Goal: Task Accomplishment & Management: Manage account settings

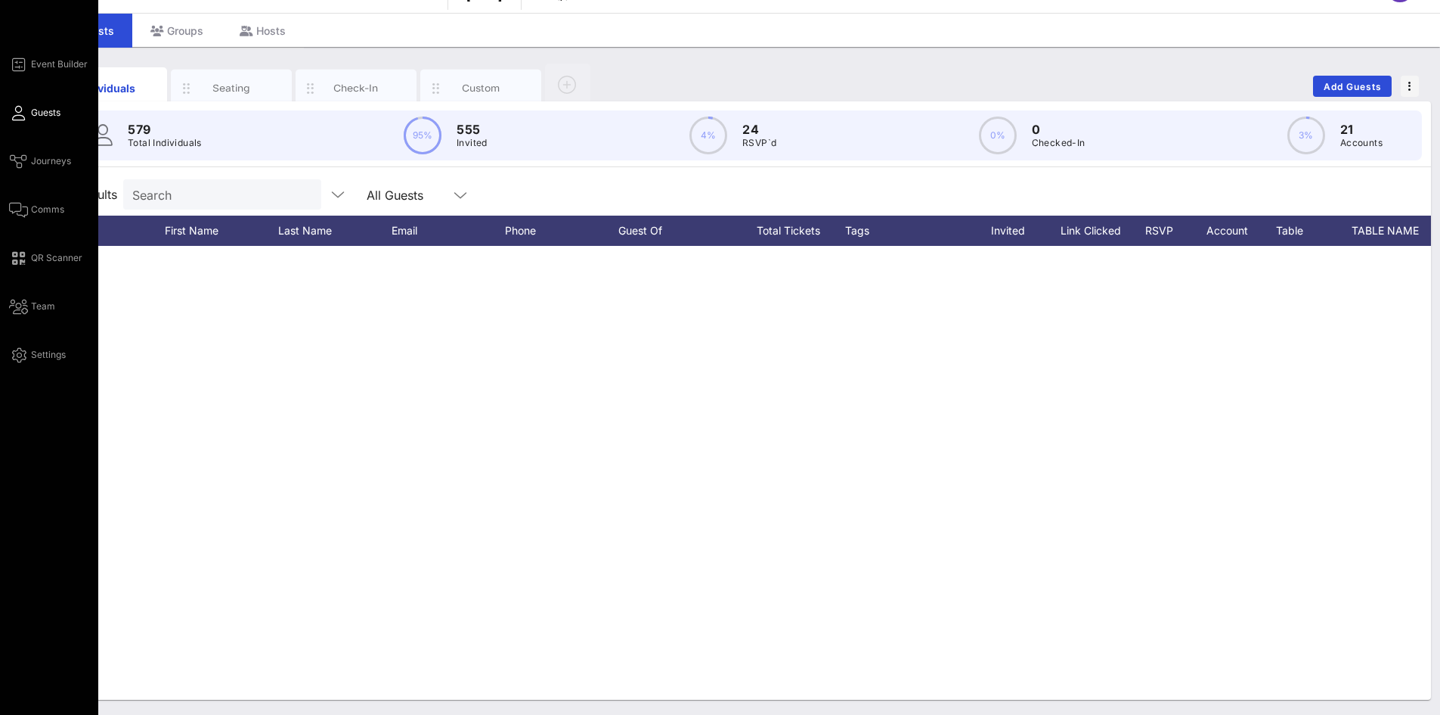
scroll to position [3705, 0]
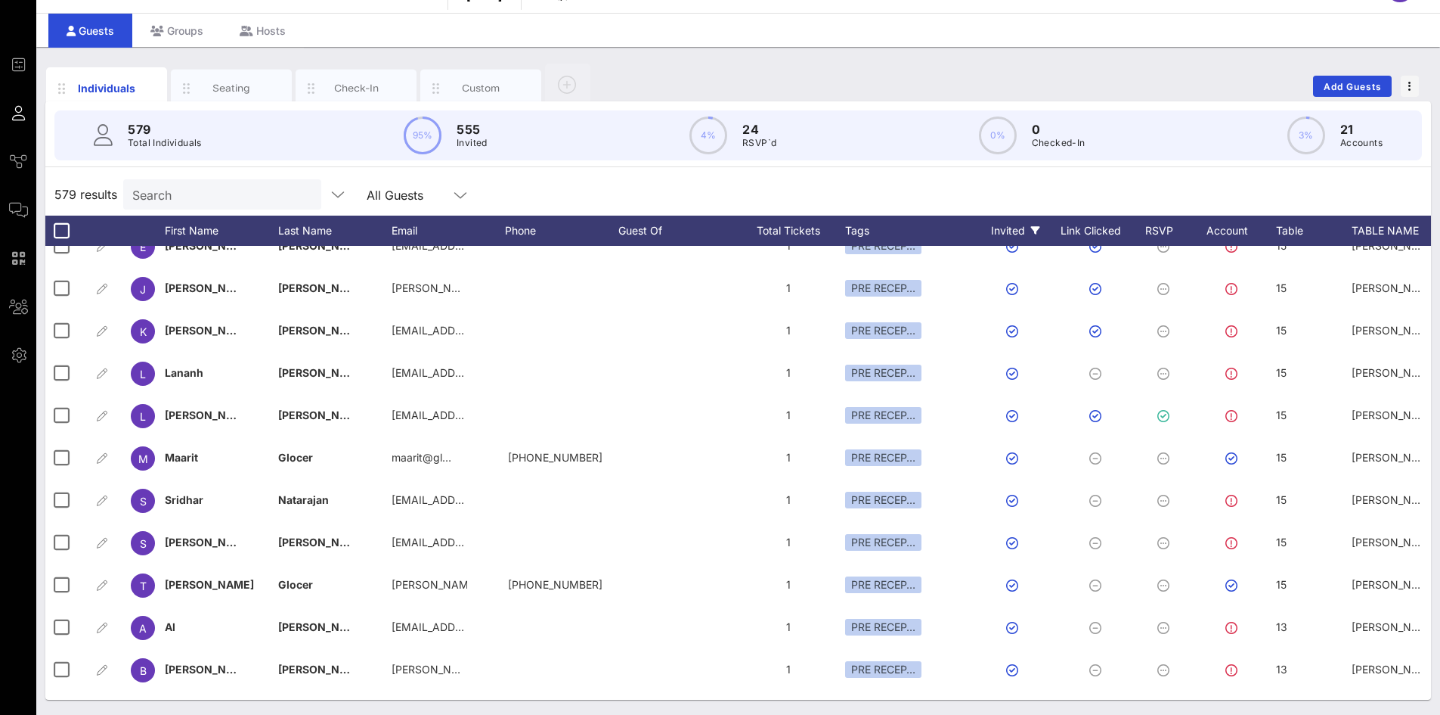
click at [1031, 228] on icon at bounding box center [1035, 230] width 9 height 9
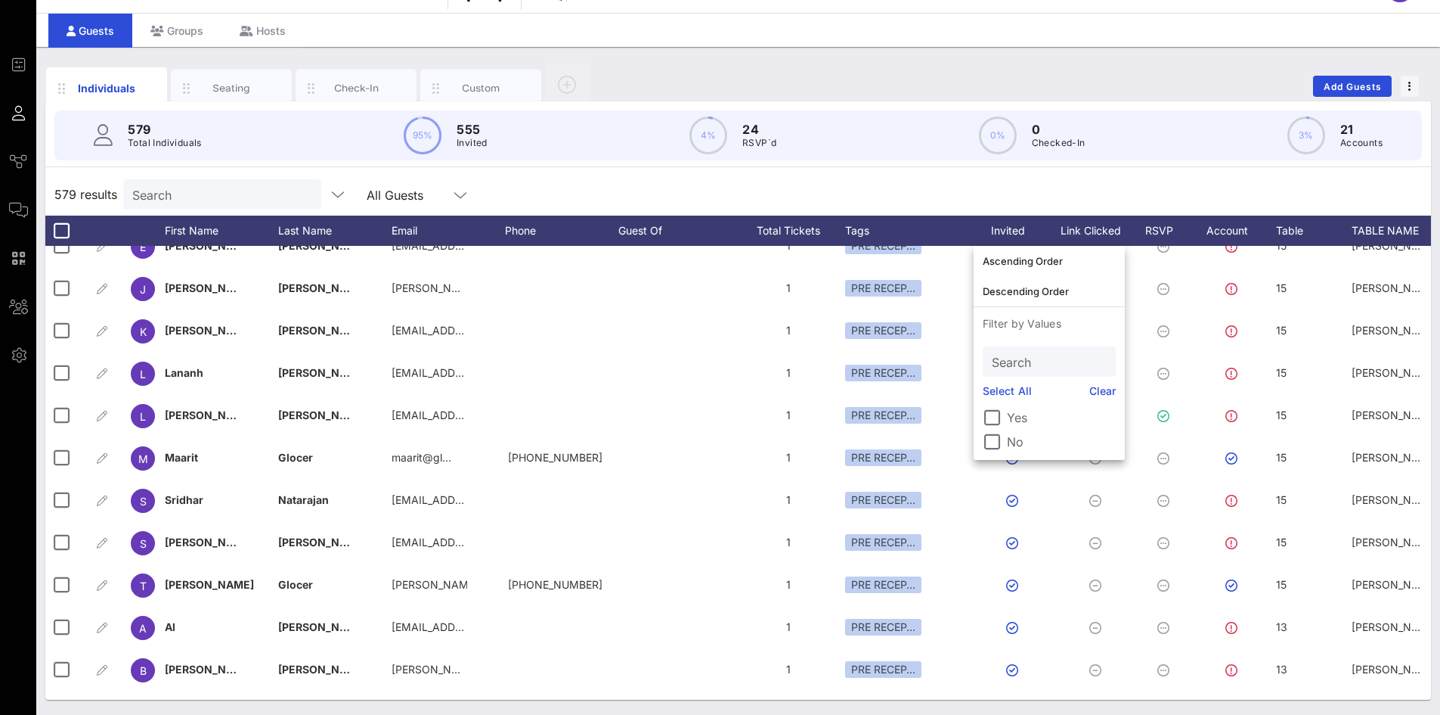
click at [1012, 437] on label "No" at bounding box center [1061, 441] width 109 height 15
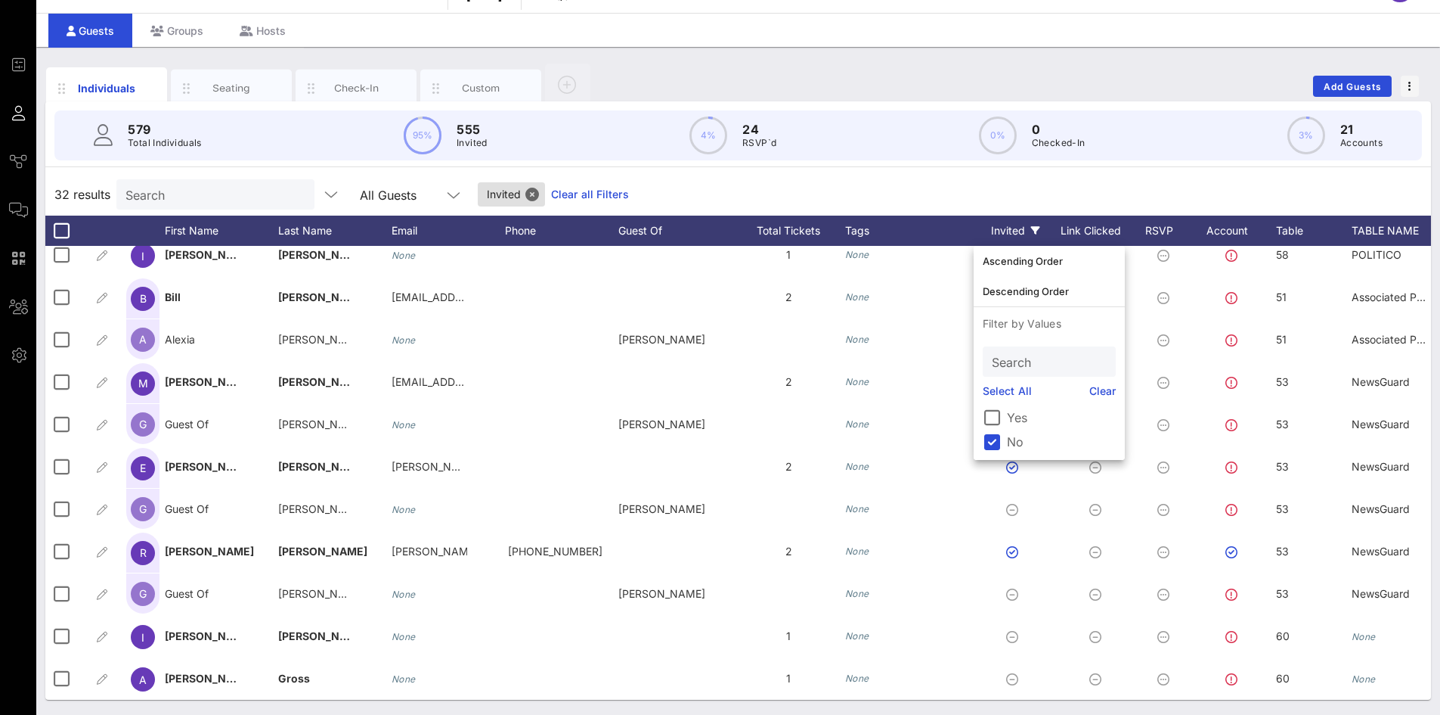
scroll to position [901, 0]
click at [953, 188] on div "32 results Search All Guests Invited Clear all Filters" at bounding box center [738, 194] width 1386 height 42
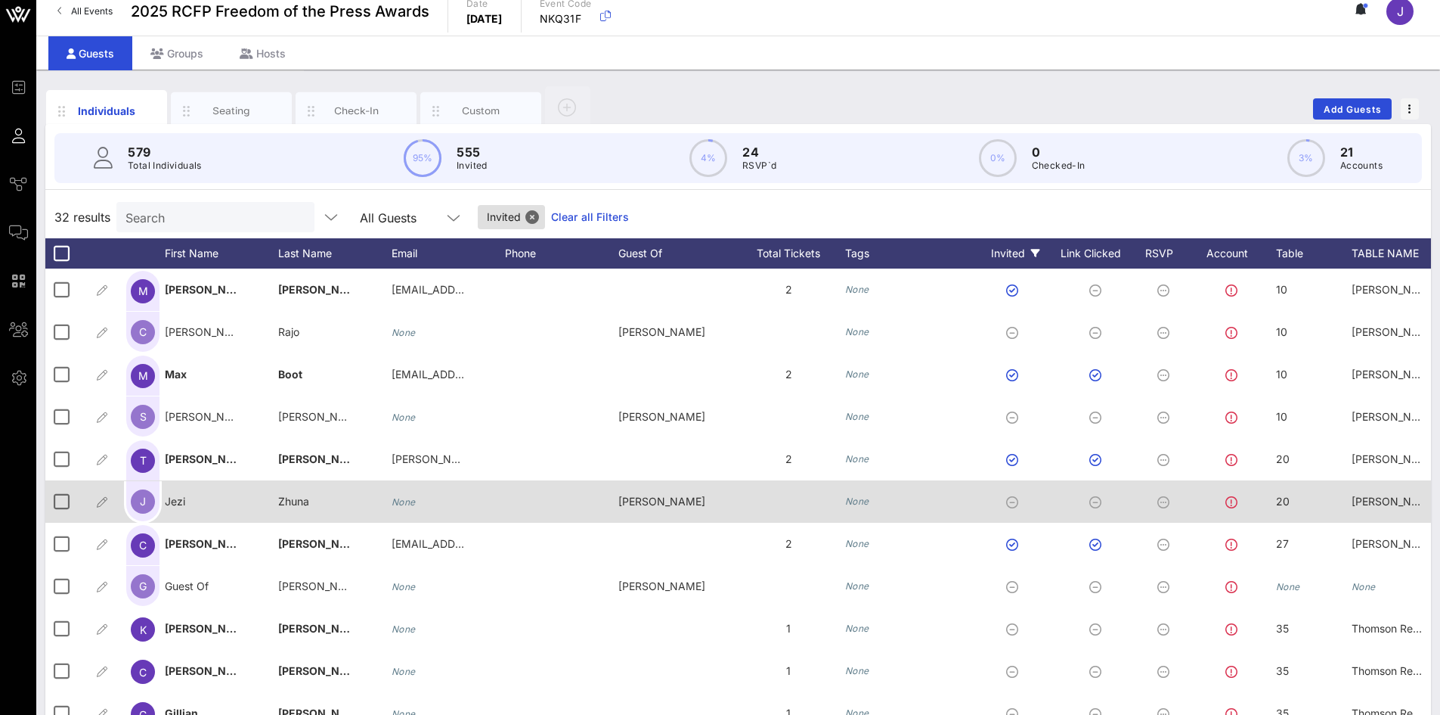
scroll to position [0, 0]
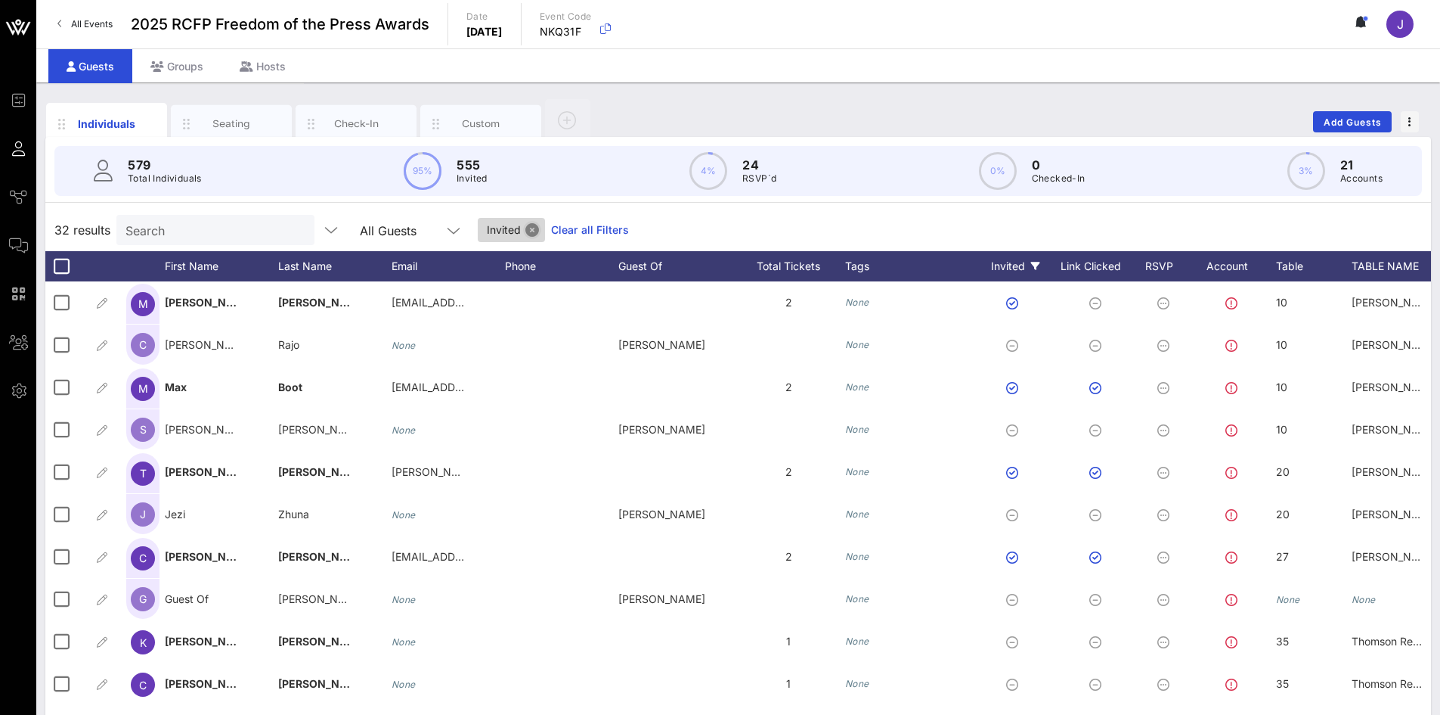
click at [526, 228] on button "Close" at bounding box center [533, 230] width 14 height 14
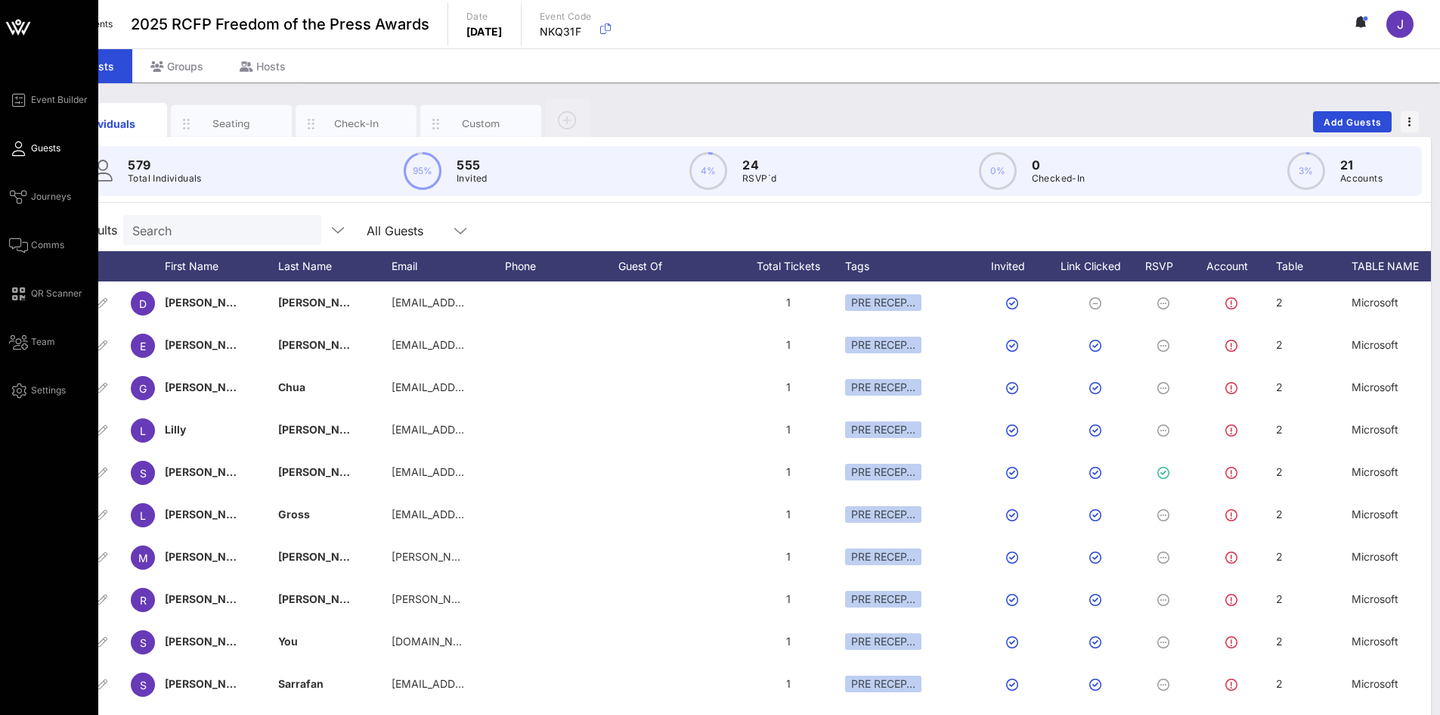
click at [35, 255] on div "Event Builder Guests Journeys Comms QR Scanner Team Settings" at bounding box center [53, 245] width 89 height 309
click at [43, 247] on span "Comms" at bounding box center [47, 245] width 33 height 14
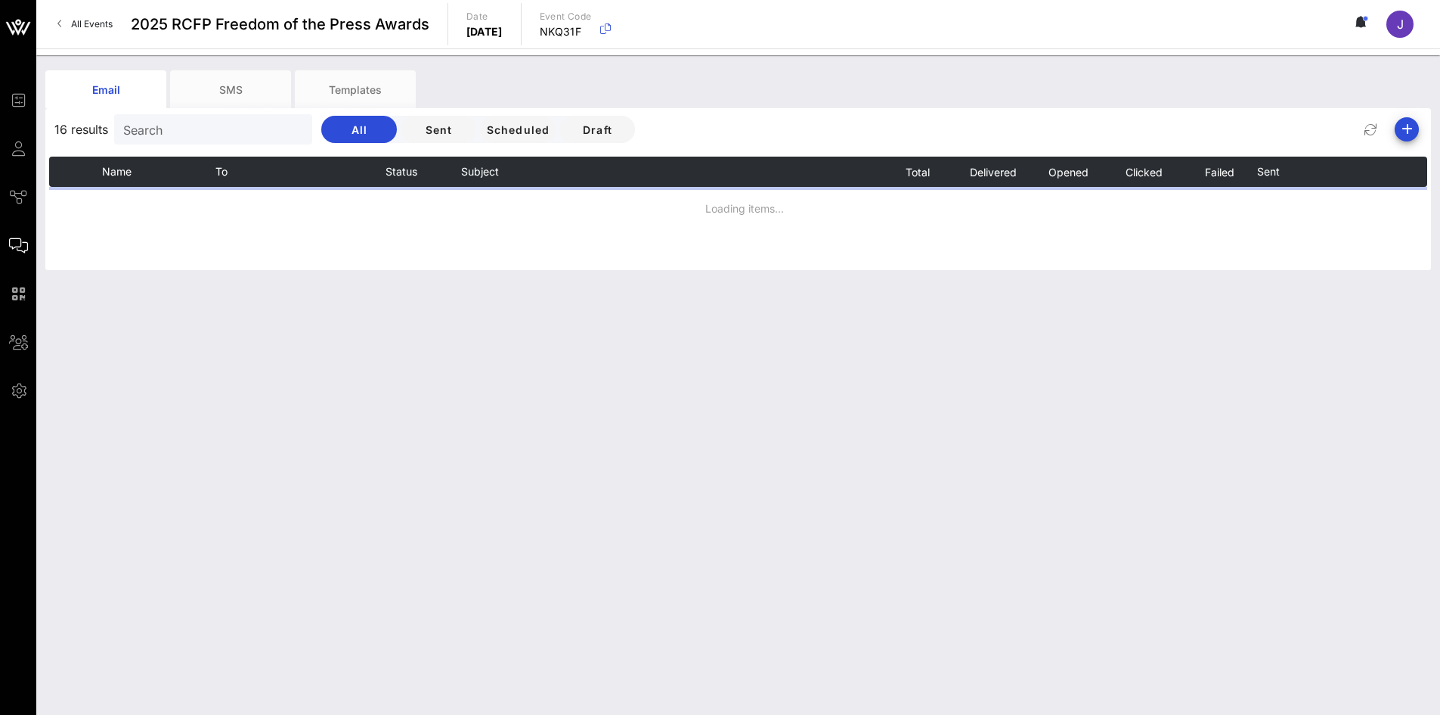
click at [271, 127] on input "Search" at bounding box center [211, 129] width 177 height 20
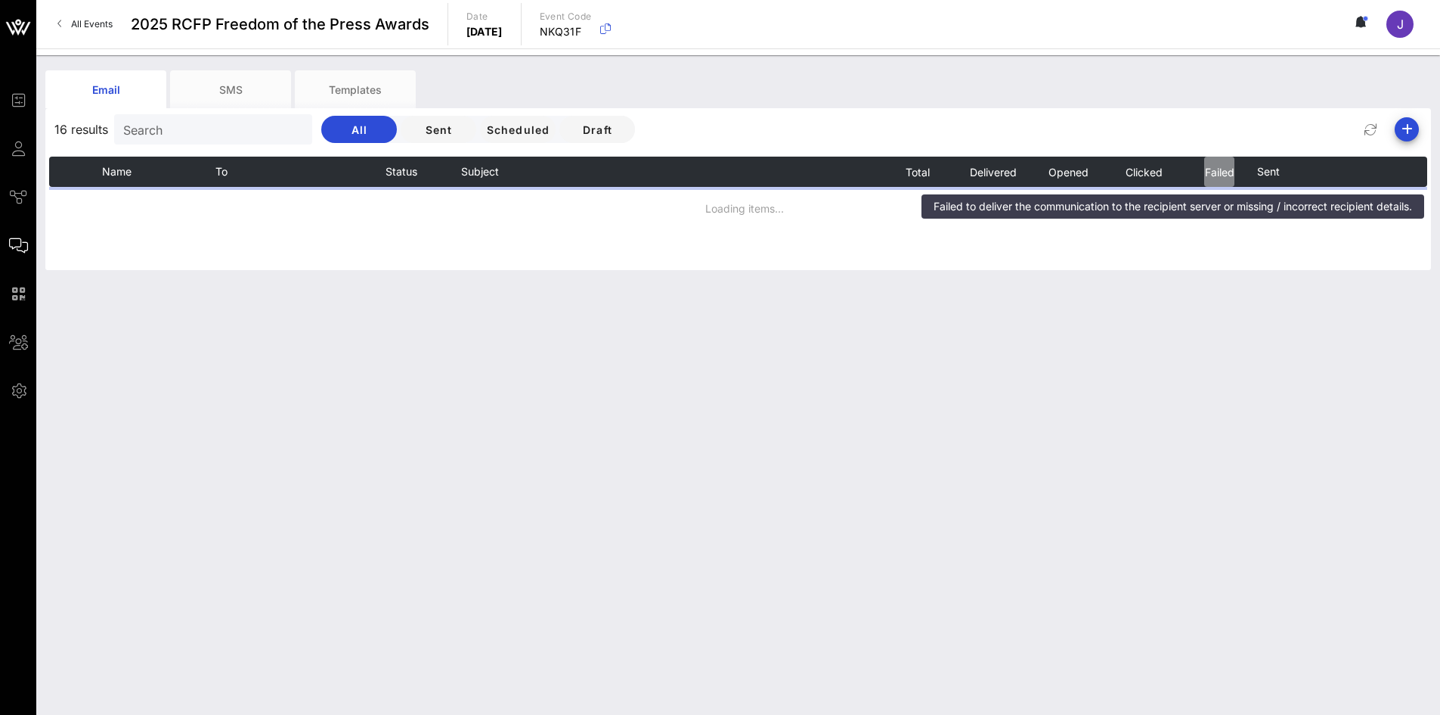
click at [1218, 175] on span "Failed" at bounding box center [1220, 172] width 30 height 13
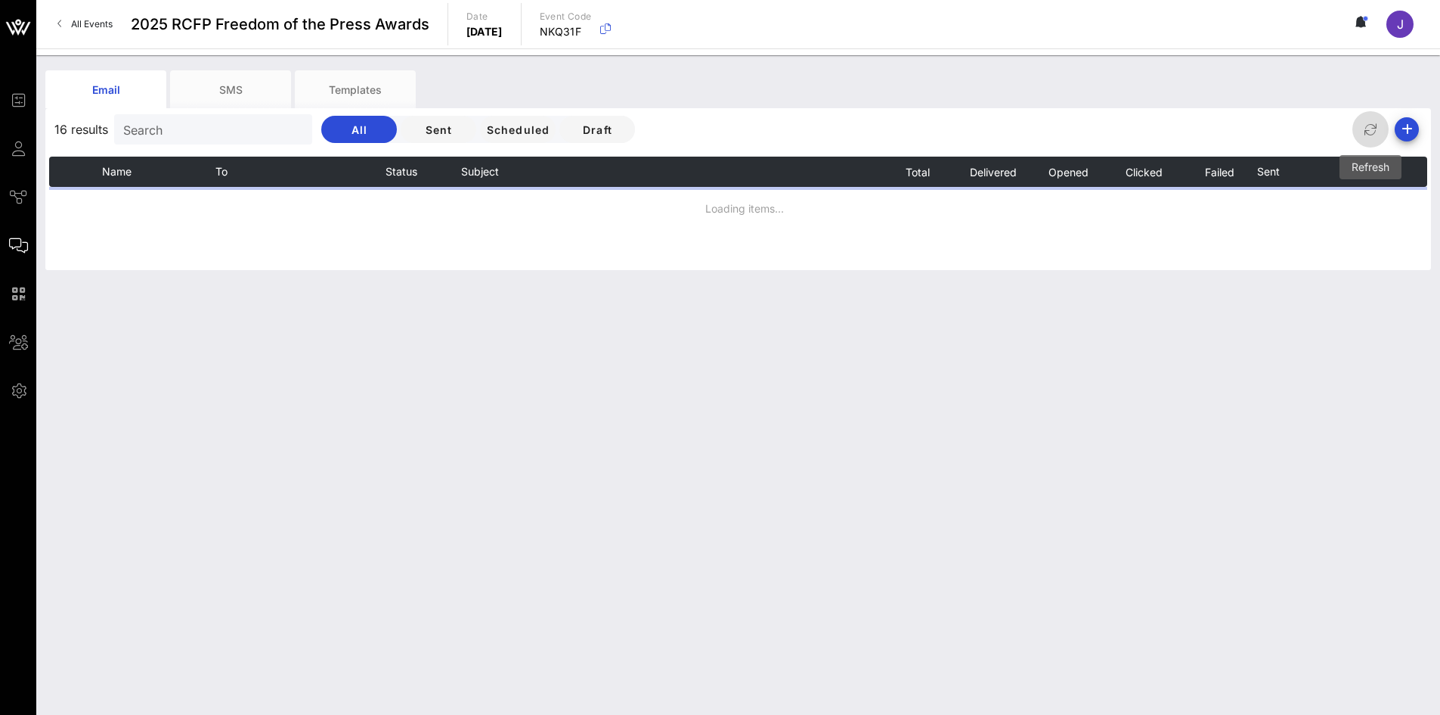
click at [1374, 127] on icon "button" at bounding box center [1371, 129] width 18 height 18
click at [1239, 412] on div "Email SMS Templates 16 results Search All Sent Scheduled Draft Name To Status S…" at bounding box center [738, 384] width 1404 height 659
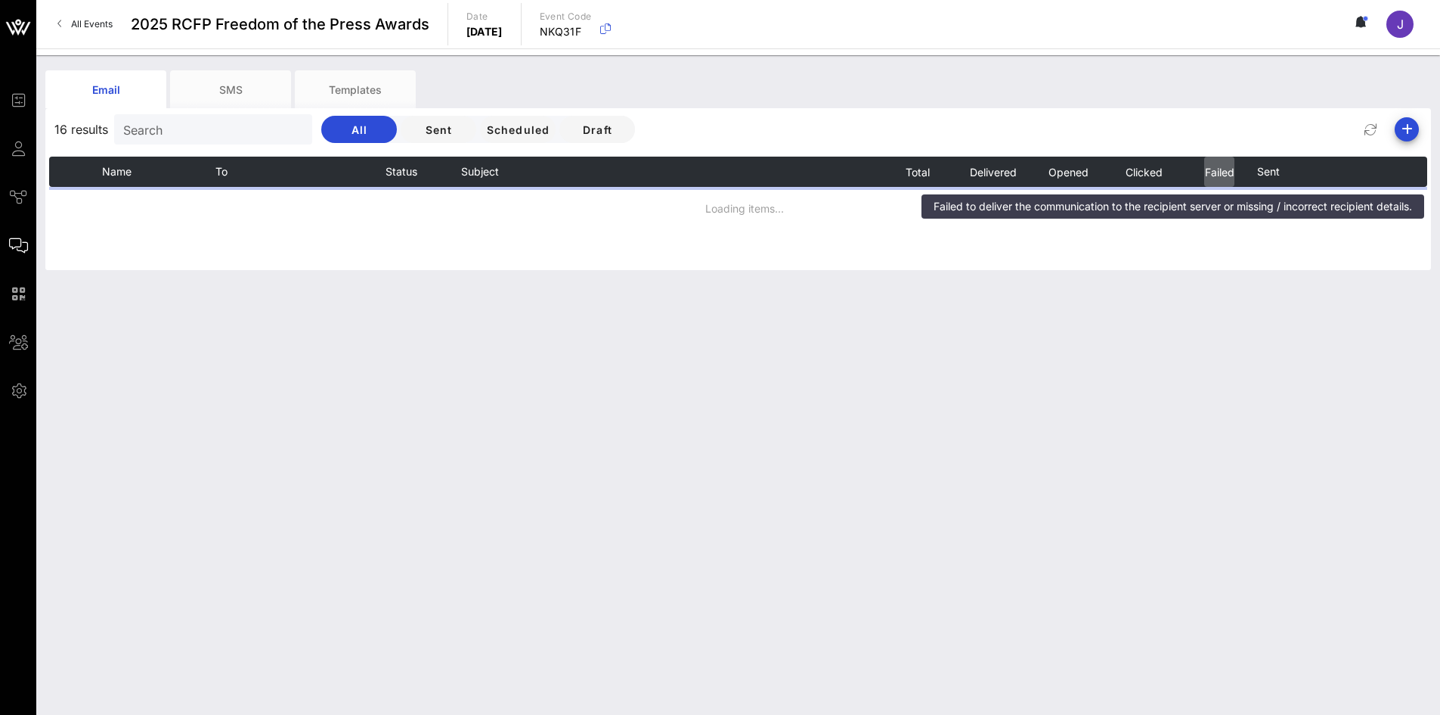
click at [1213, 171] on span "Failed" at bounding box center [1220, 172] width 30 height 13
click at [1213, 176] on span "Failed" at bounding box center [1220, 172] width 30 height 13
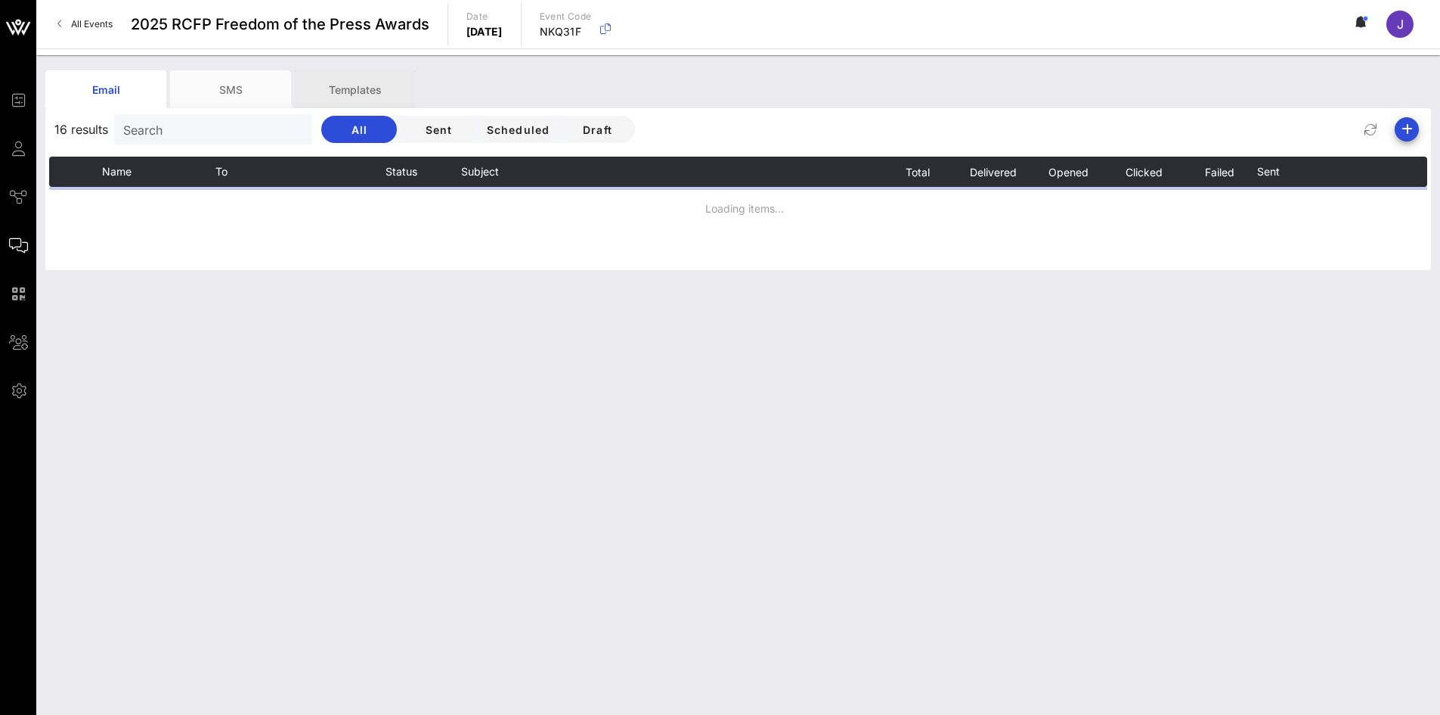
drag, startPoint x: 356, startPoint y: 93, endPoint x: 348, endPoint y: 94, distance: 8.4
click at [355, 93] on div "Templates" at bounding box center [355, 89] width 121 height 38
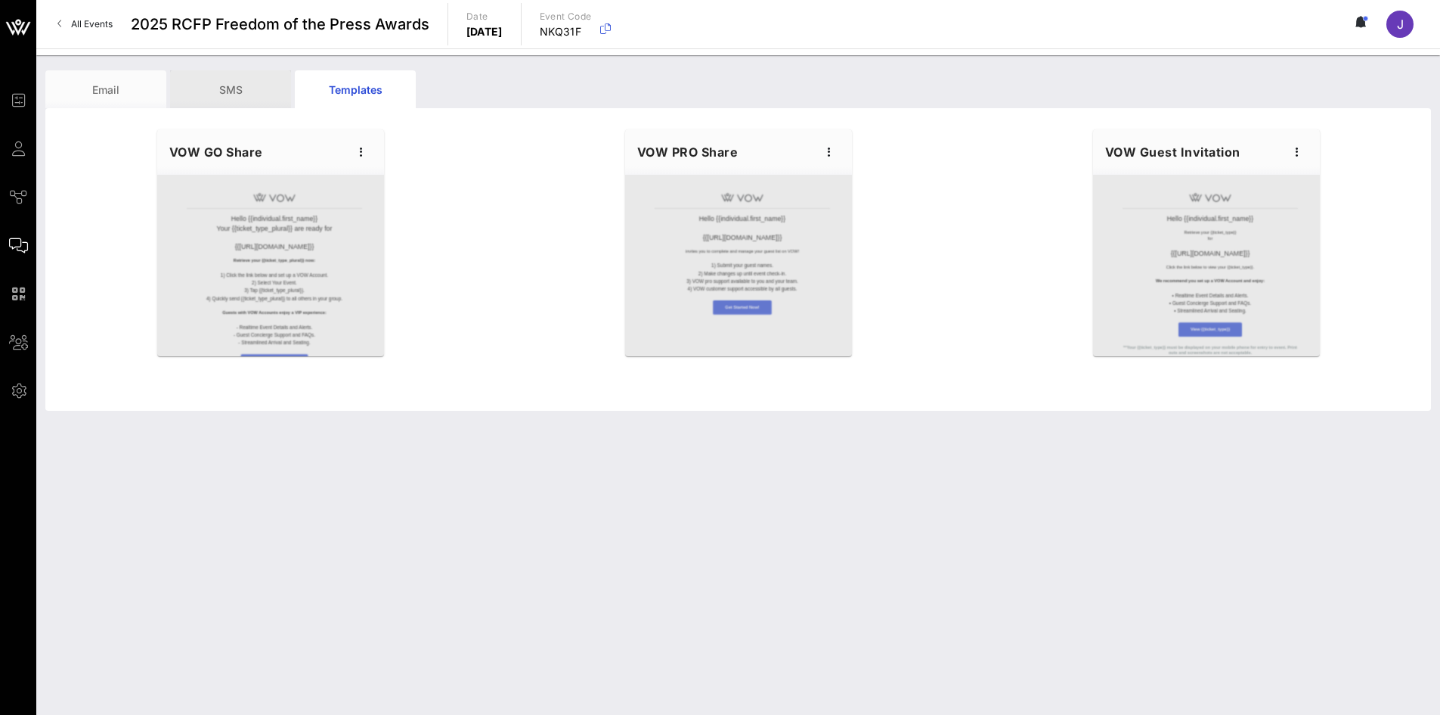
click at [255, 89] on div "SMS" at bounding box center [230, 89] width 121 height 38
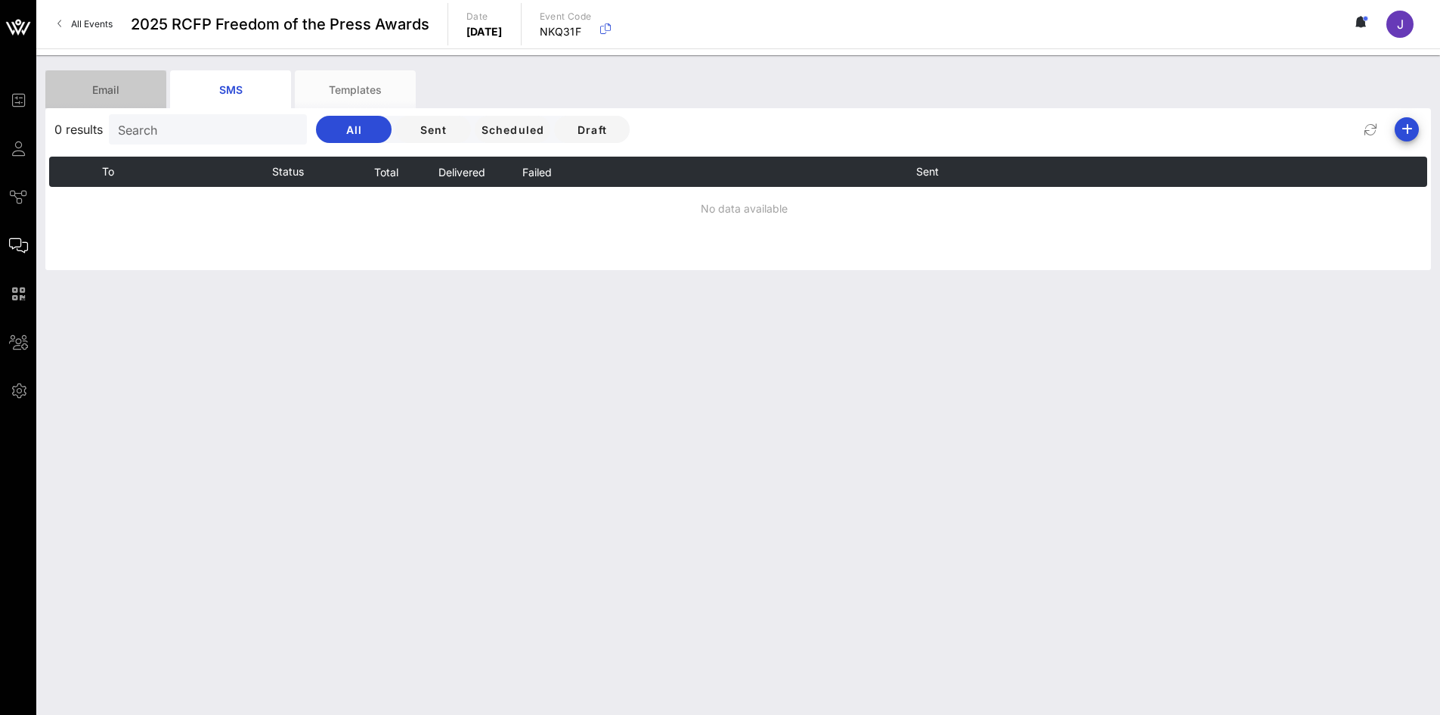
click at [78, 88] on div "Email" at bounding box center [105, 89] width 121 height 38
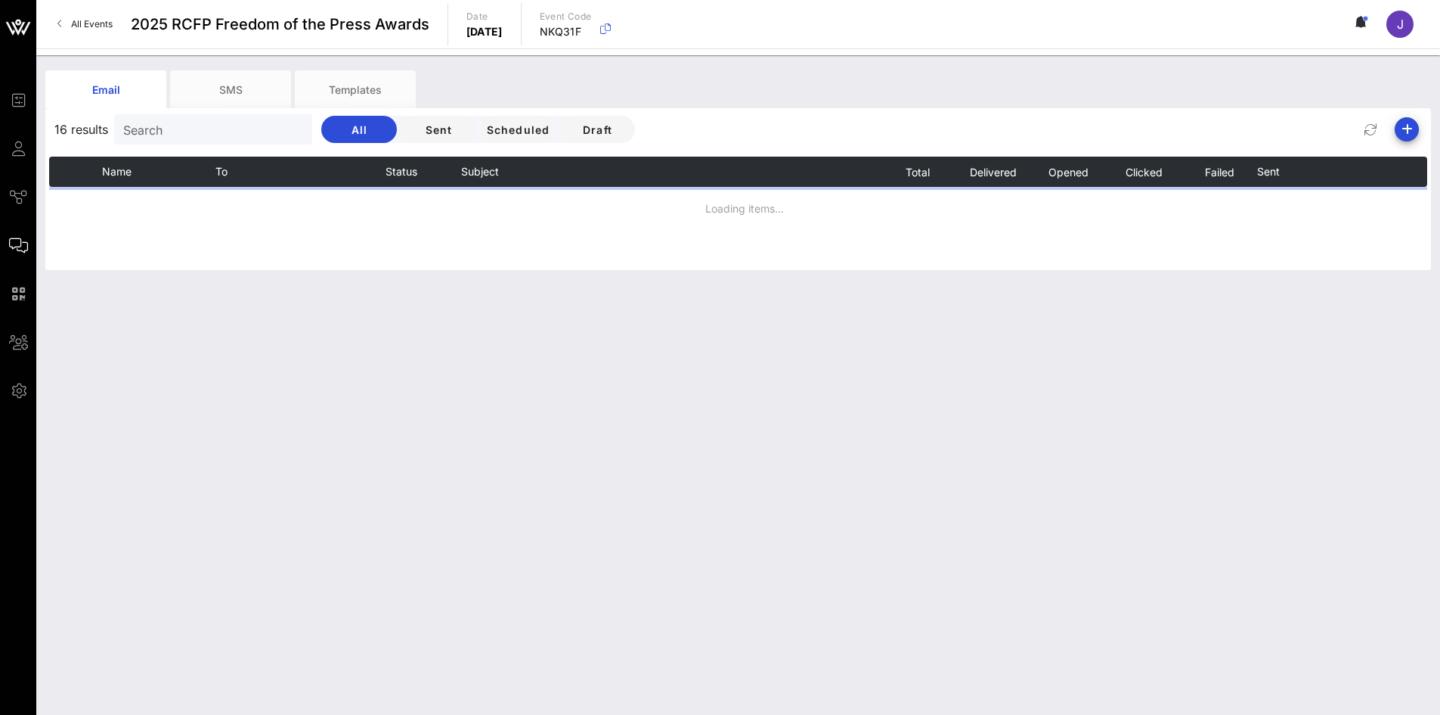
click at [82, 131] on span "16 results" at bounding box center [81, 129] width 54 height 18
drag, startPoint x: 138, startPoint y: 231, endPoint x: 138, endPoint y: 188, distance: 43.1
click at [138, 231] on div "Name To Status Subject Total Delivered Opened Clicked Failed Sent Loading items…" at bounding box center [738, 213] width 1378 height 113
click at [138, 181] on th "Name" at bounding box center [158, 172] width 113 height 30
click at [1365, 28] on button at bounding box center [1362, 24] width 32 height 26
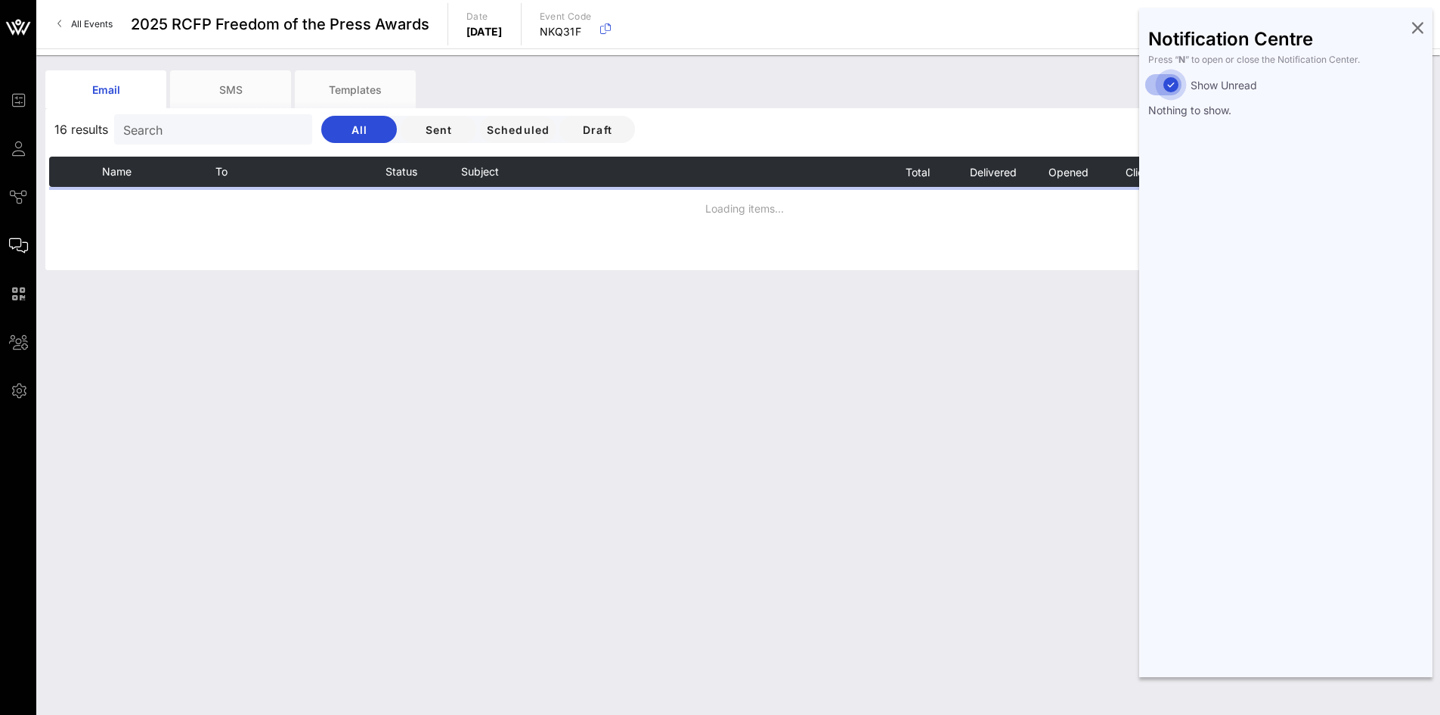
click at [1421, 26] on icon at bounding box center [1417, 27] width 11 height 3
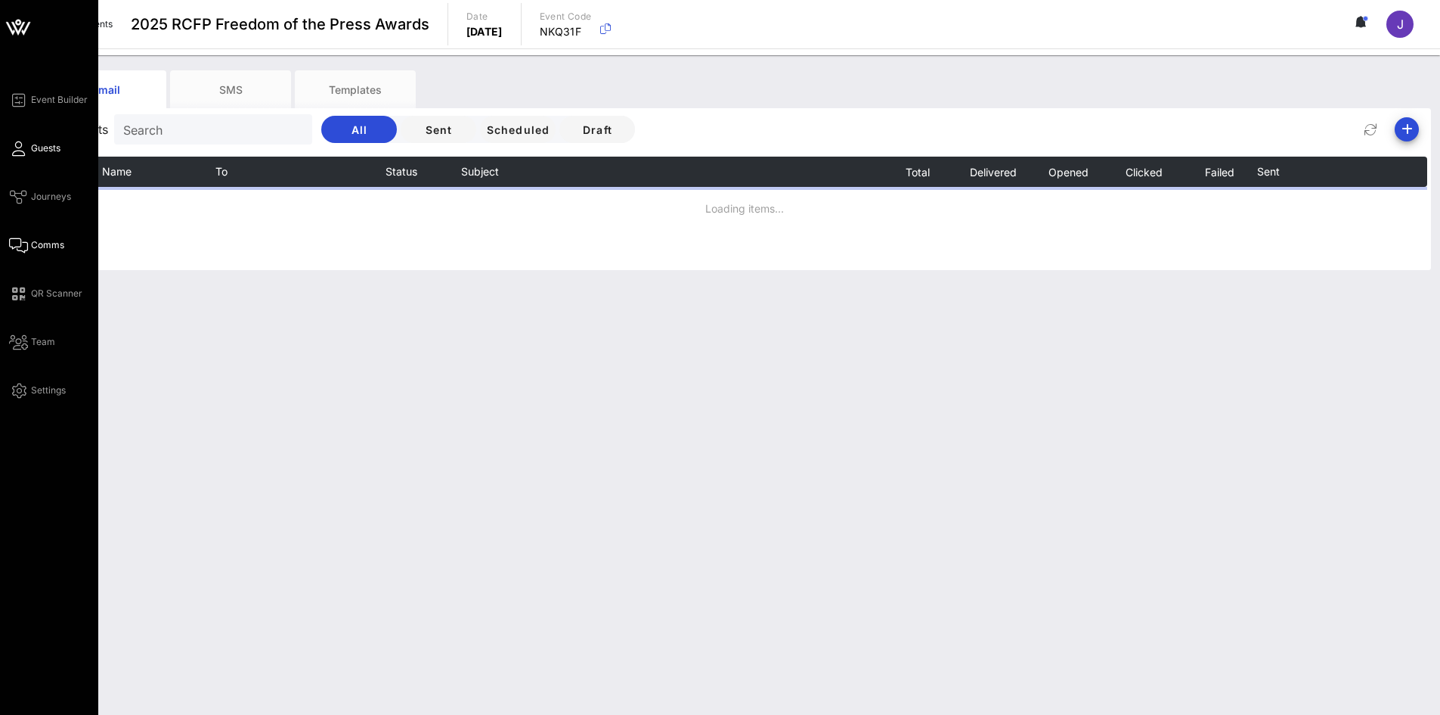
click at [45, 142] on span "Guests" at bounding box center [45, 148] width 29 height 14
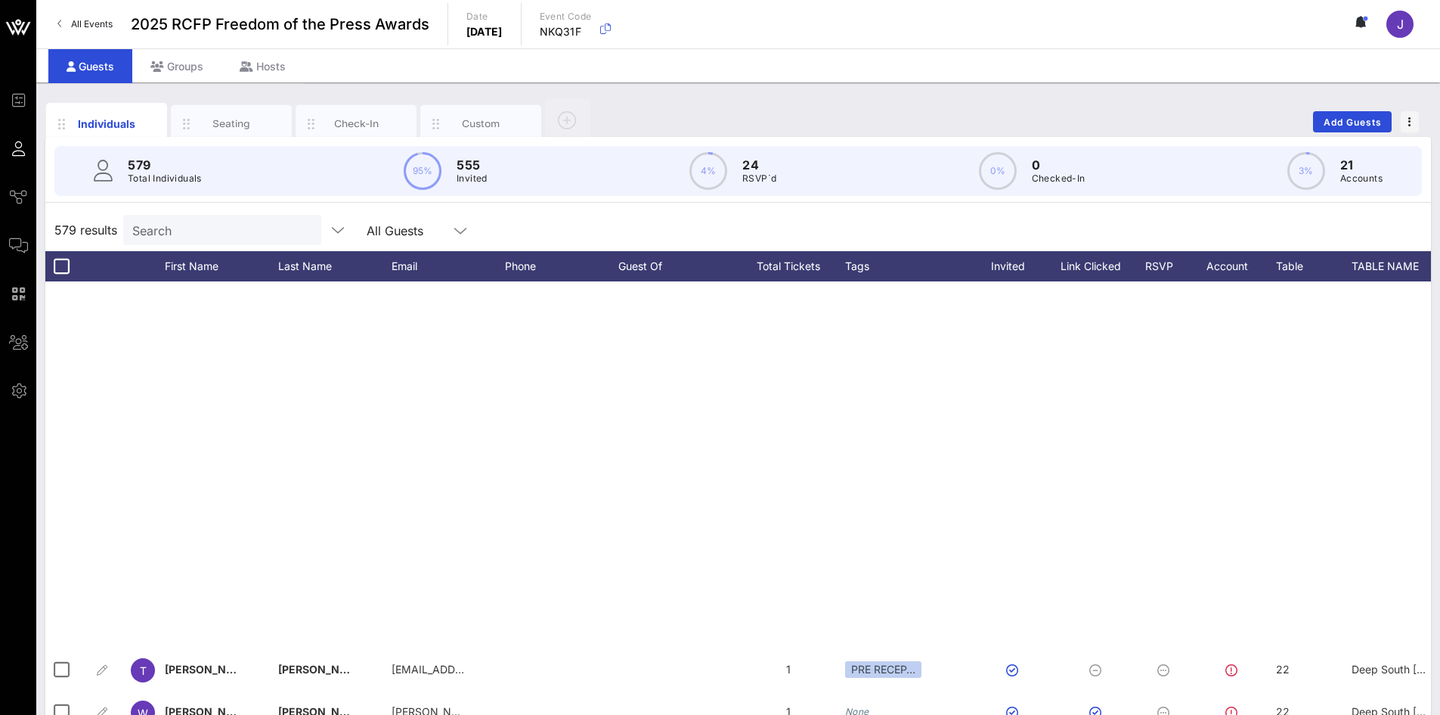
scroll to position [8469, 0]
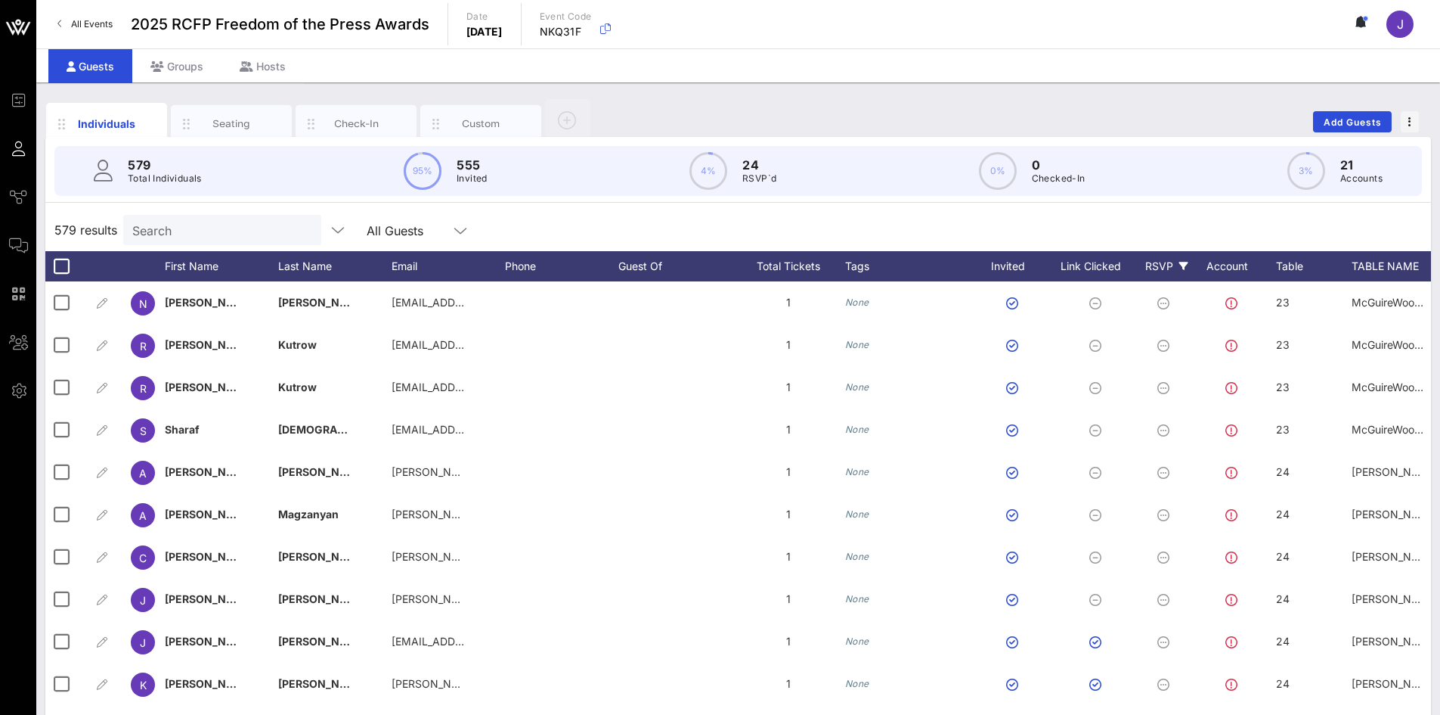
click at [1162, 256] on div "RSVP" at bounding box center [1166, 266] width 53 height 30
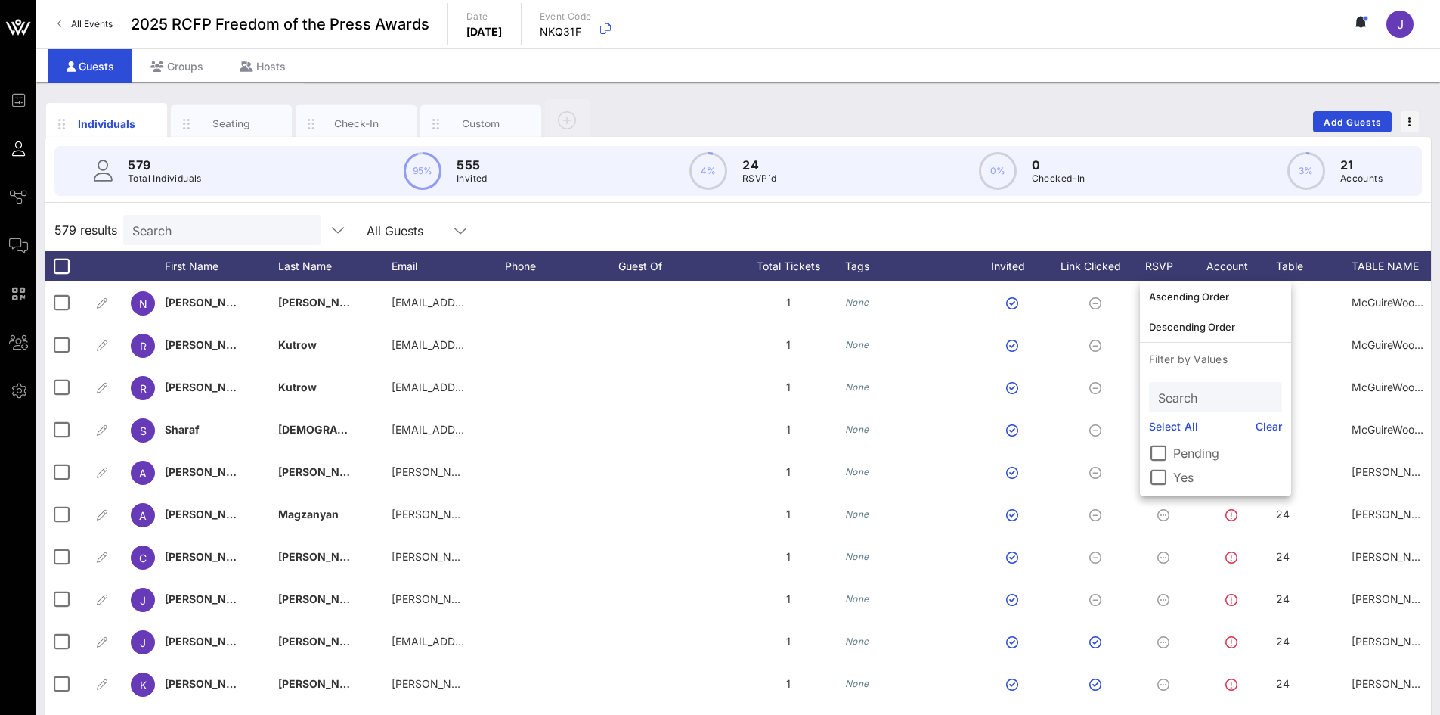
click at [1102, 98] on div "Individuals Seating Check-In Custom Add Guests" at bounding box center [738, 122] width 1386 height 48
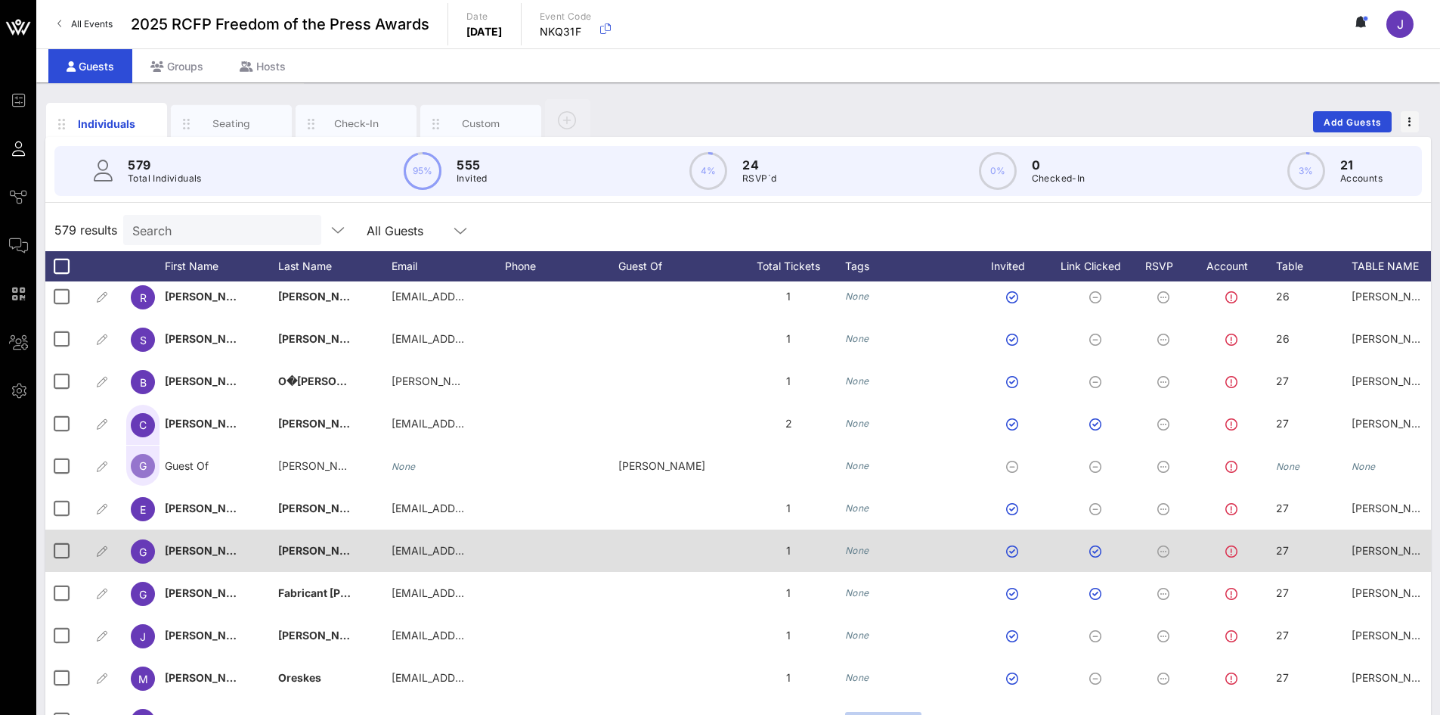
scroll to position [9679, 0]
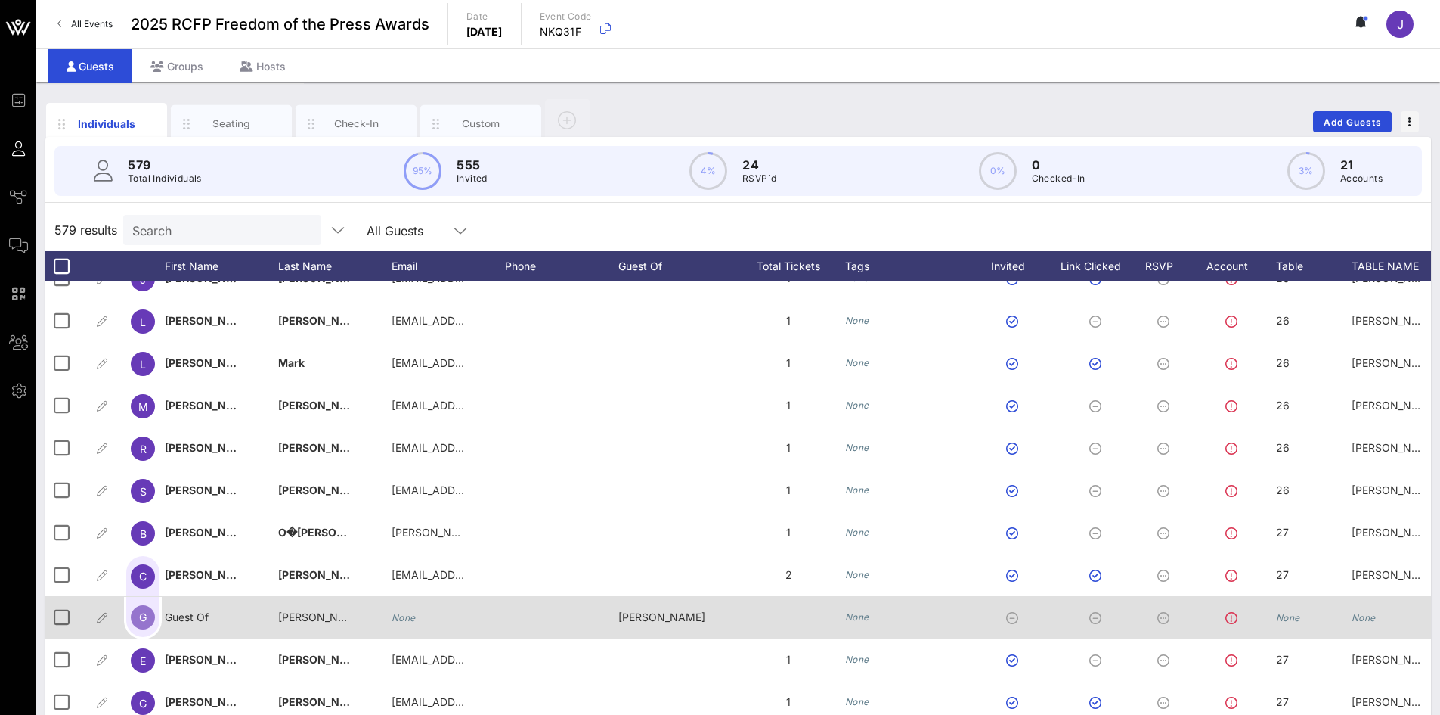
click at [1291, 616] on icon "None" at bounding box center [1288, 617] width 24 height 11
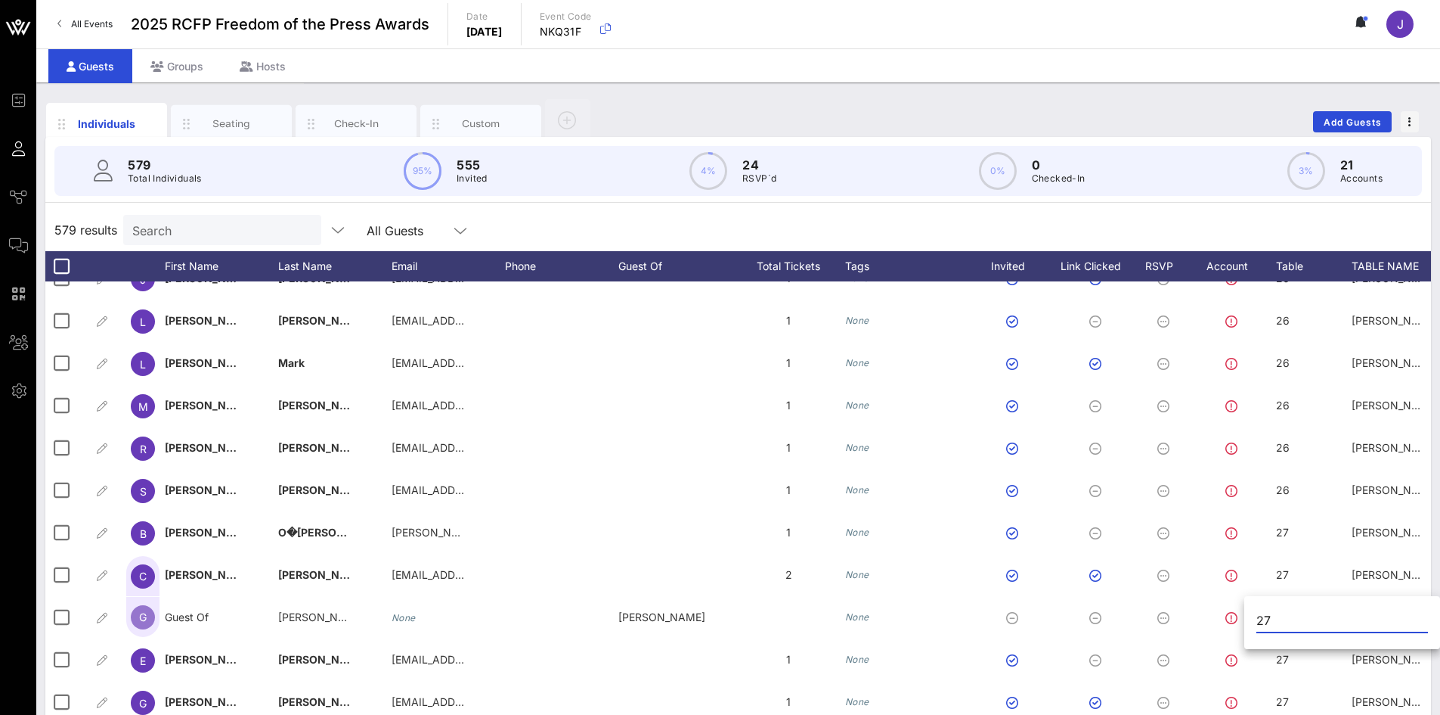
type input "27"
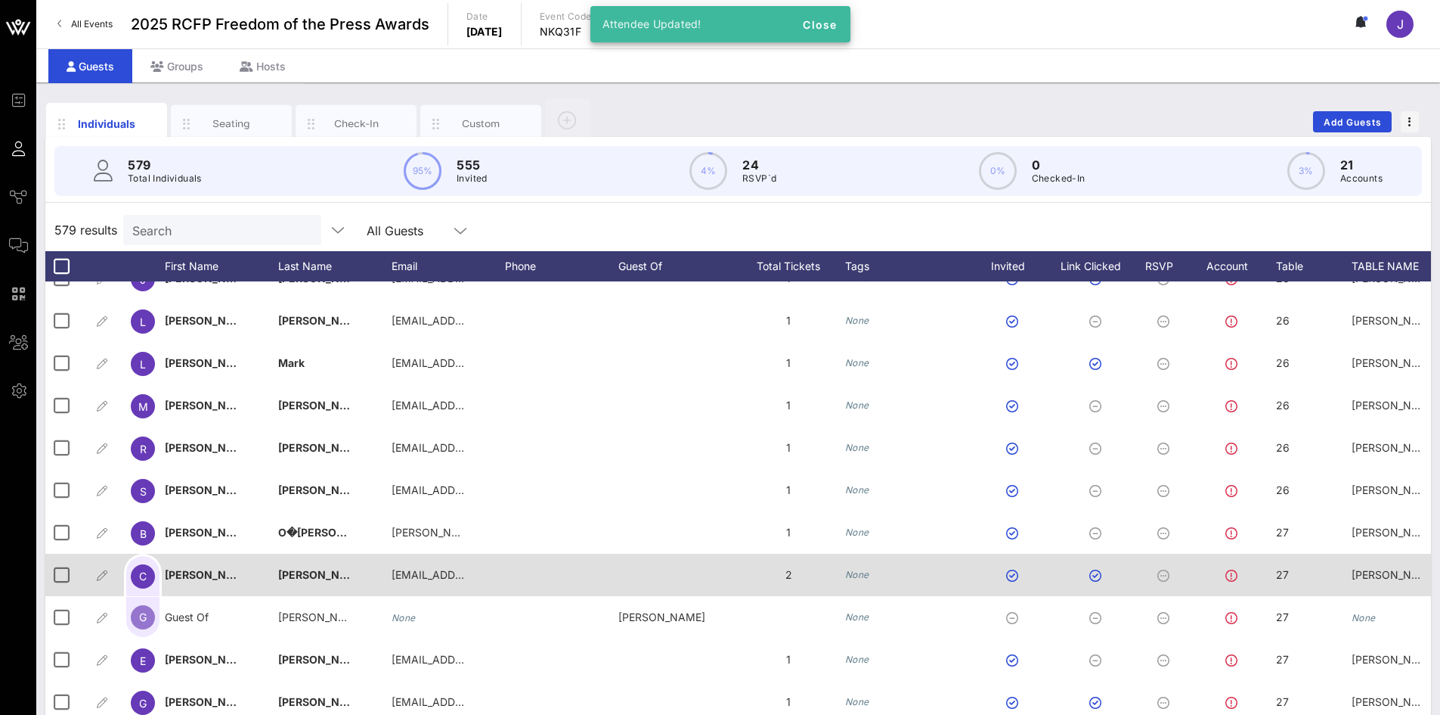
click at [1379, 579] on span "[PERSON_NAME] #2" at bounding box center [1404, 574] width 104 height 13
click at [1378, 580] on input "[PERSON_NAME] #2" at bounding box center [1334, 578] width 172 height 20
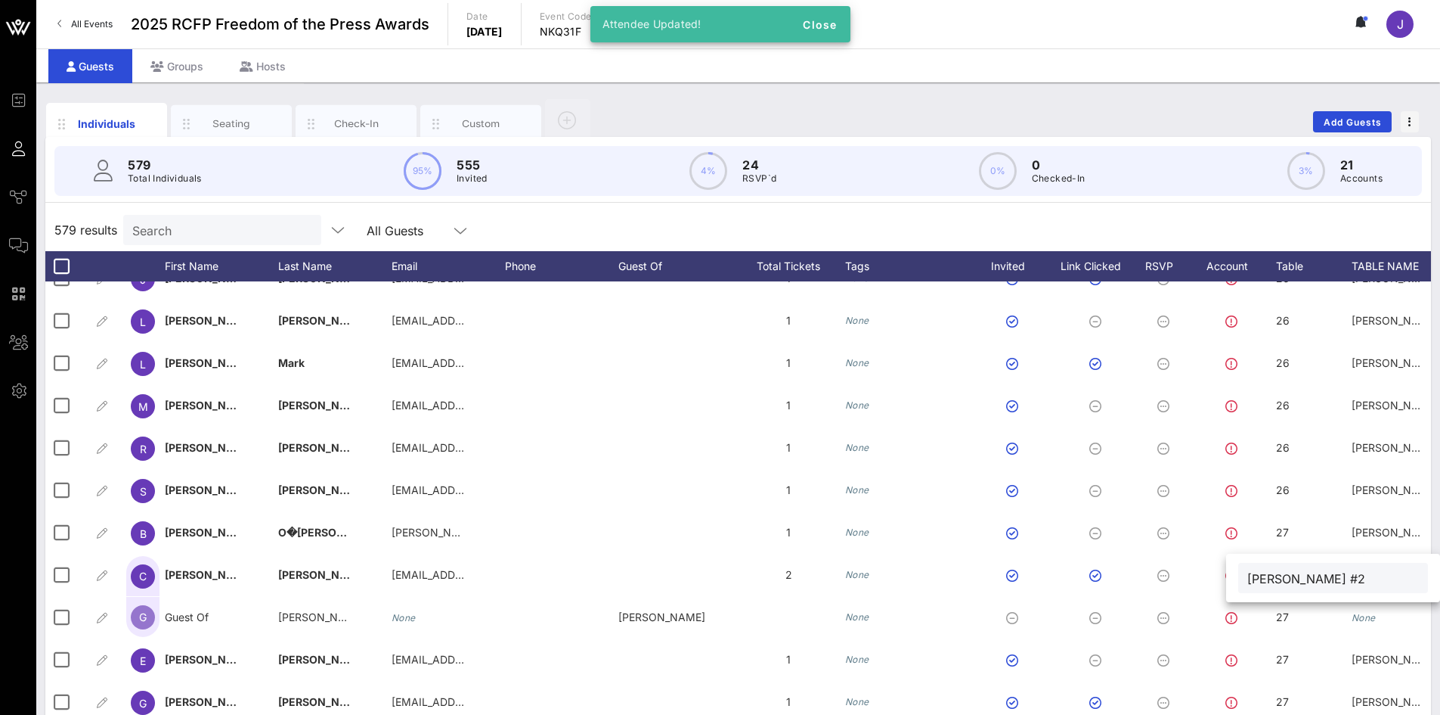
click at [1378, 581] on input "[PERSON_NAME] #2" at bounding box center [1334, 578] width 172 height 20
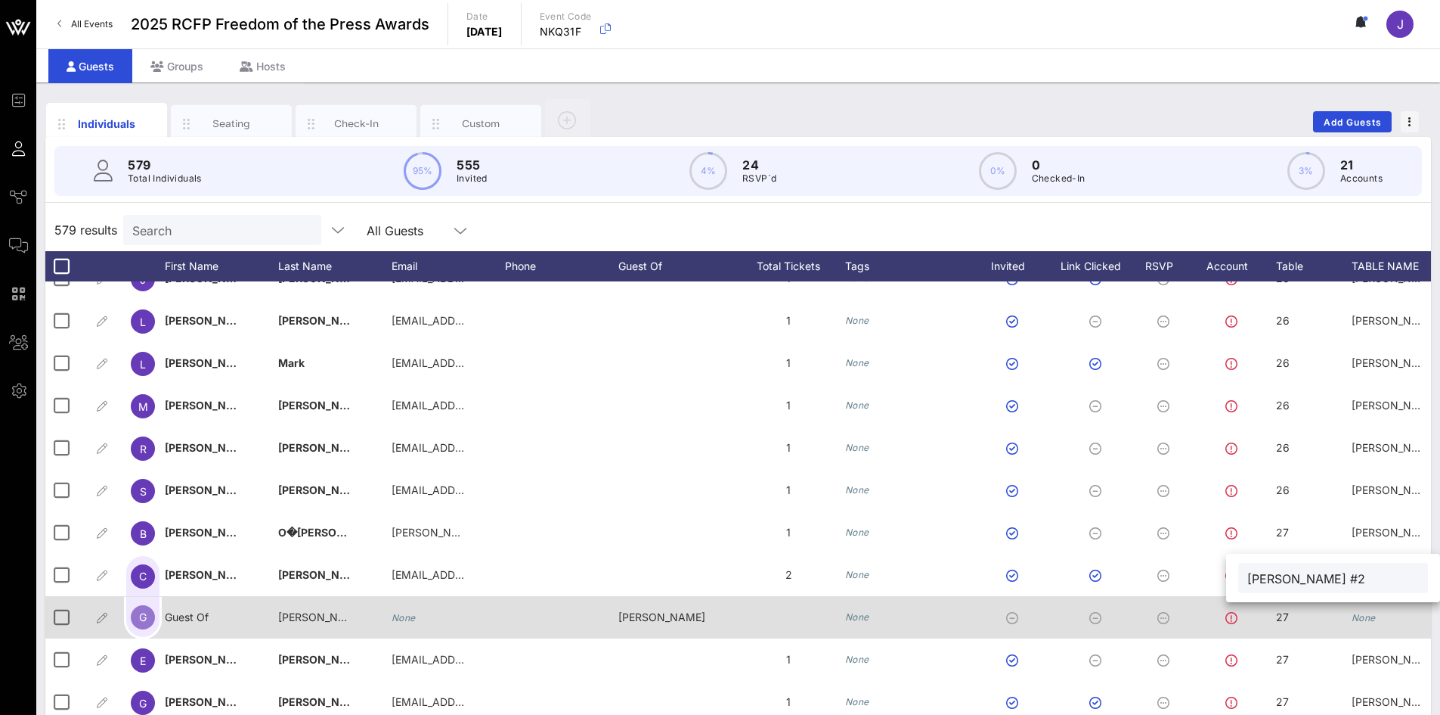
click at [1377, 610] on div "None" at bounding box center [1408, 626] width 113 height 60
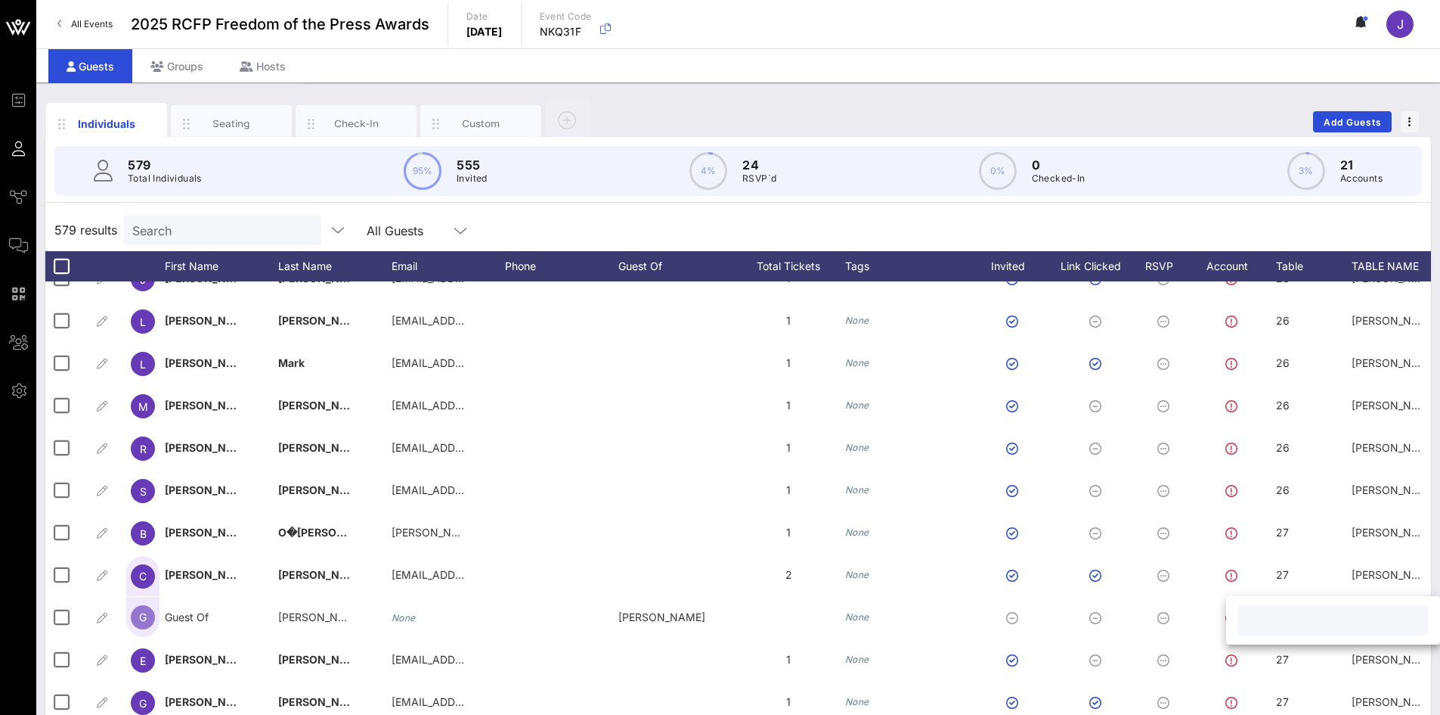
click at [1374, 615] on input "text" at bounding box center [1334, 620] width 172 height 20
type input "[PERSON_NAME] #2"
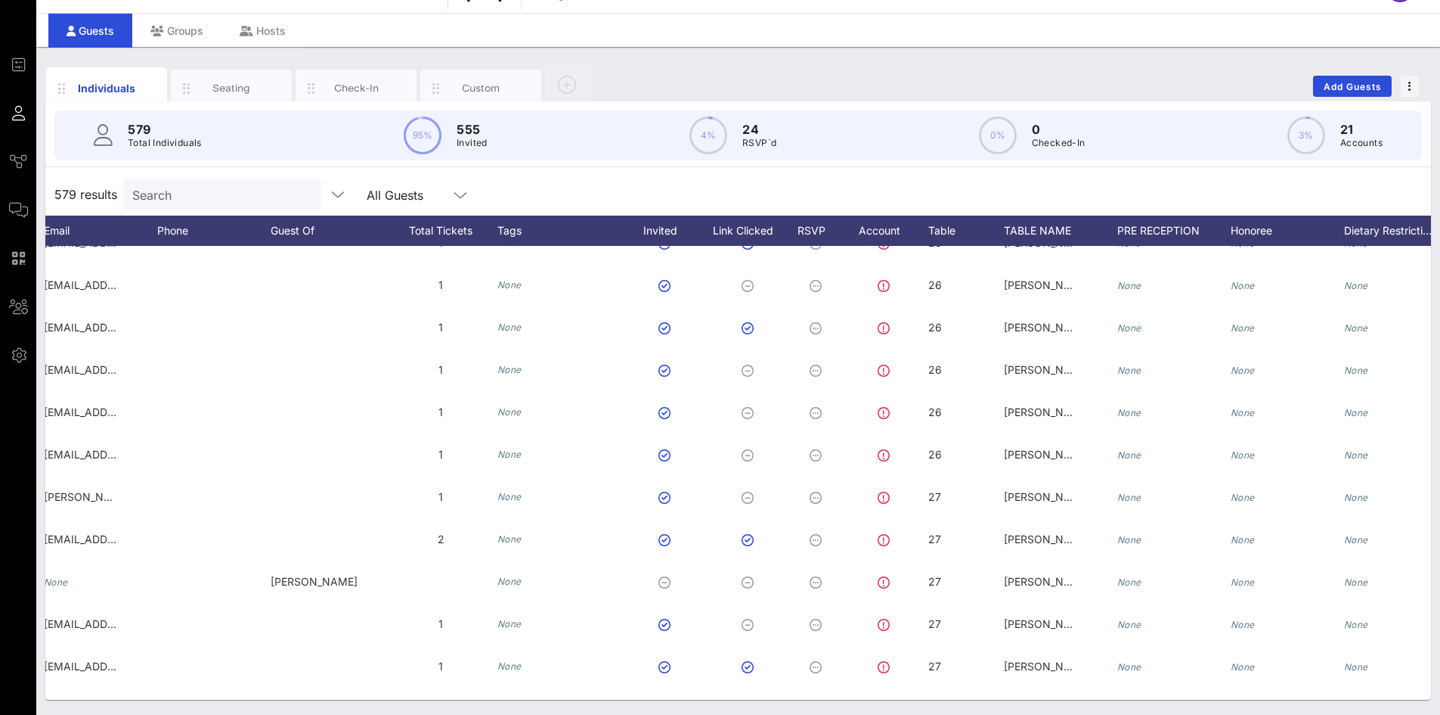
scroll to position [0, 0]
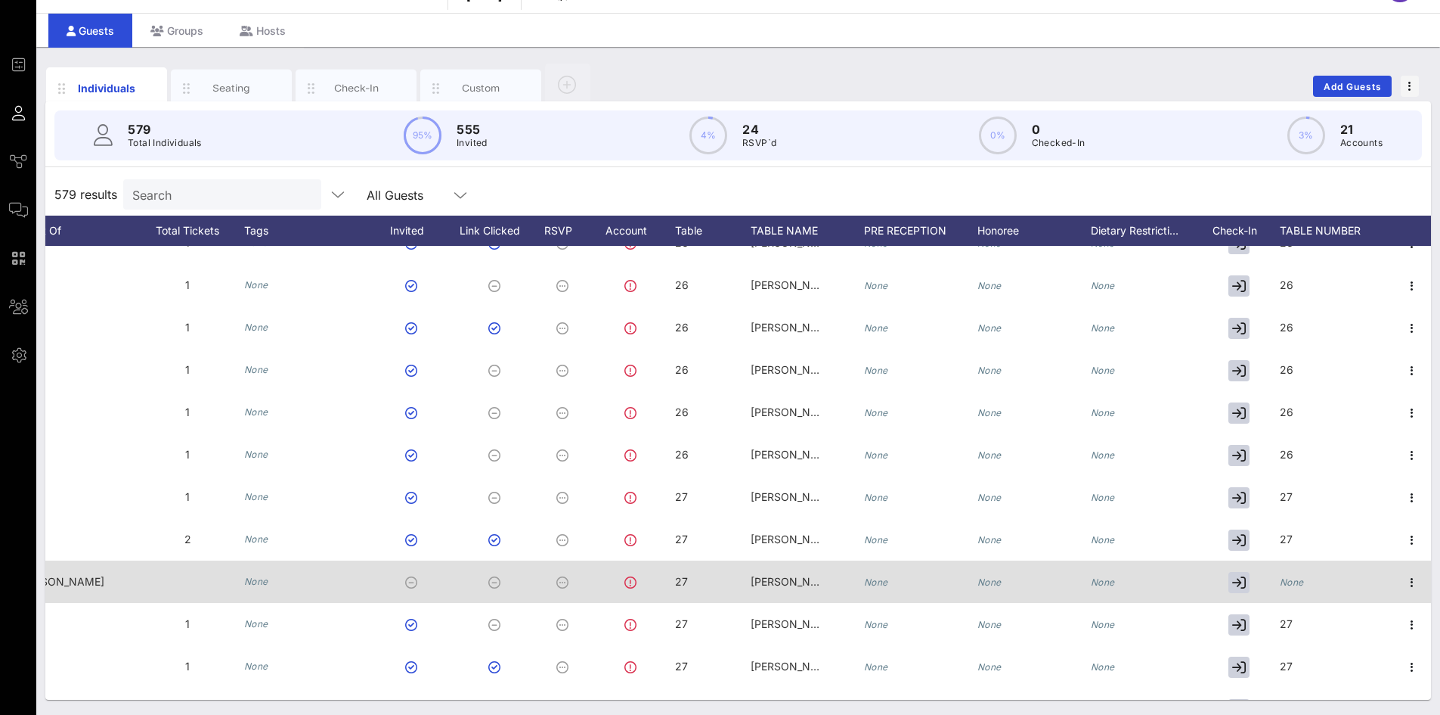
click at [1266, 577] on div at bounding box center [1243, 581] width 76 height 42
click at [1280, 584] on icon "None" at bounding box center [1292, 581] width 24 height 11
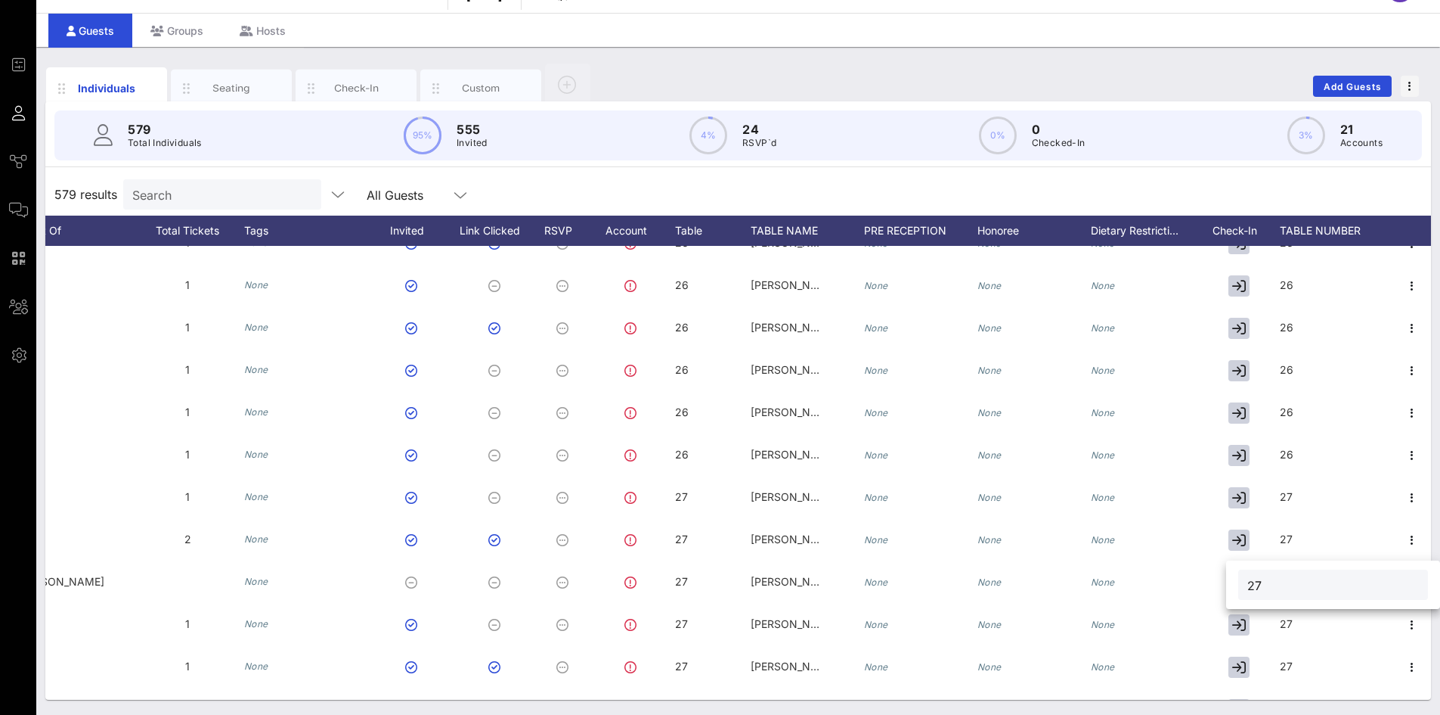
type input "27"
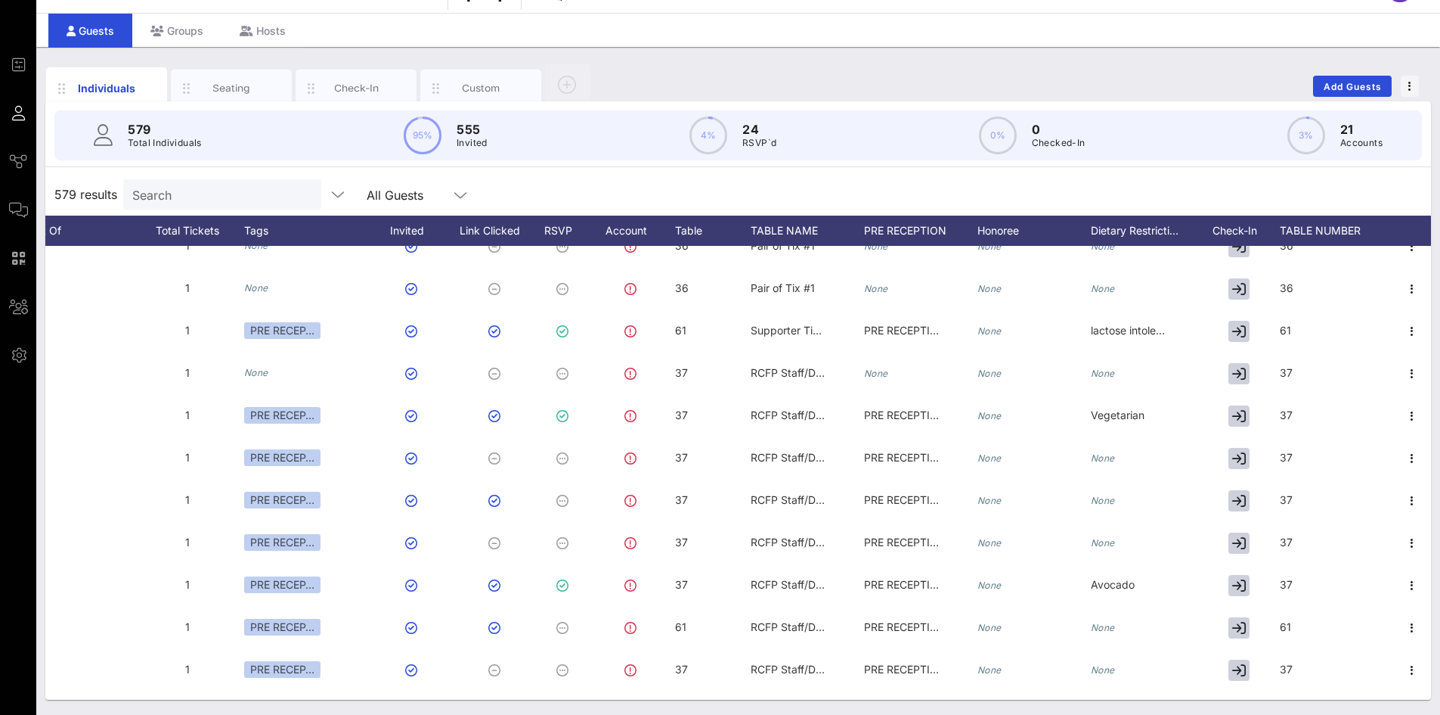
scroll to position [13157, 612]
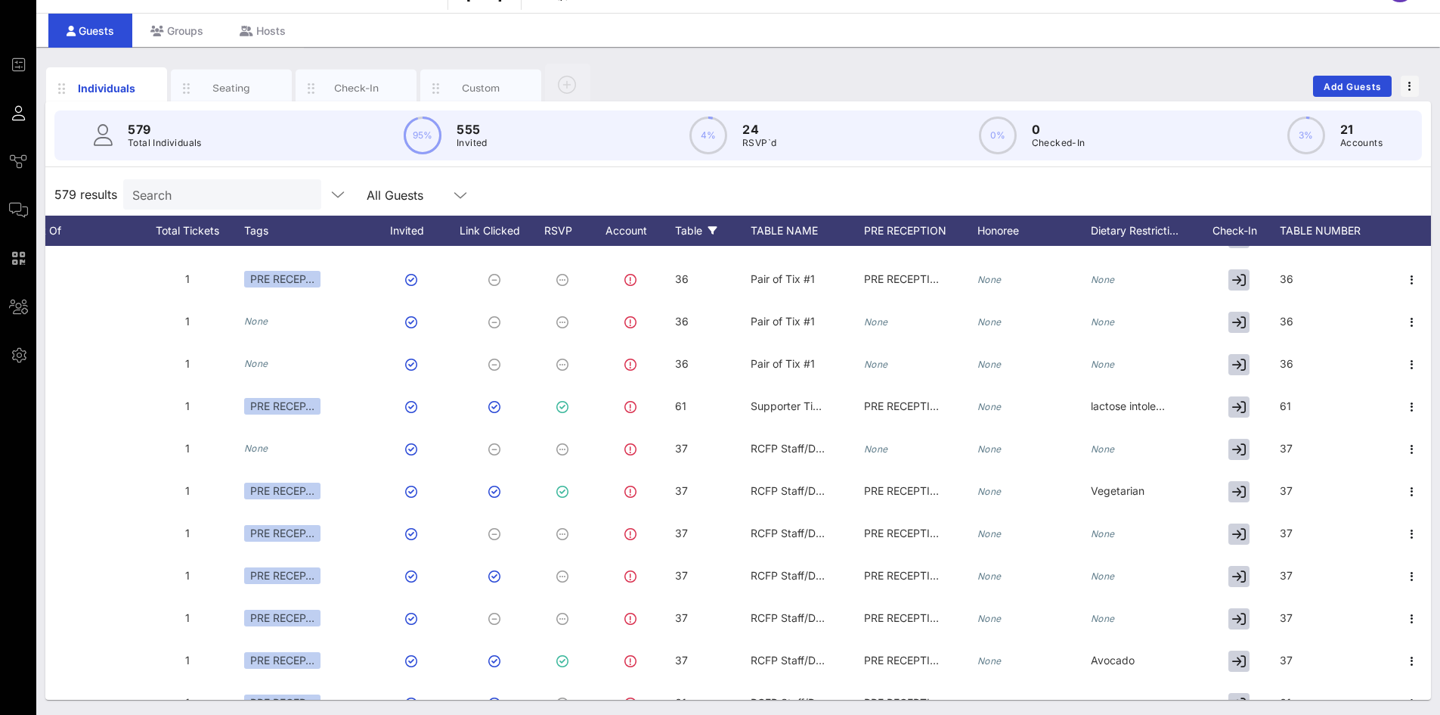
click at [710, 231] on icon at bounding box center [713, 230] width 9 height 9
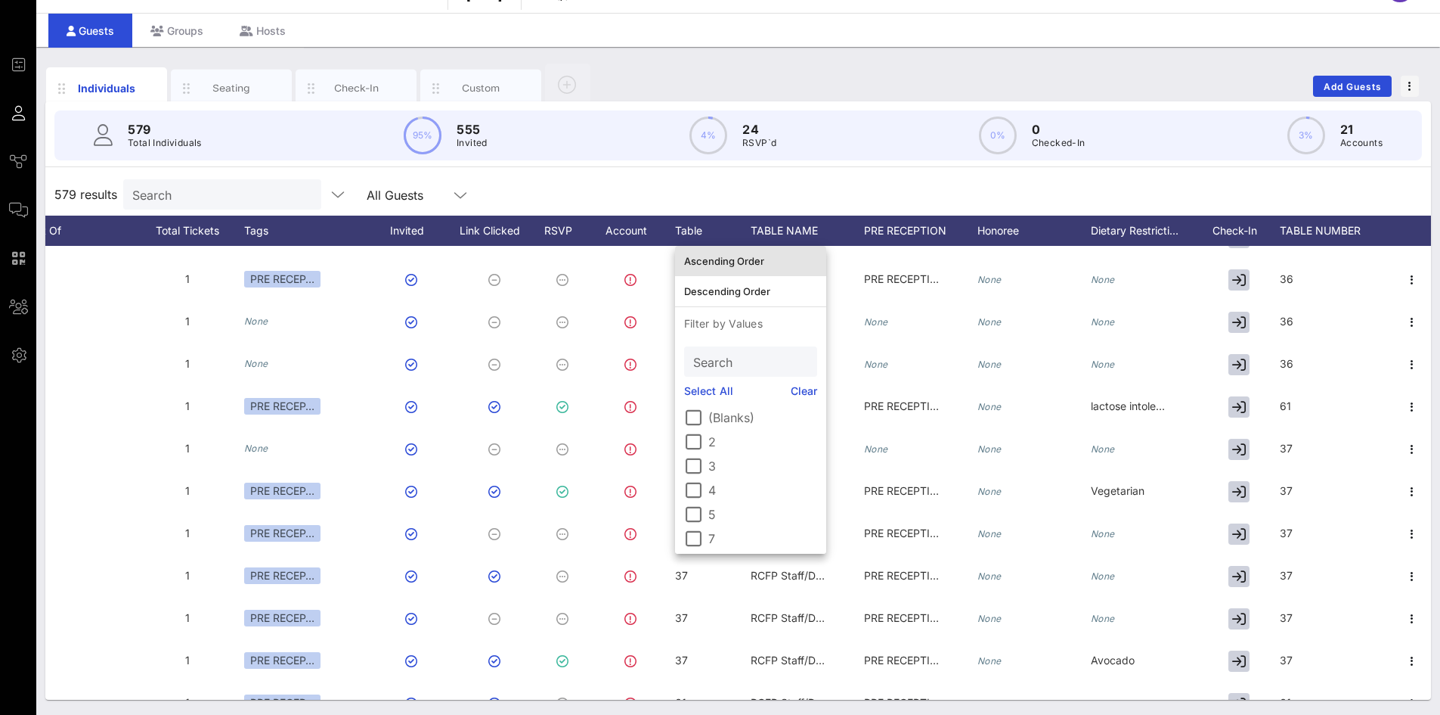
click at [730, 268] on div "Ascending Order" at bounding box center [750, 261] width 133 height 24
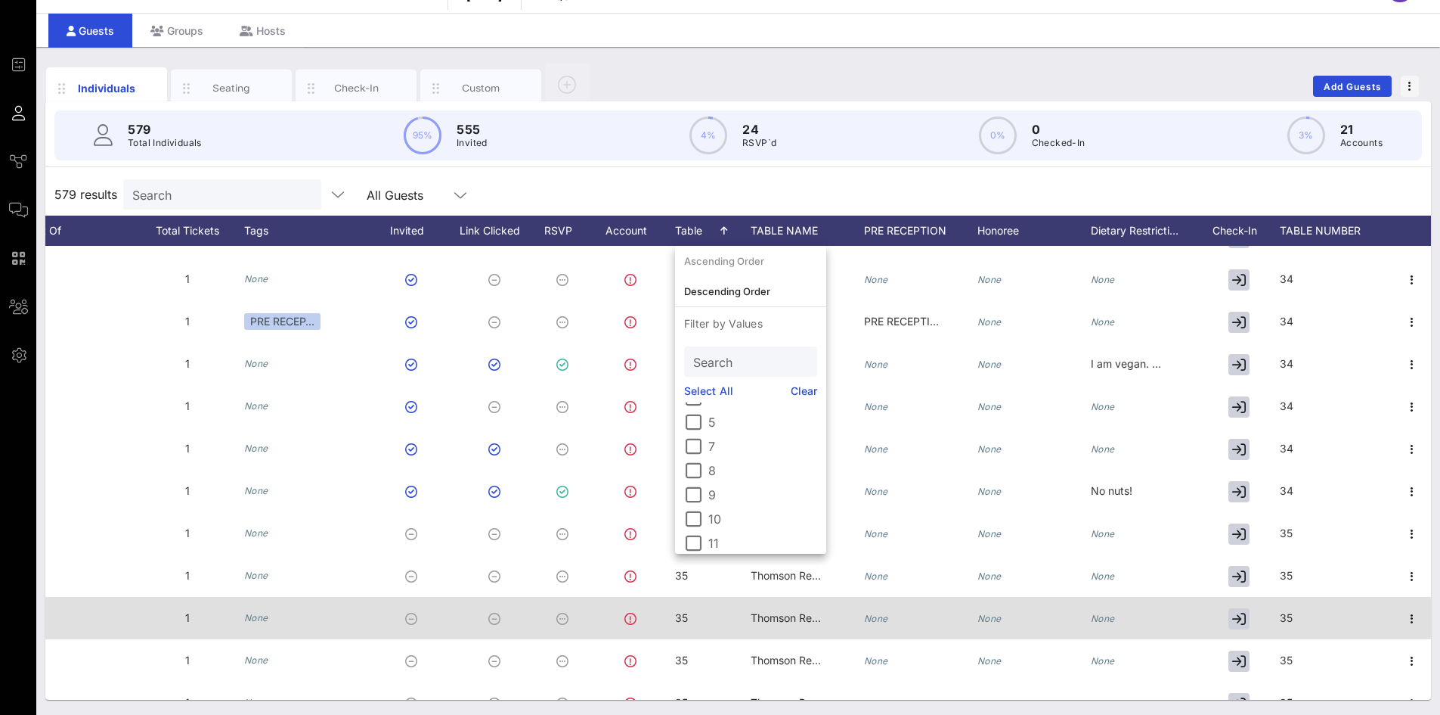
scroll to position [227, 0]
click at [710, 597] on div "35" at bounding box center [713, 627] width 76 height 60
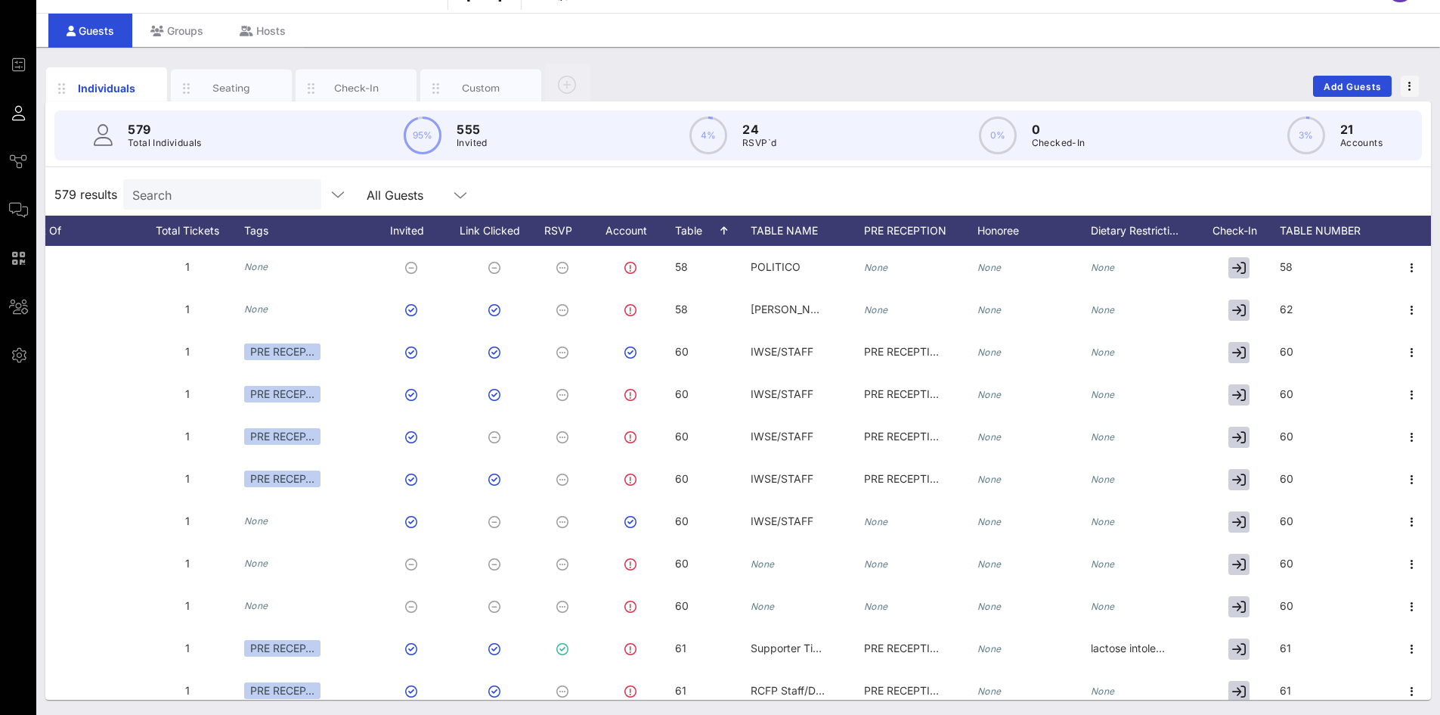
scroll to position [22684, 612]
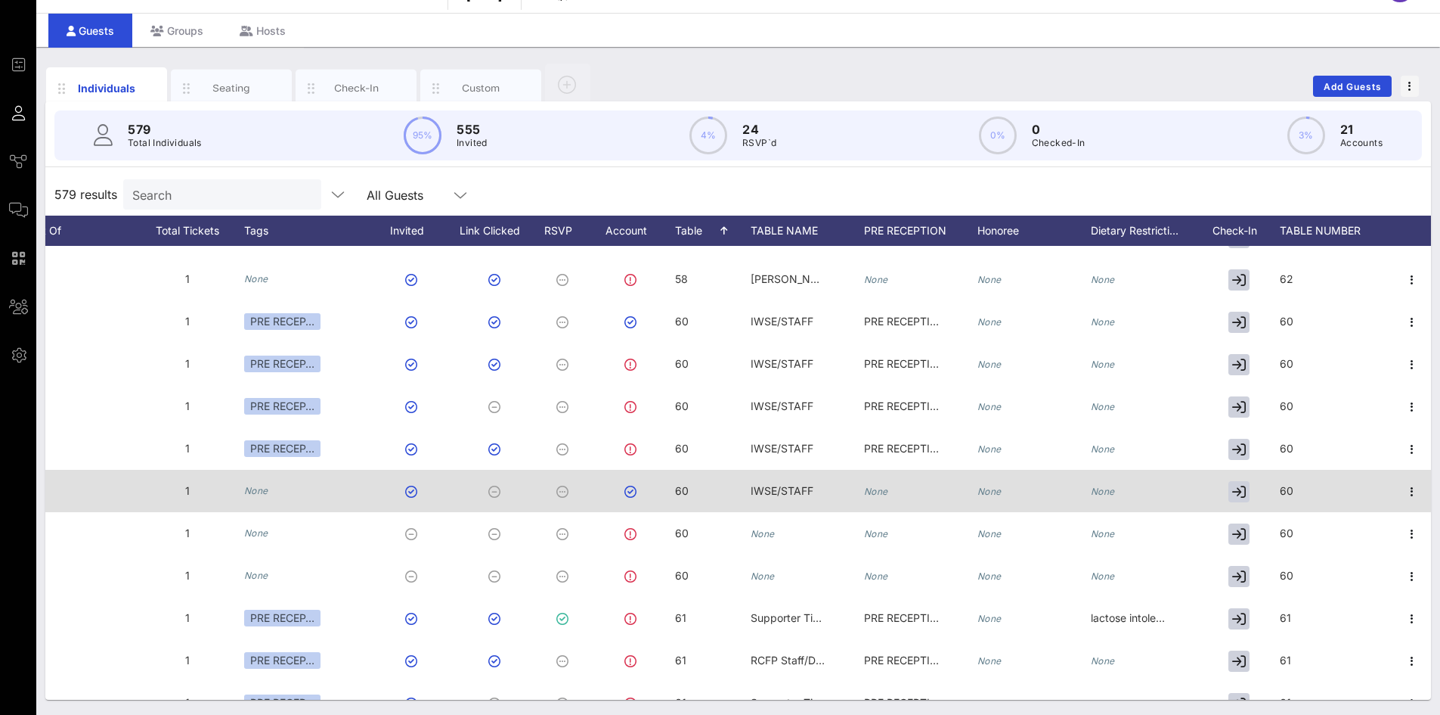
click at [771, 494] on span "IWSE/STAFF" at bounding box center [782, 490] width 63 height 13
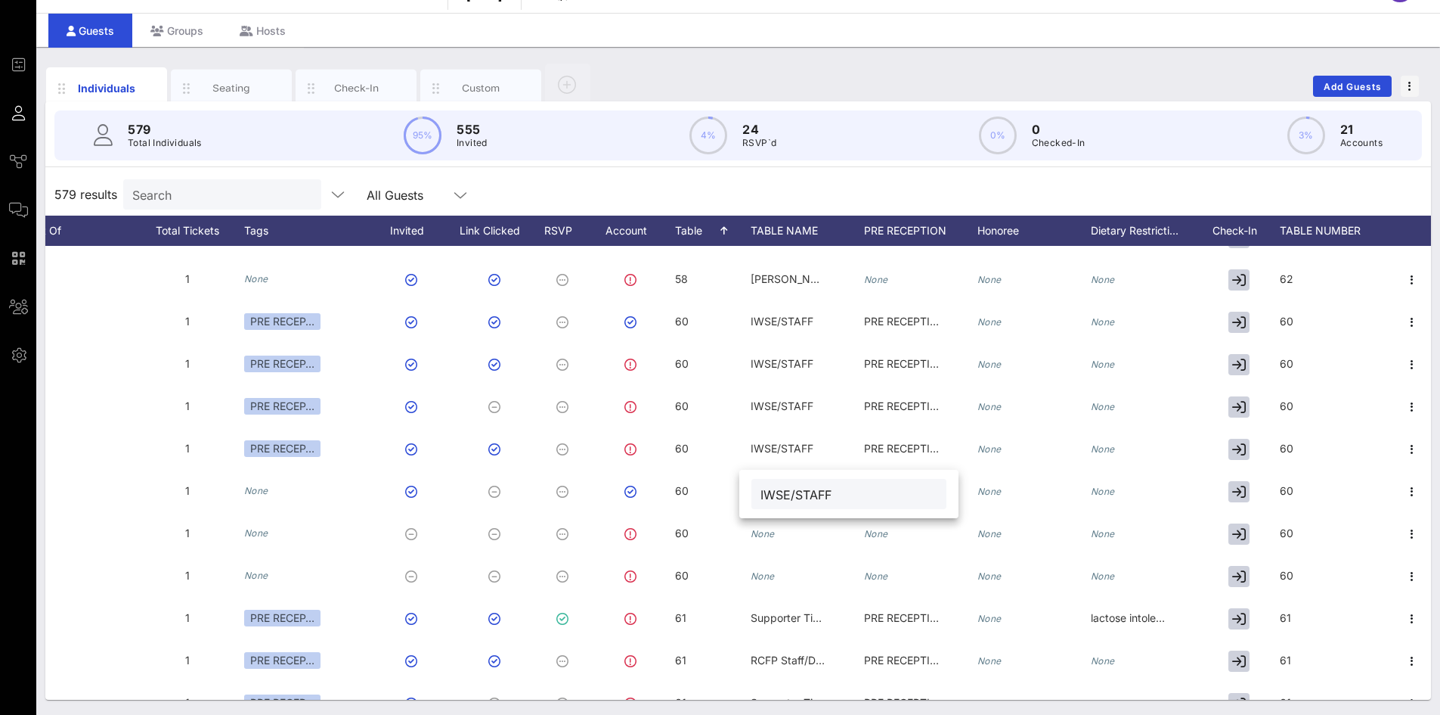
click at [780, 495] on input "IWSE/STAFF" at bounding box center [849, 494] width 177 height 20
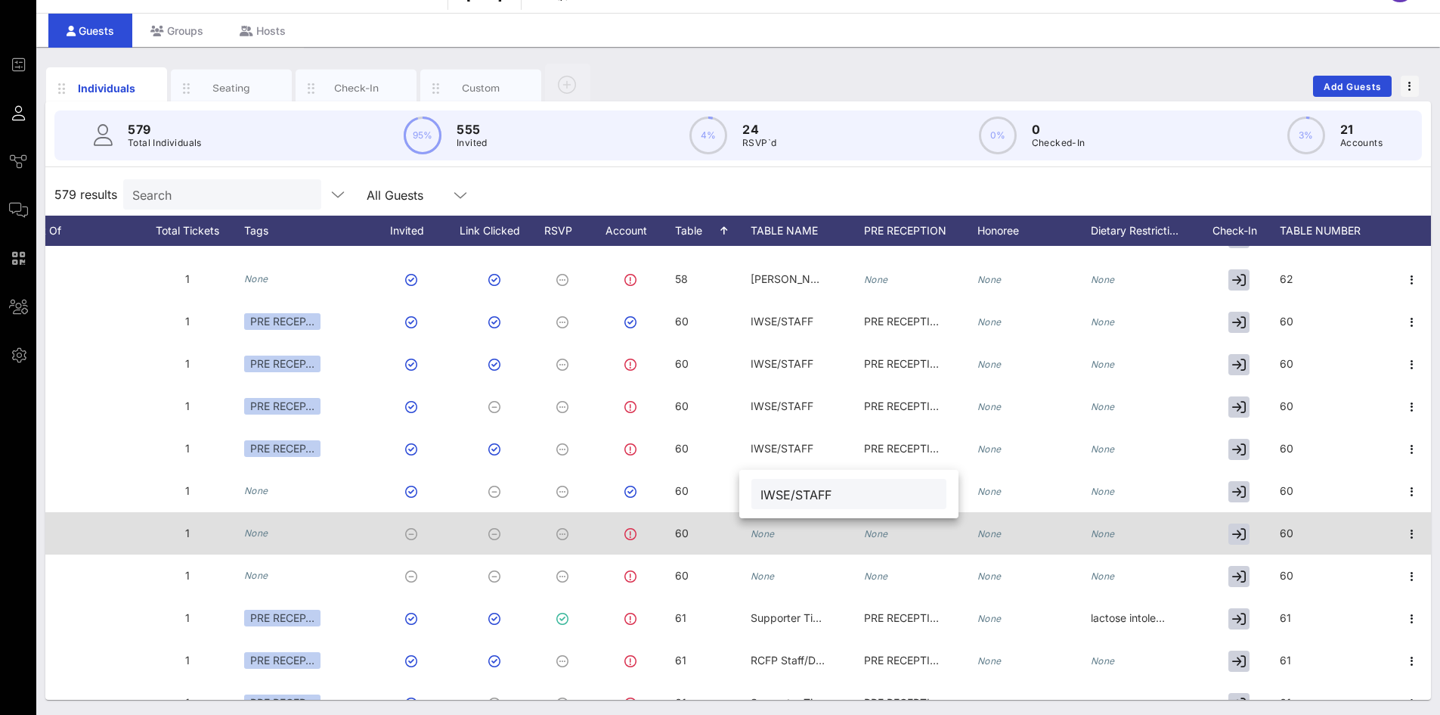
click at [774, 529] on div "None" at bounding box center [807, 542] width 113 height 60
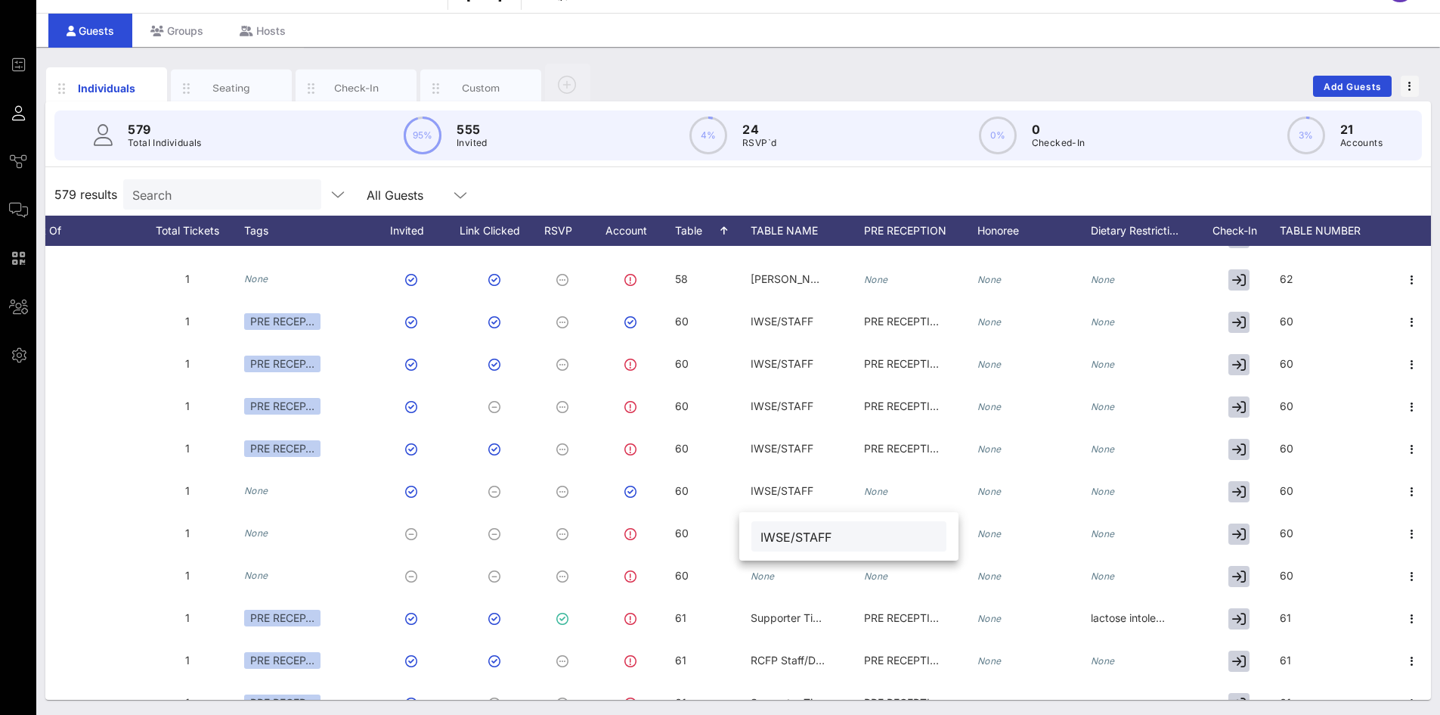
type input "IWSE/STAFF"
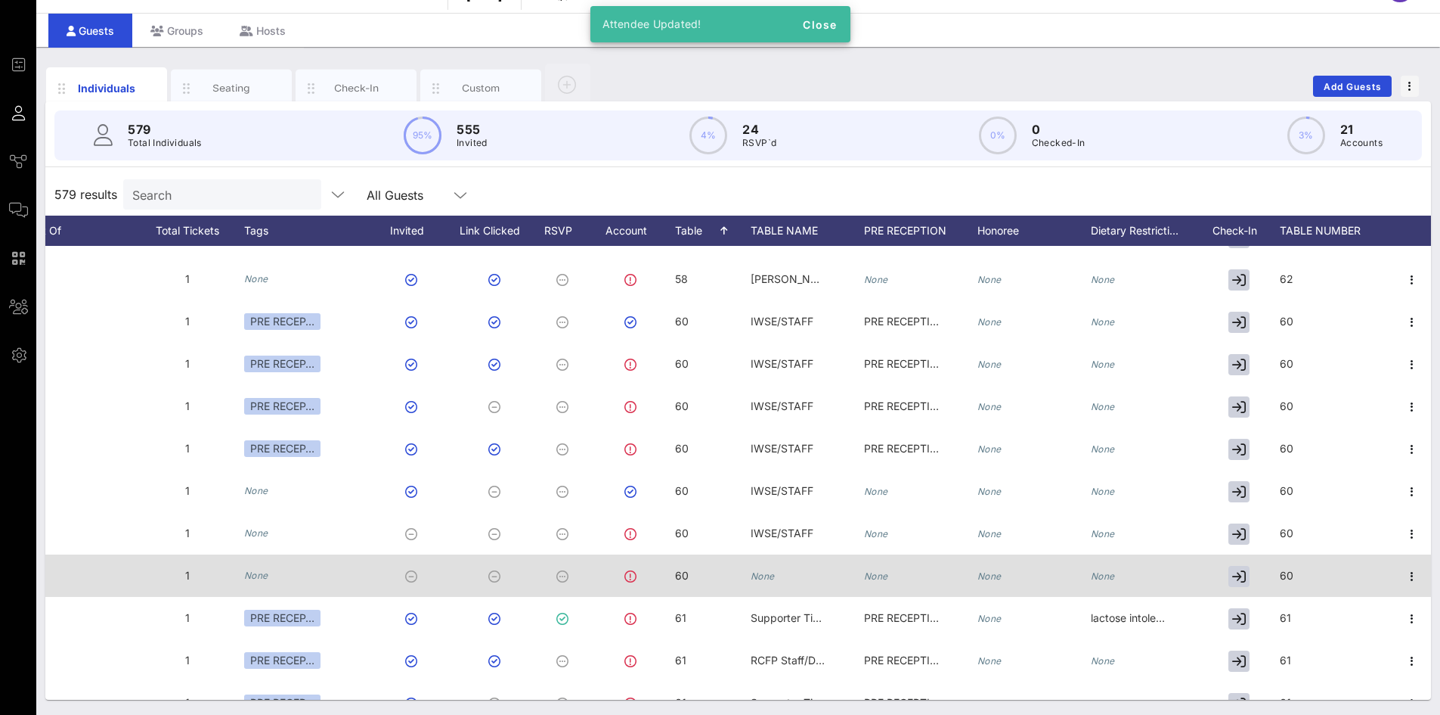
click at [751, 570] on icon "None" at bounding box center [763, 575] width 24 height 11
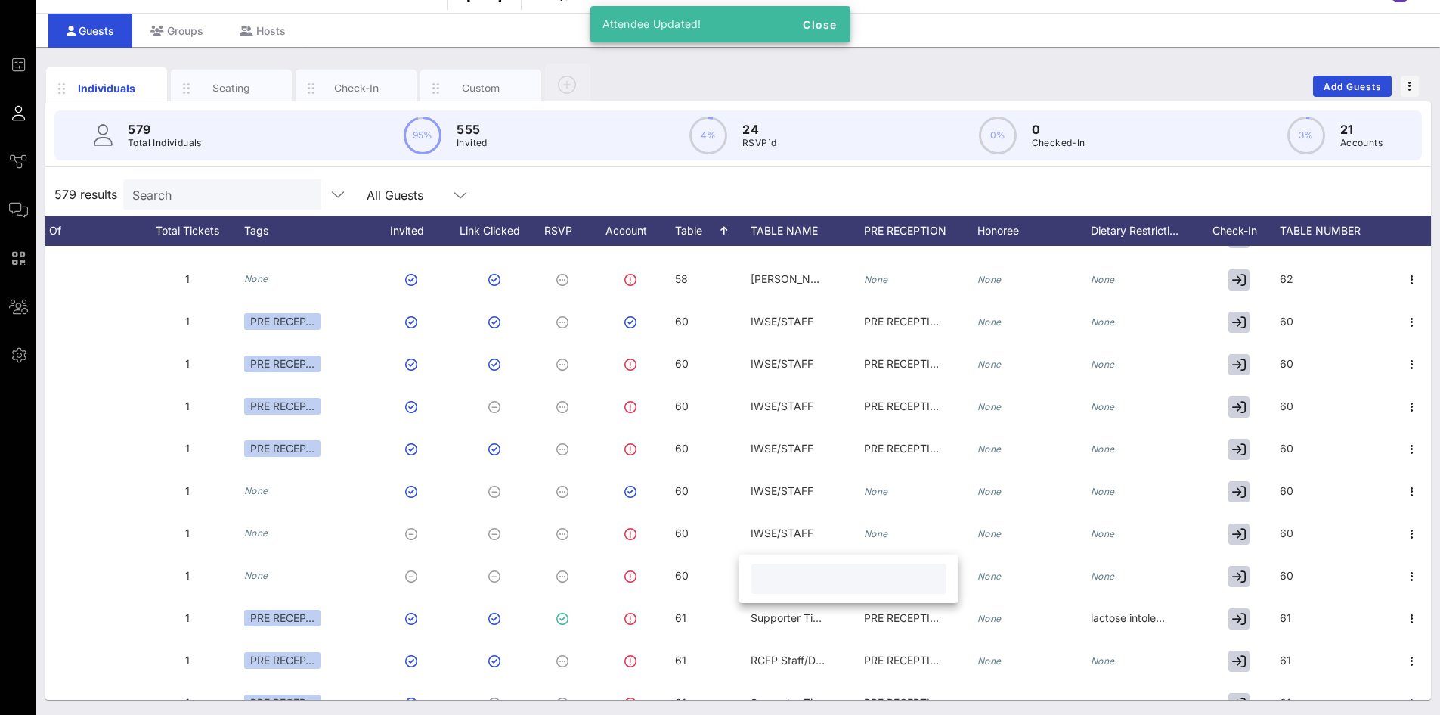
click at [748, 572] on div at bounding box center [849, 578] width 219 height 48
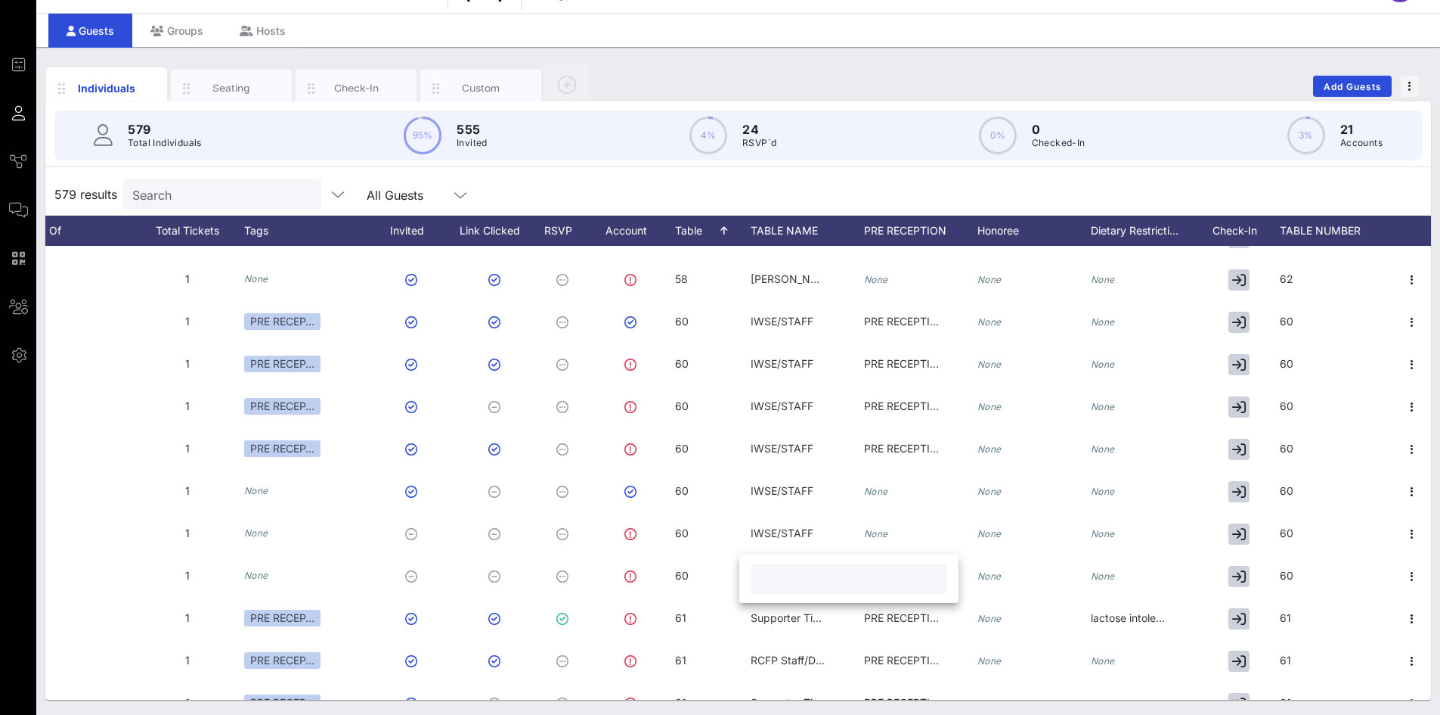
click at [804, 582] on input "text" at bounding box center [849, 579] width 177 height 20
paste input "IWSE/STAFF"
type input "IWSE/STAFF"
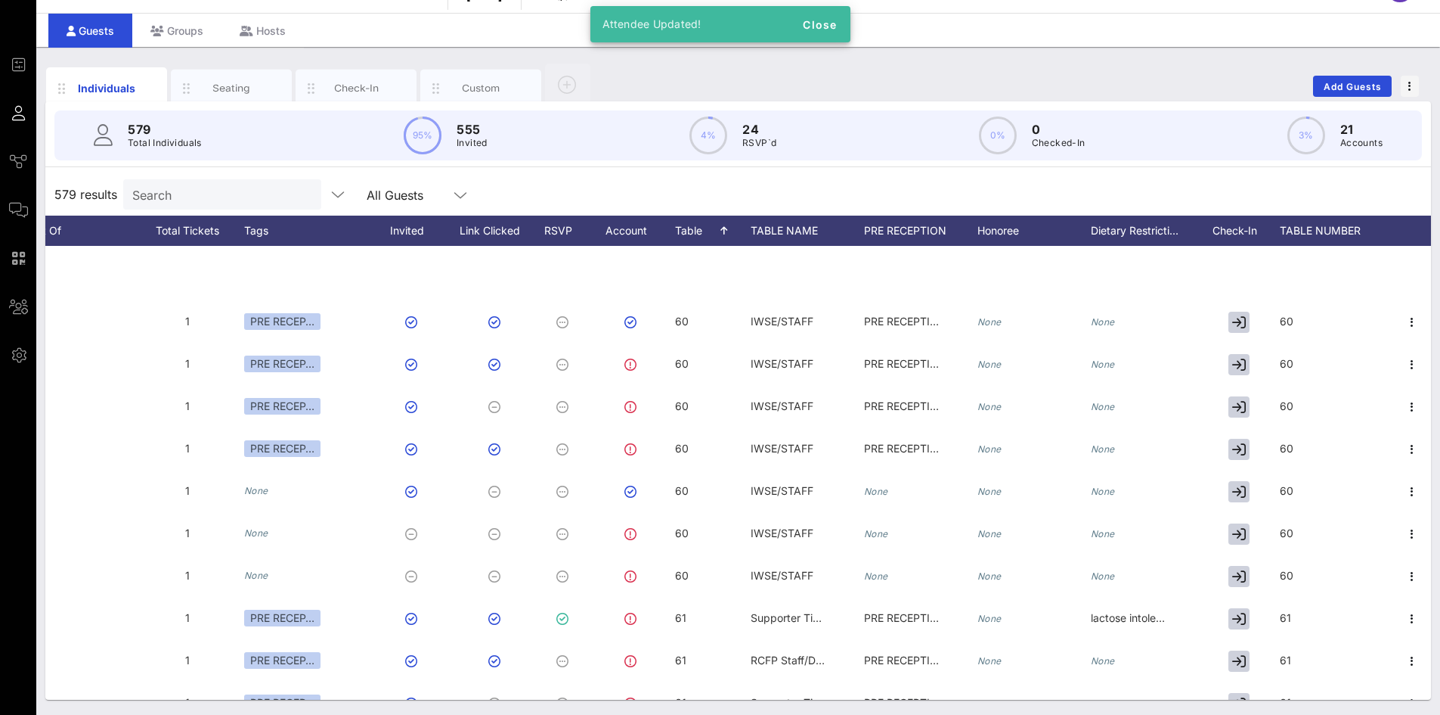
scroll to position [22987, 612]
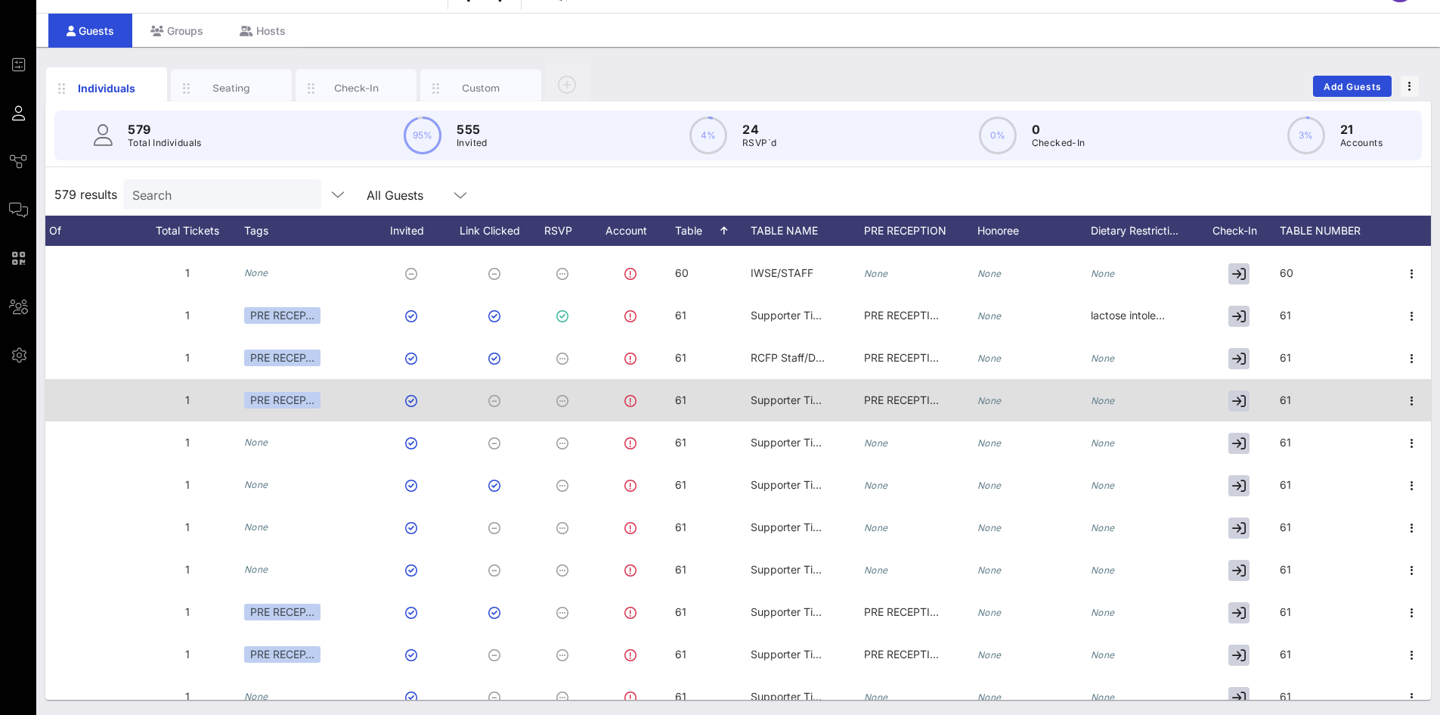
click at [790, 399] on span "Supporter Tix #2" at bounding box center [793, 399] width 85 height 13
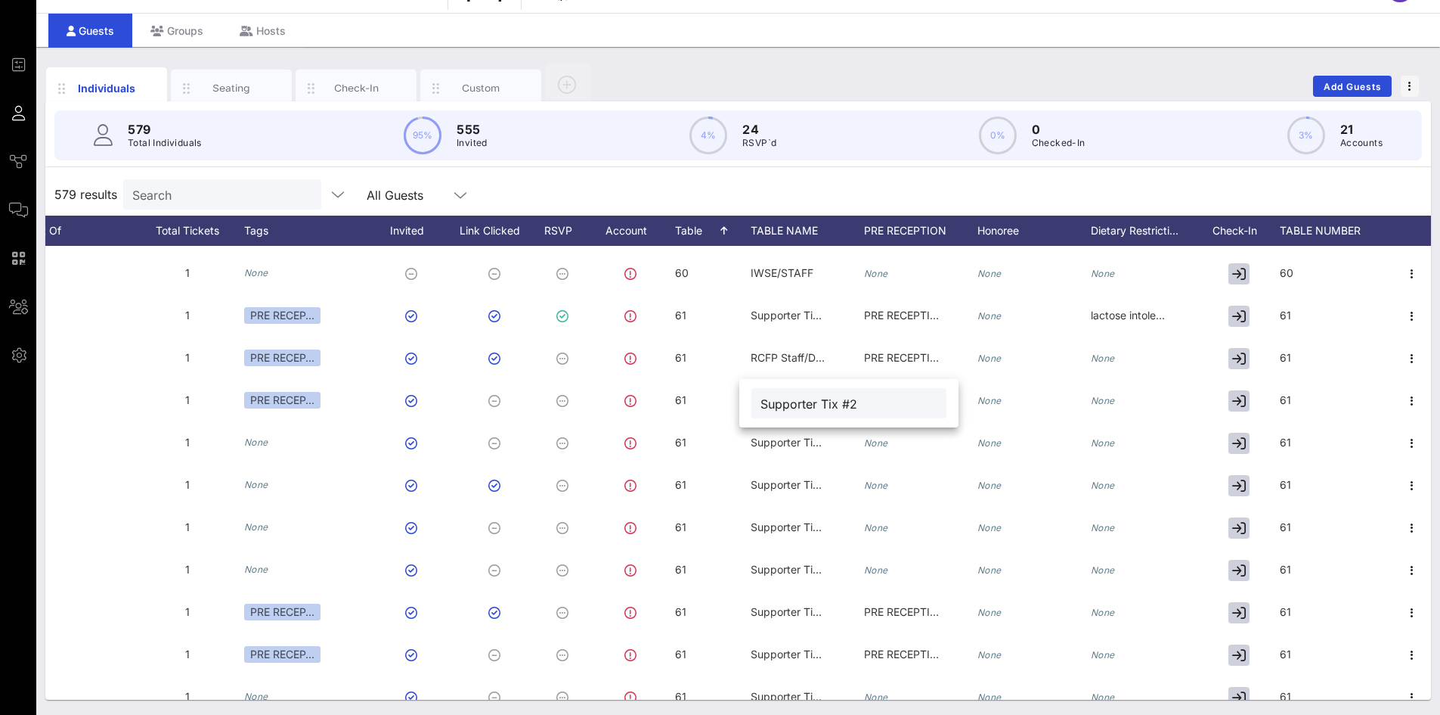
click at [790, 404] on input "Supporter Tix #2" at bounding box center [849, 403] width 177 height 20
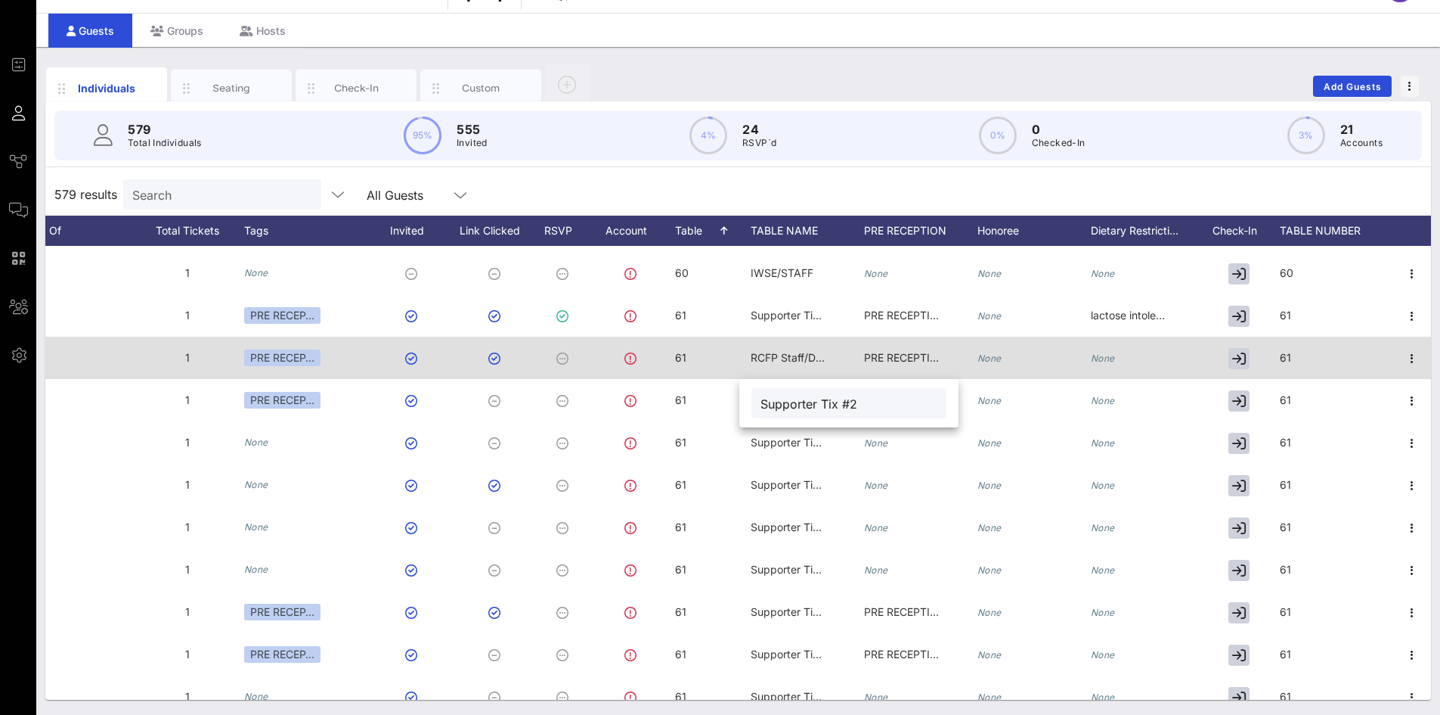
click at [771, 358] on span "RCFP Staff/Donors" at bounding box center [797, 357] width 92 height 13
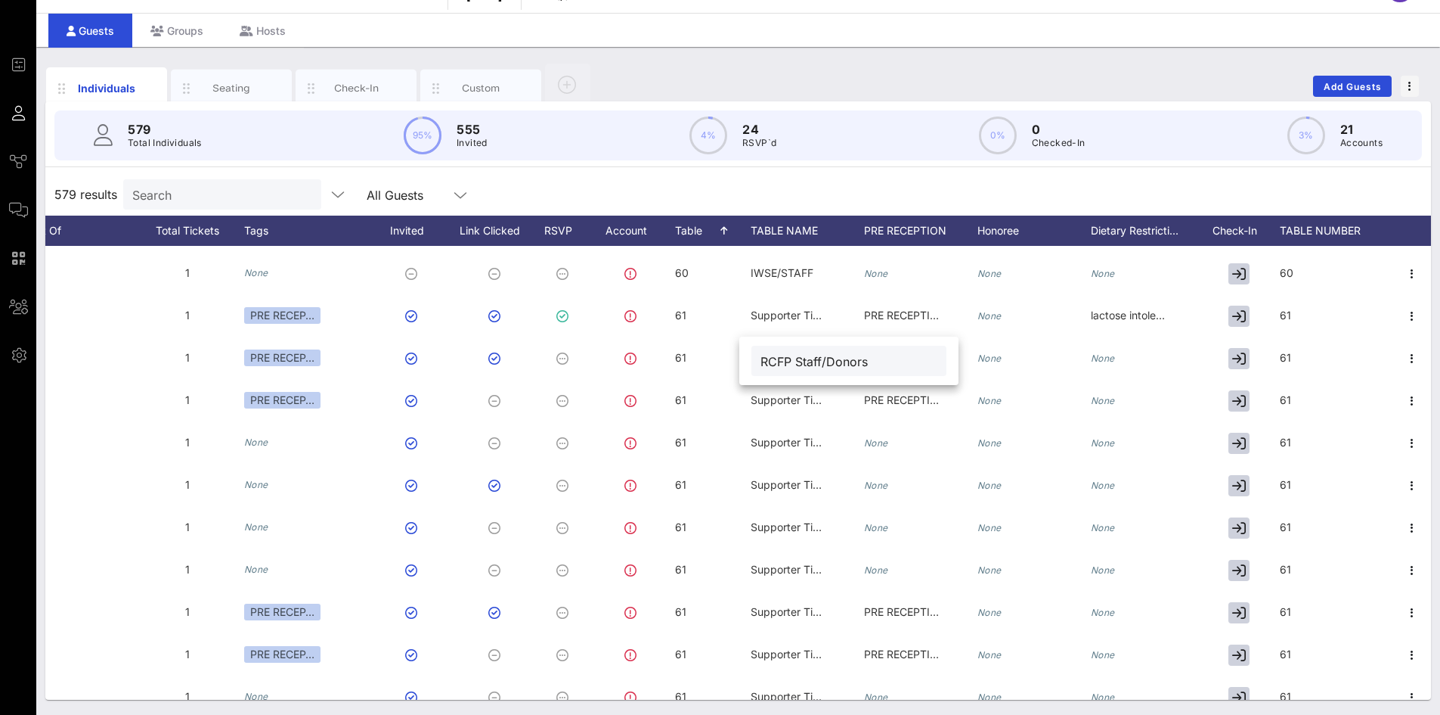
click at [771, 355] on input "RCFP Staff/Donors" at bounding box center [849, 361] width 177 height 20
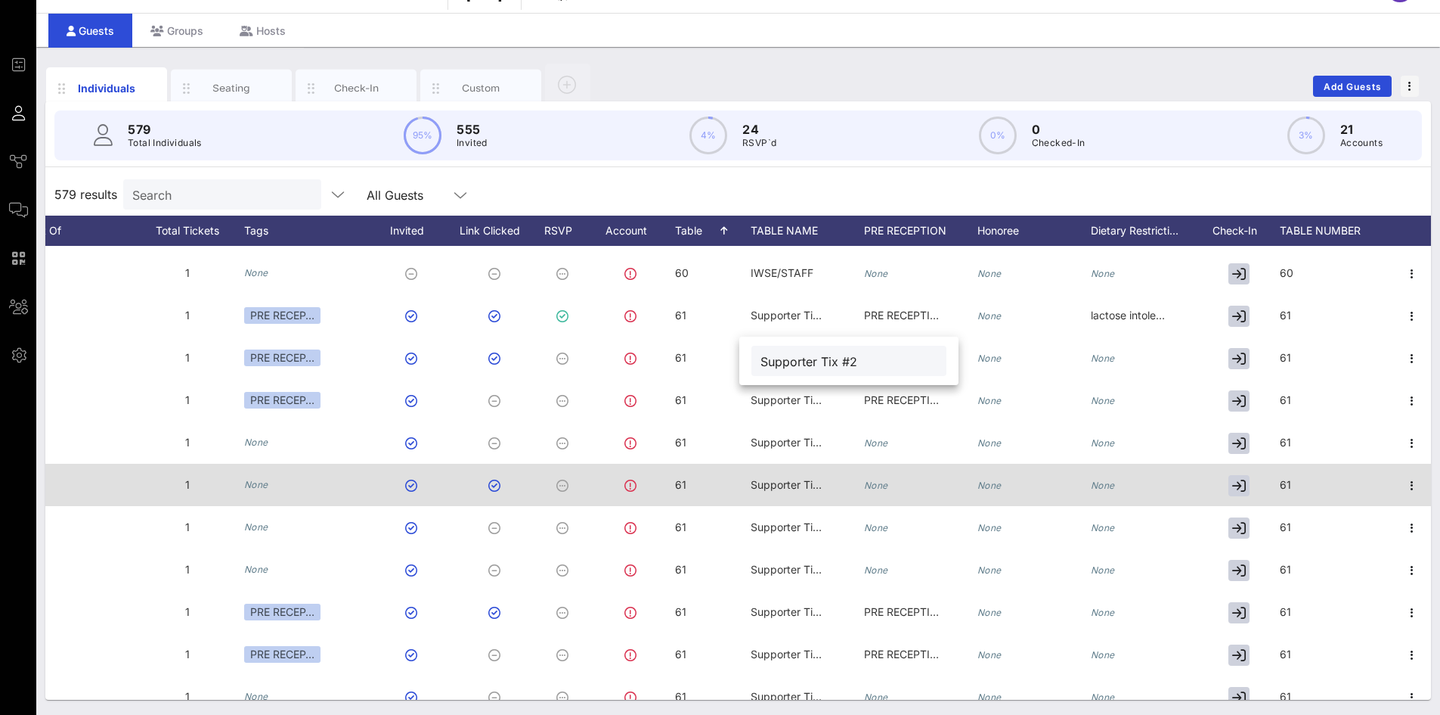
click at [795, 495] on div "Supporter Tix #2" at bounding box center [789, 485] width 76 height 42
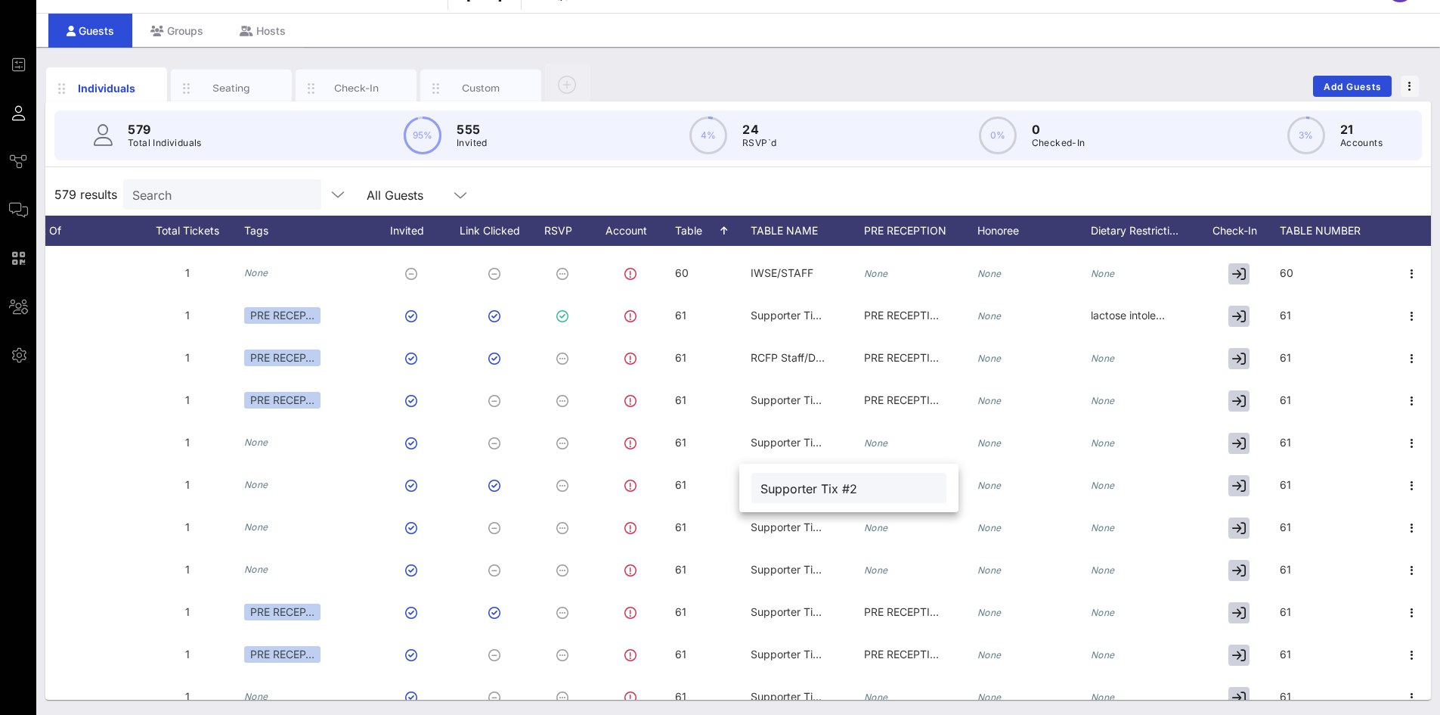
click at [859, 484] on input "Supporter Tix #2" at bounding box center [849, 488] width 177 height 20
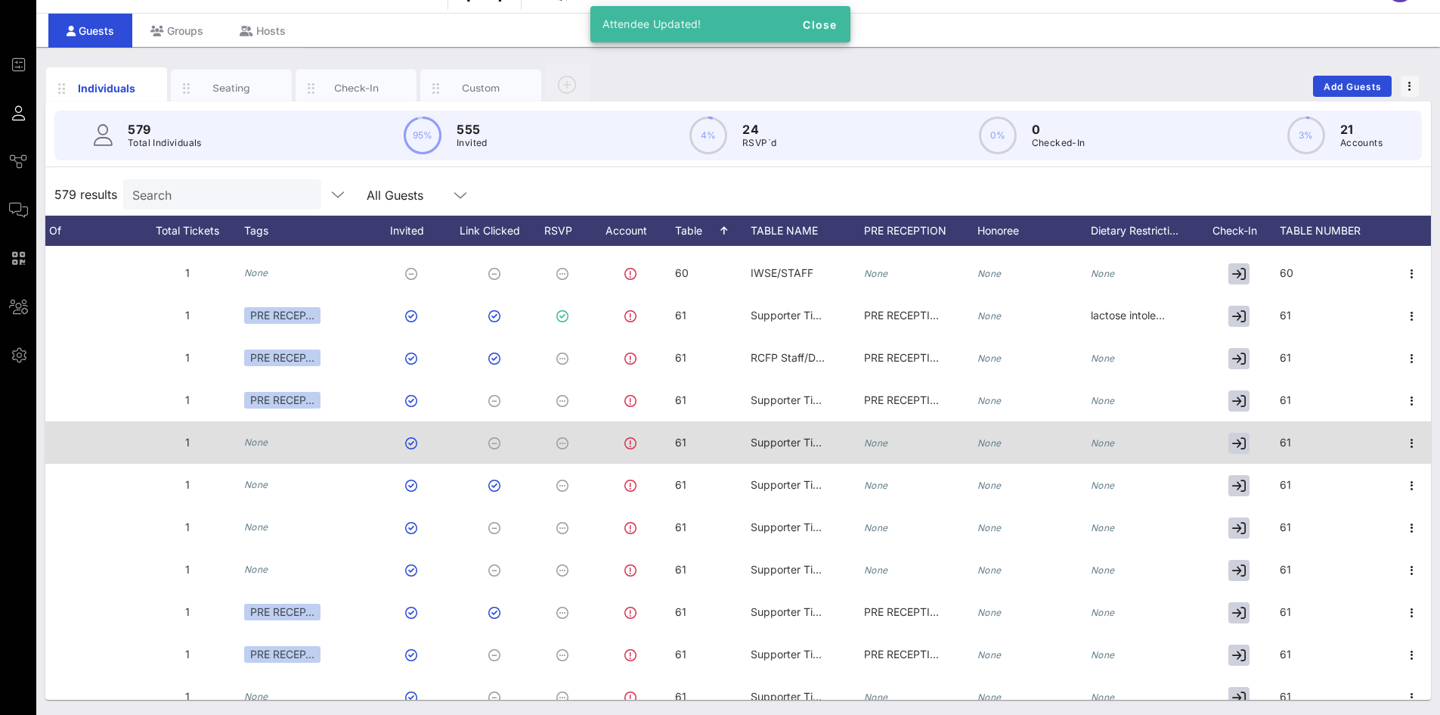
click at [771, 429] on div "Supporter Tix #2" at bounding box center [789, 442] width 76 height 42
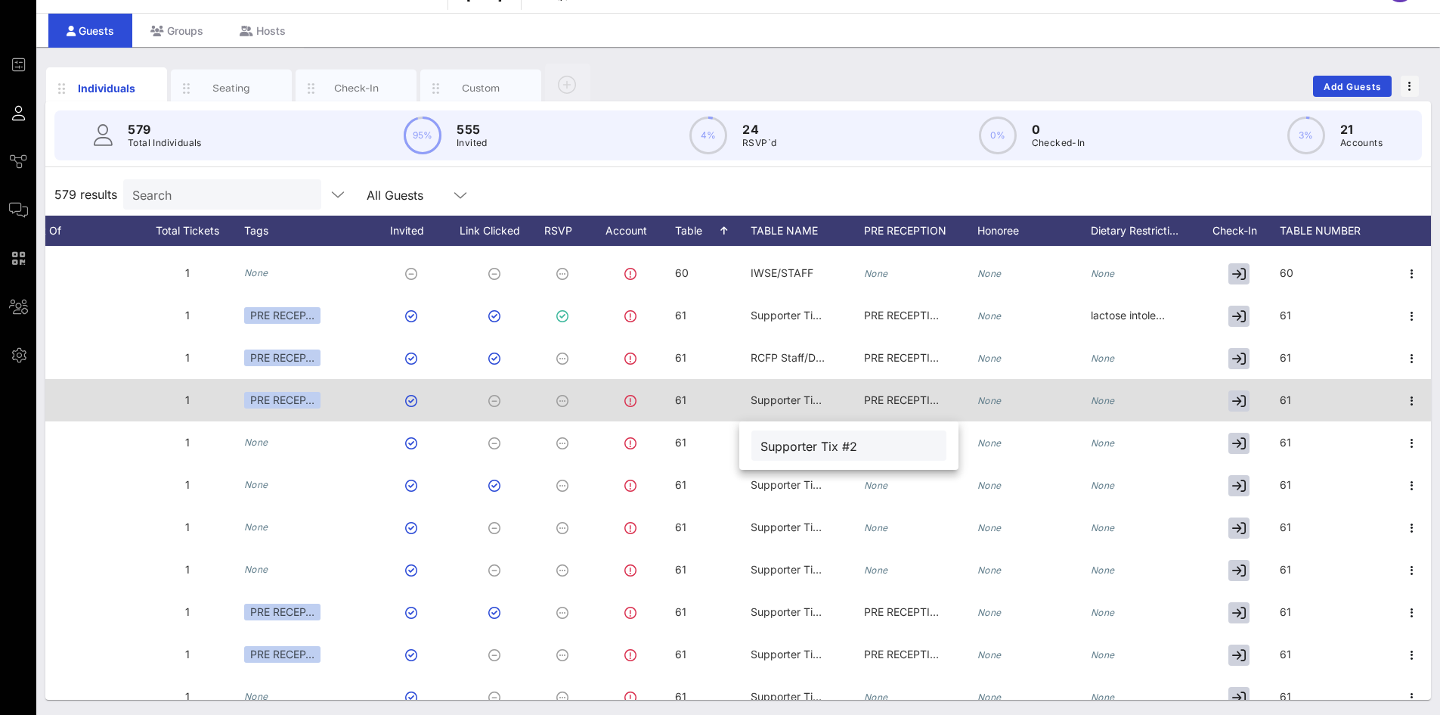
click at [777, 402] on span "Supporter Tix #2" at bounding box center [793, 399] width 85 height 13
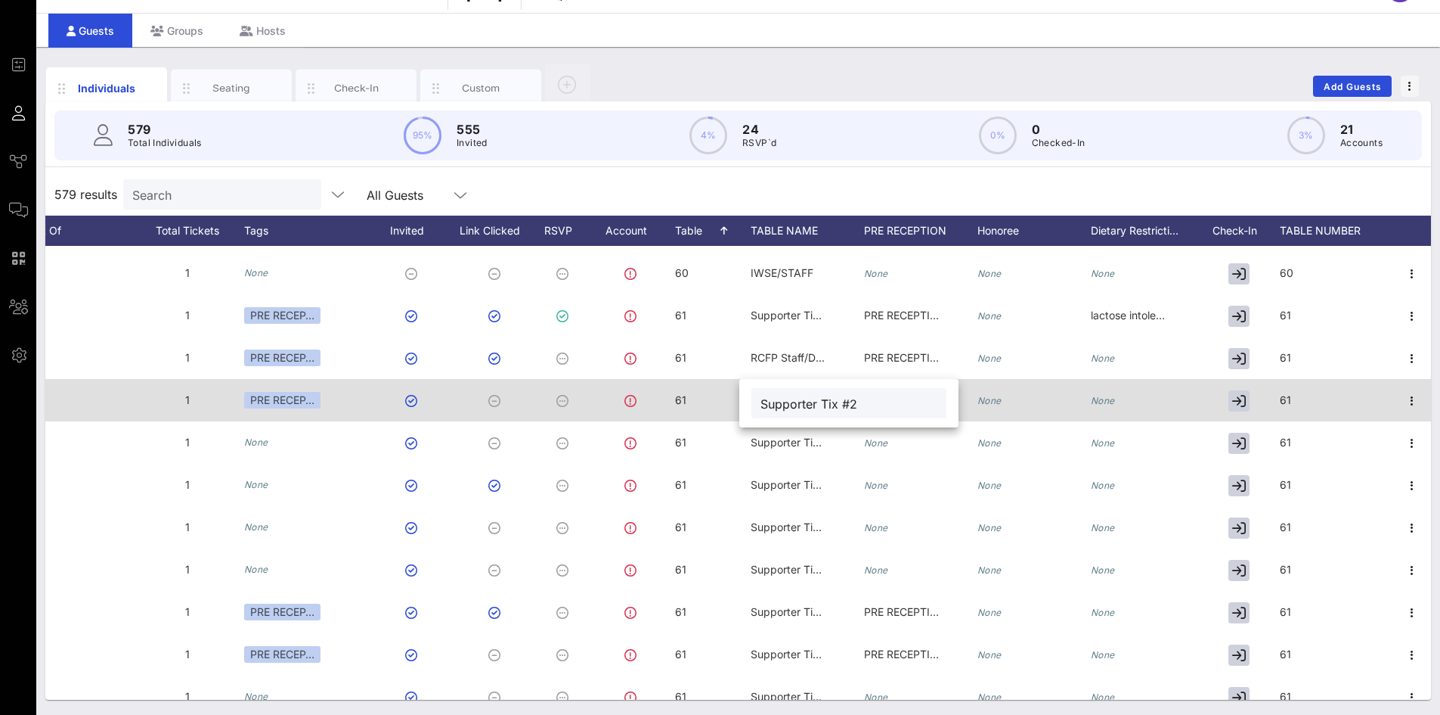
click at [777, 402] on input "Supporter Tix #2" at bounding box center [849, 403] width 177 height 20
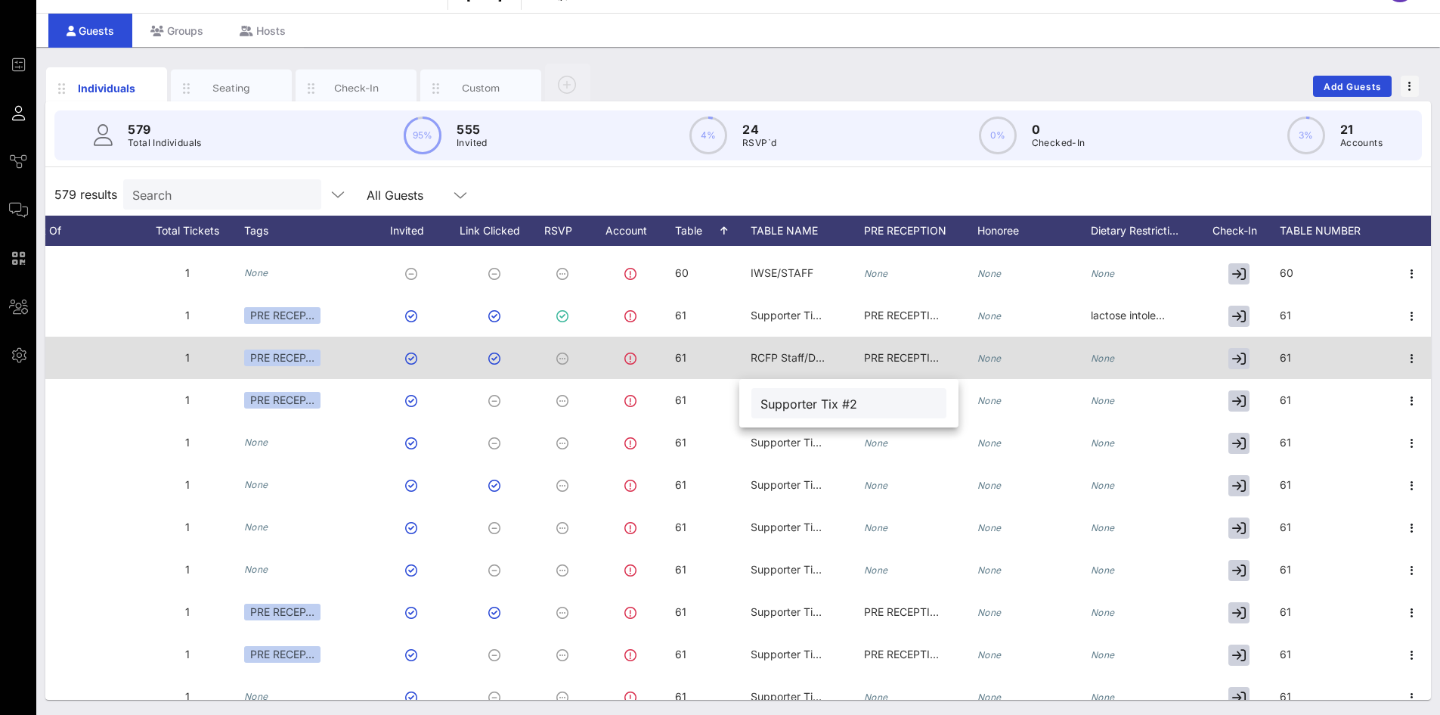
click at [766, 351] on span "RCFP Staff/Donors" at bounding box center [797, 357] width 92 height 13
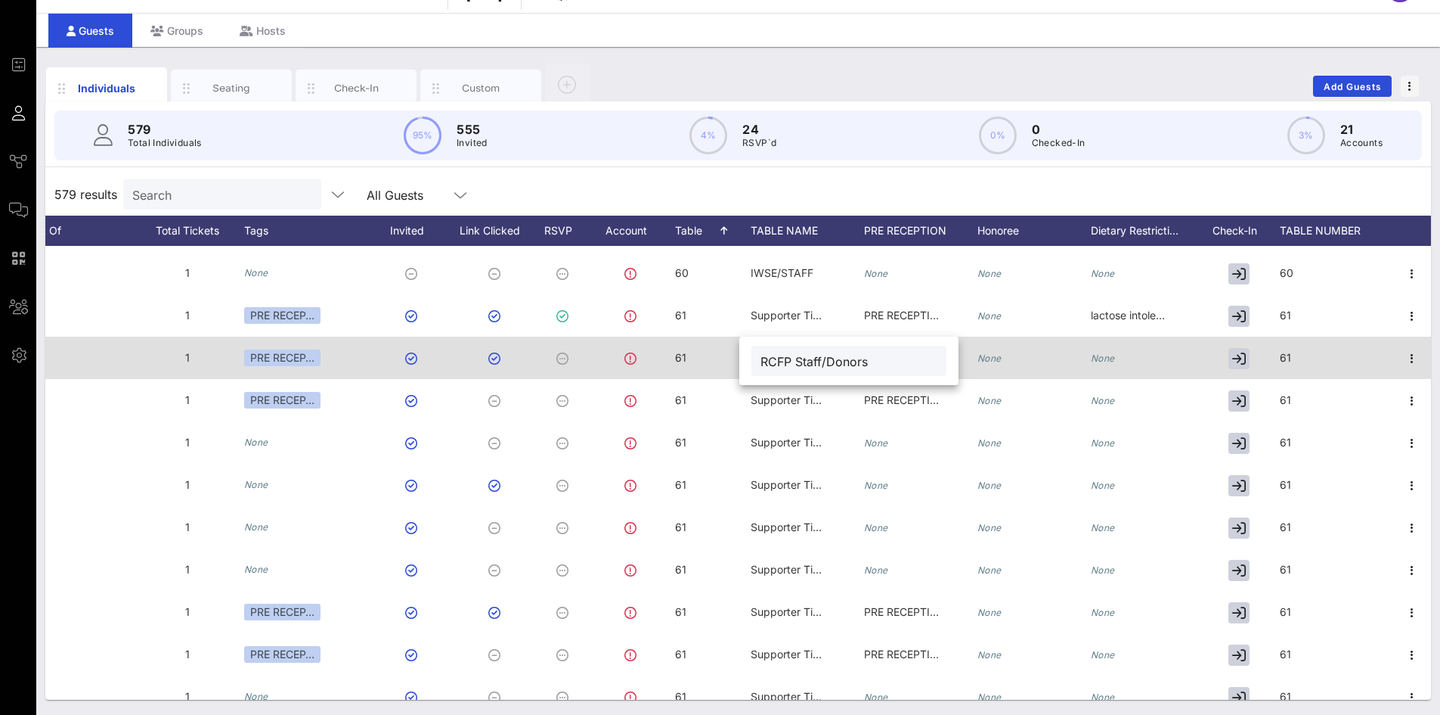
click at [766, 351] on input "RCFP Staff/Donors" at bounding box center [849, 361] width 177 height 20
paste input "Supporter Tix #2"
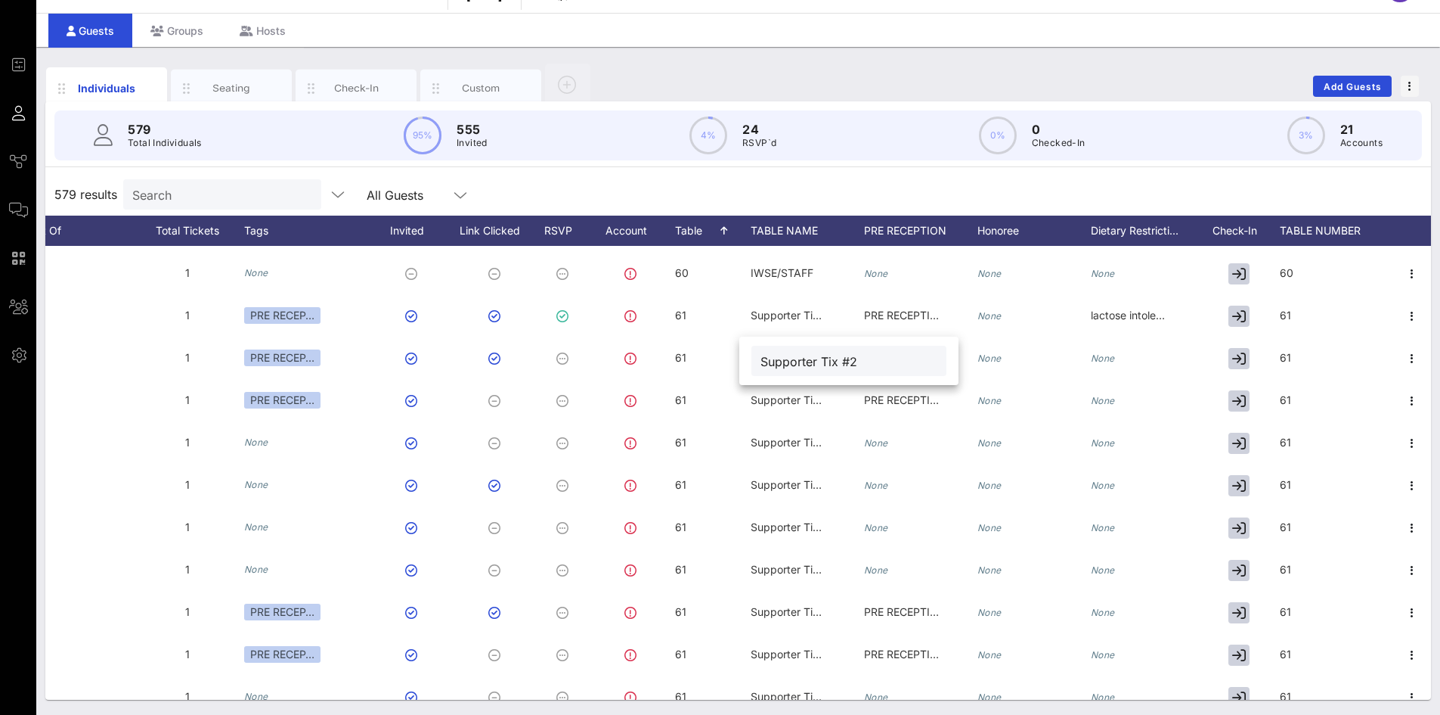
type input "Supporter Tix #2"
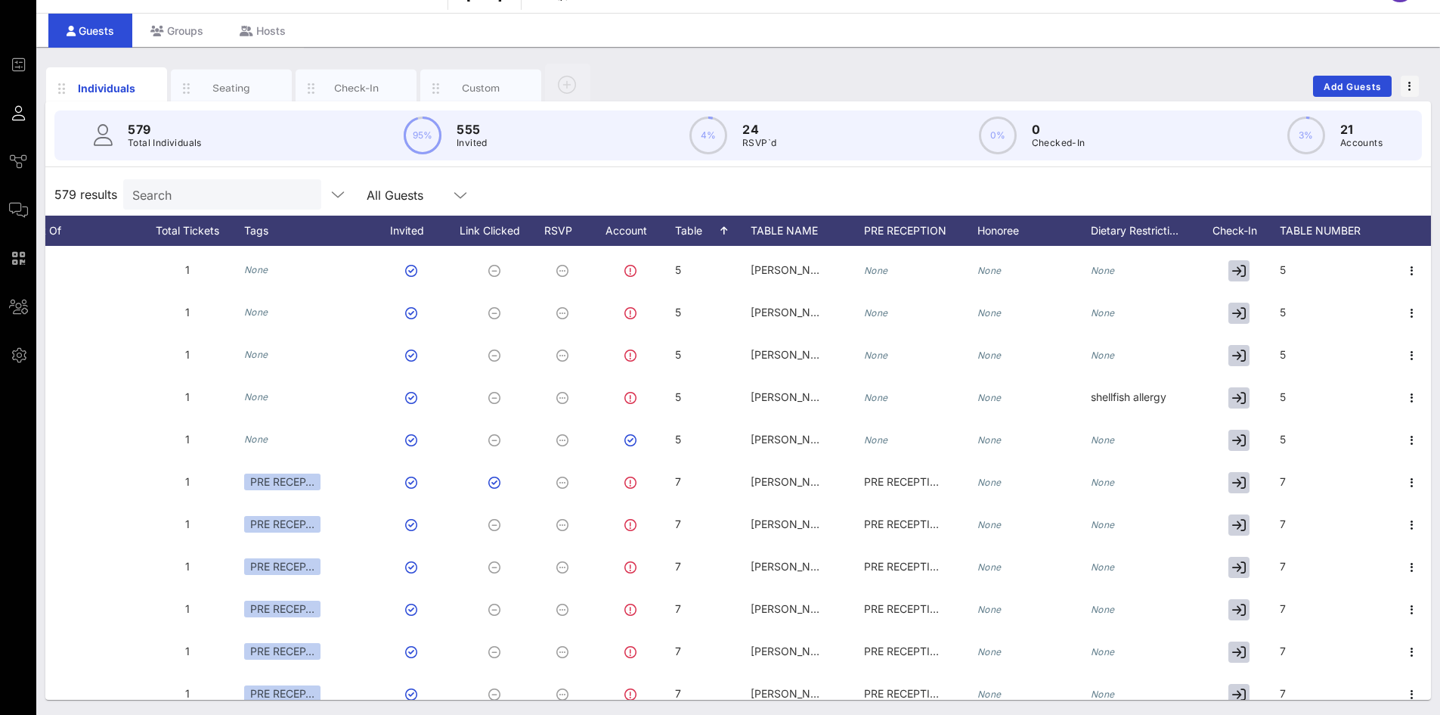
scroll to position [1512, 612]
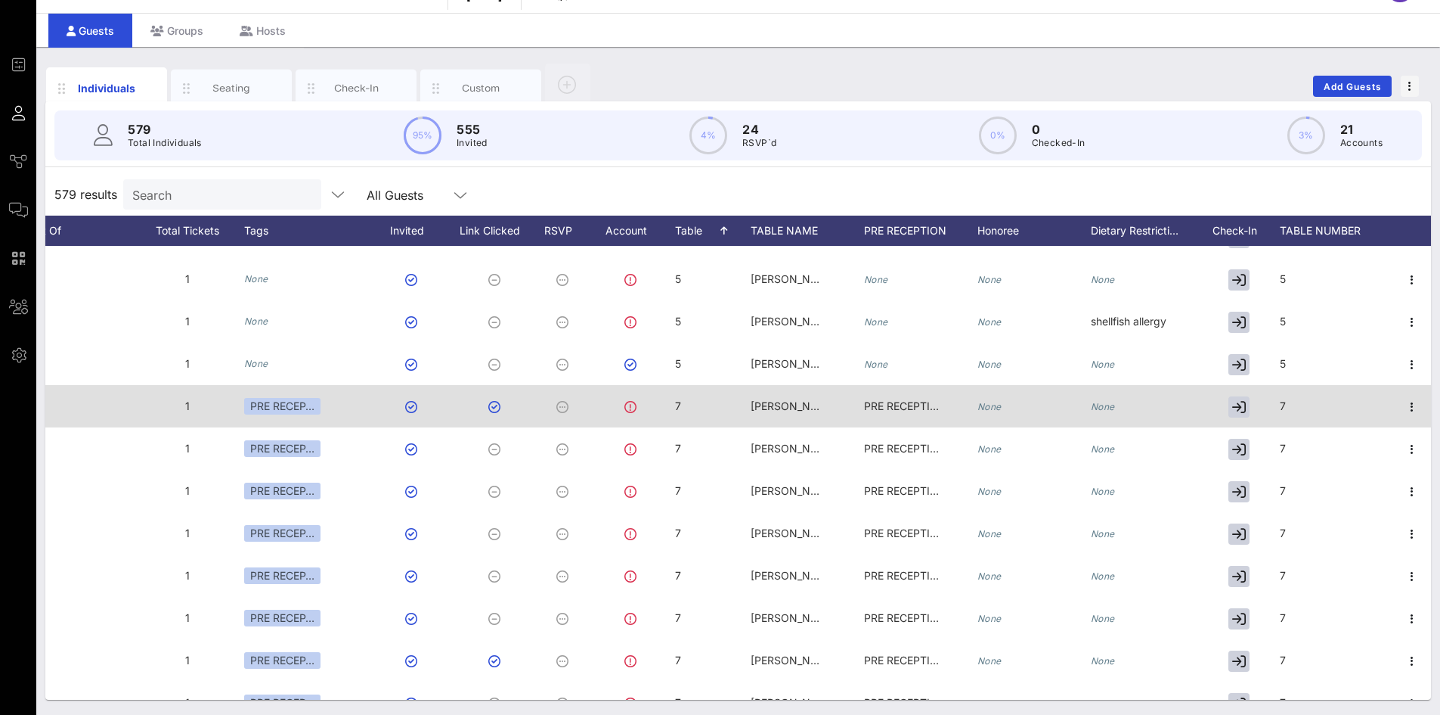
click at [811, 420] on div "[PERSON_NAME] Collective #2" at bounding box center [789, 406] width 76 height 42
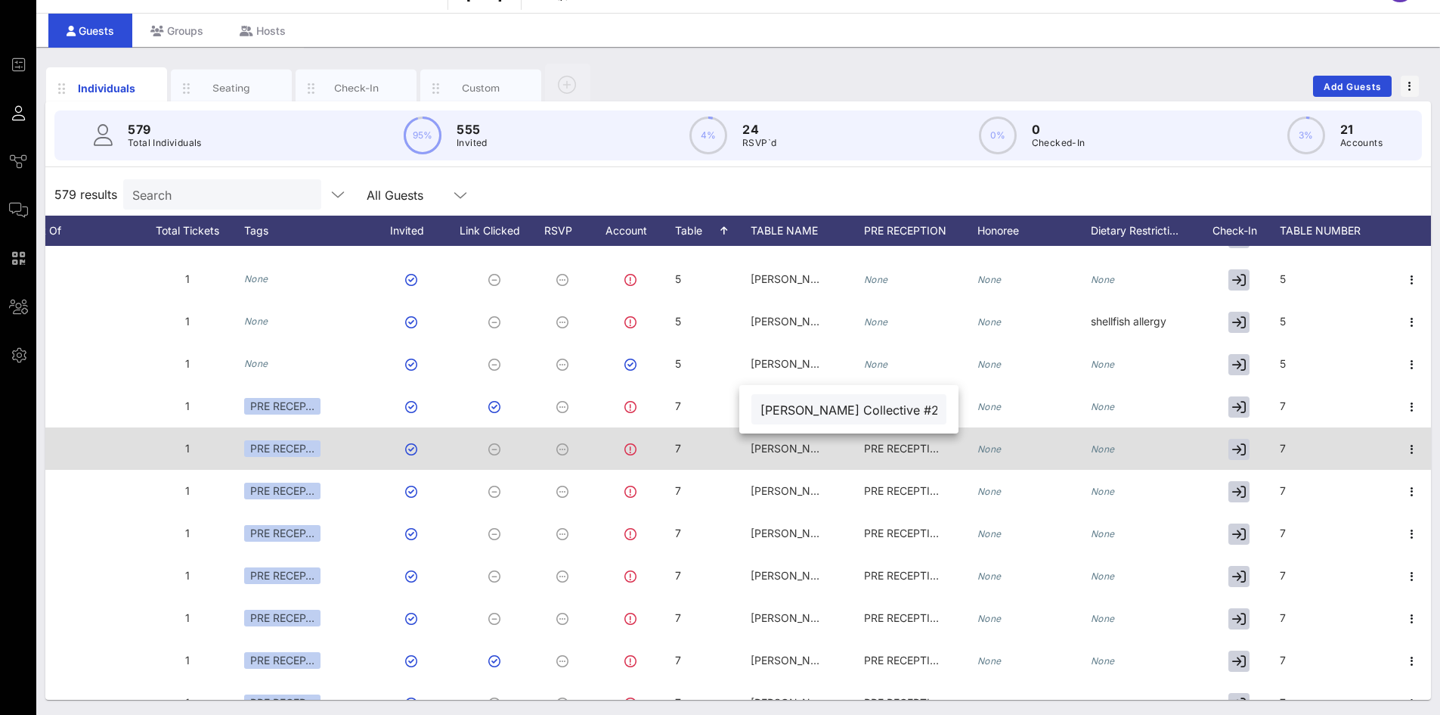
click at [796, 467] on div "[PERSON_NAME] Collective #2" at bounding box center [789, 448] width 76 height 42
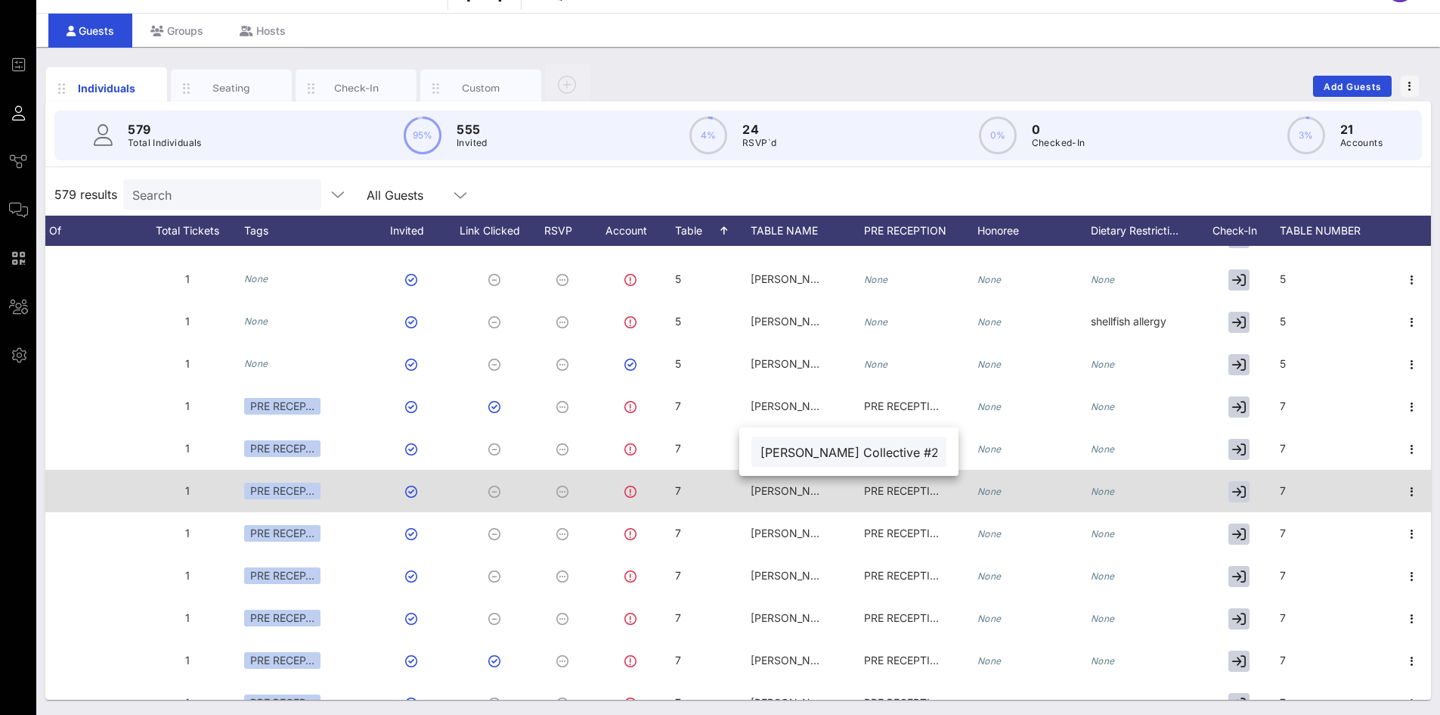
click at [772, 497] on div "[PERSON_NAME]" at bounding box center [789, 491] width 76 height 42
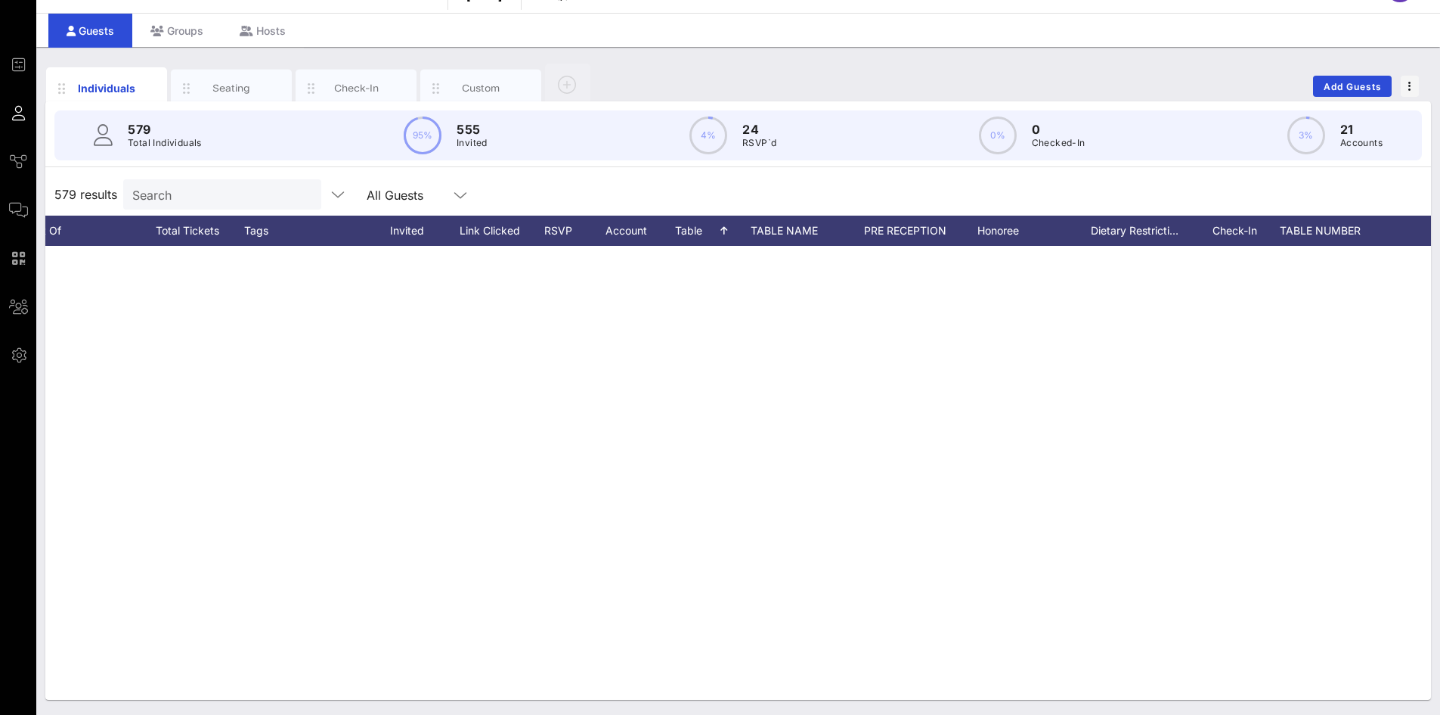
scroll to position [24075, 612]
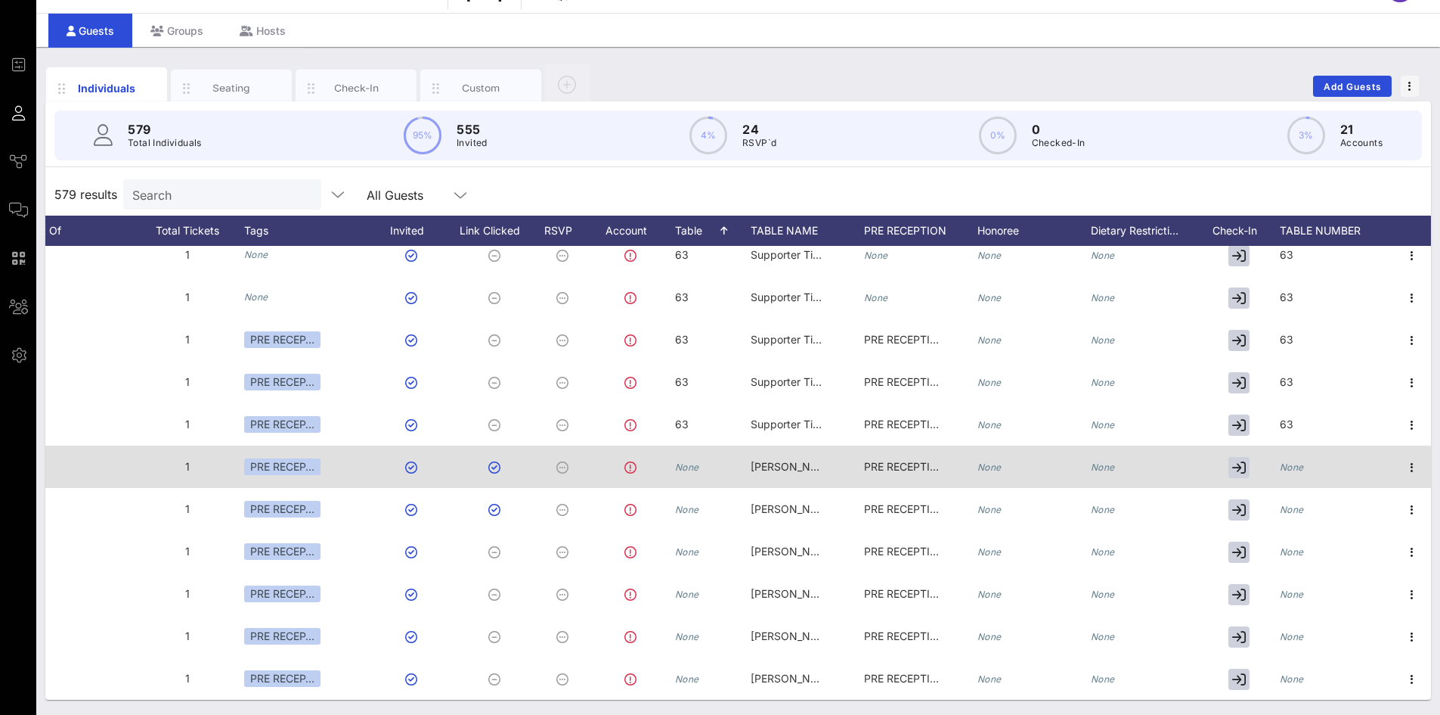
click at [680, 461] on icon "None" at bounding box center [687, 466] width 24 height 11
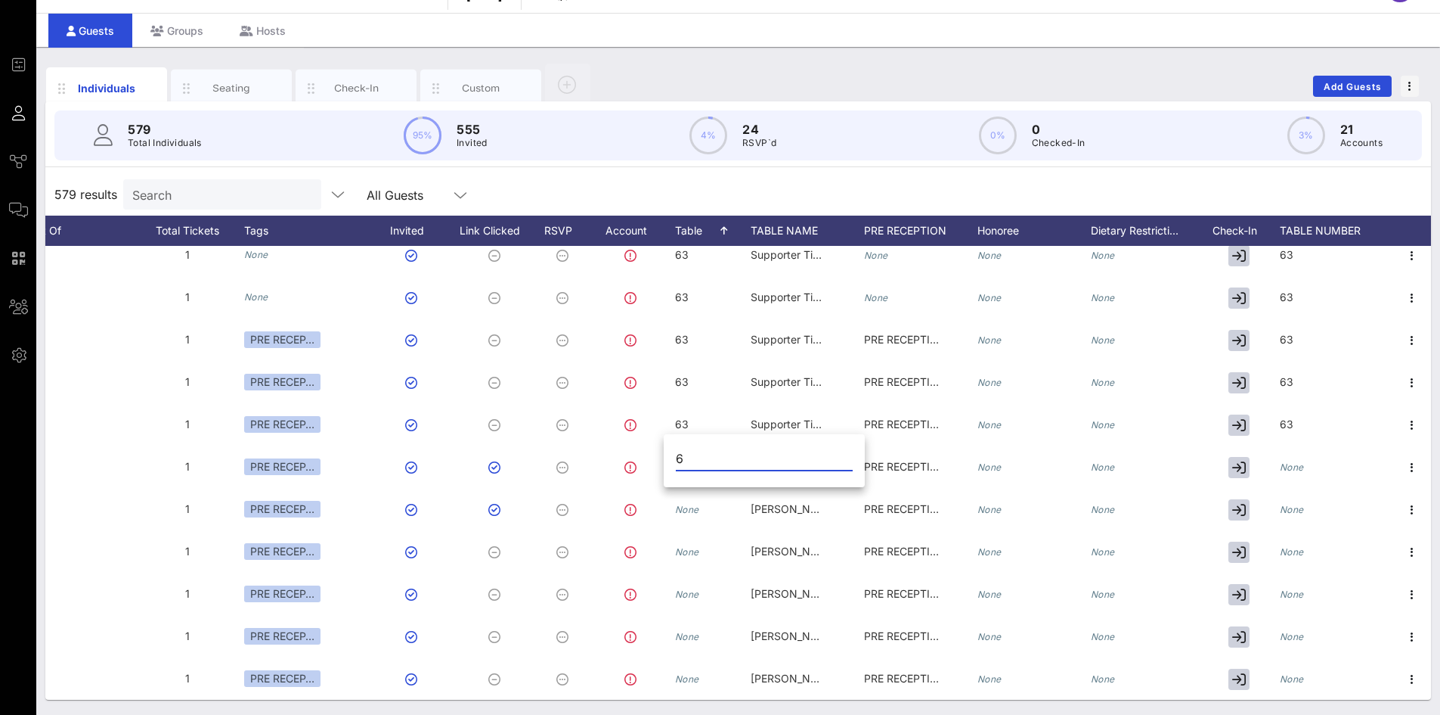
type input "6"
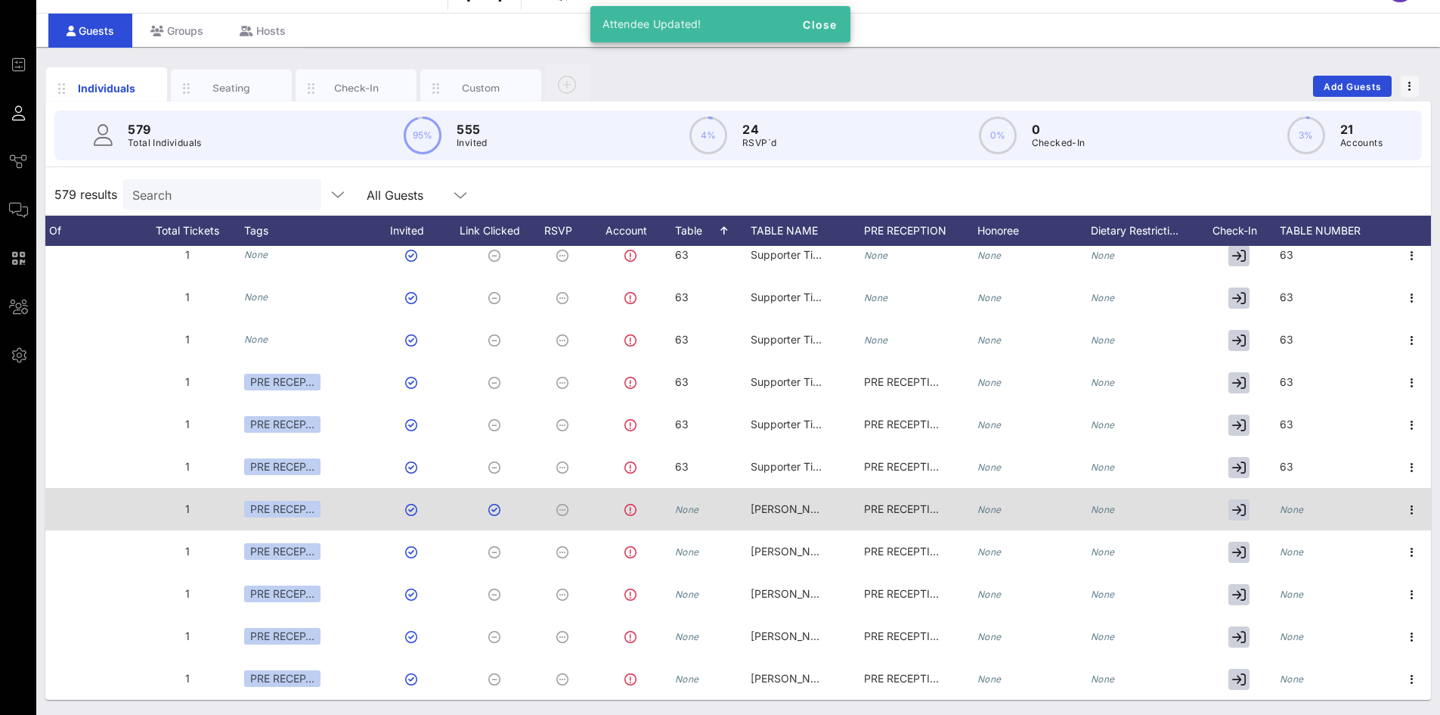
click at [675, 504] on icon "None" at bounding box center [687, 509] width 24 height 11
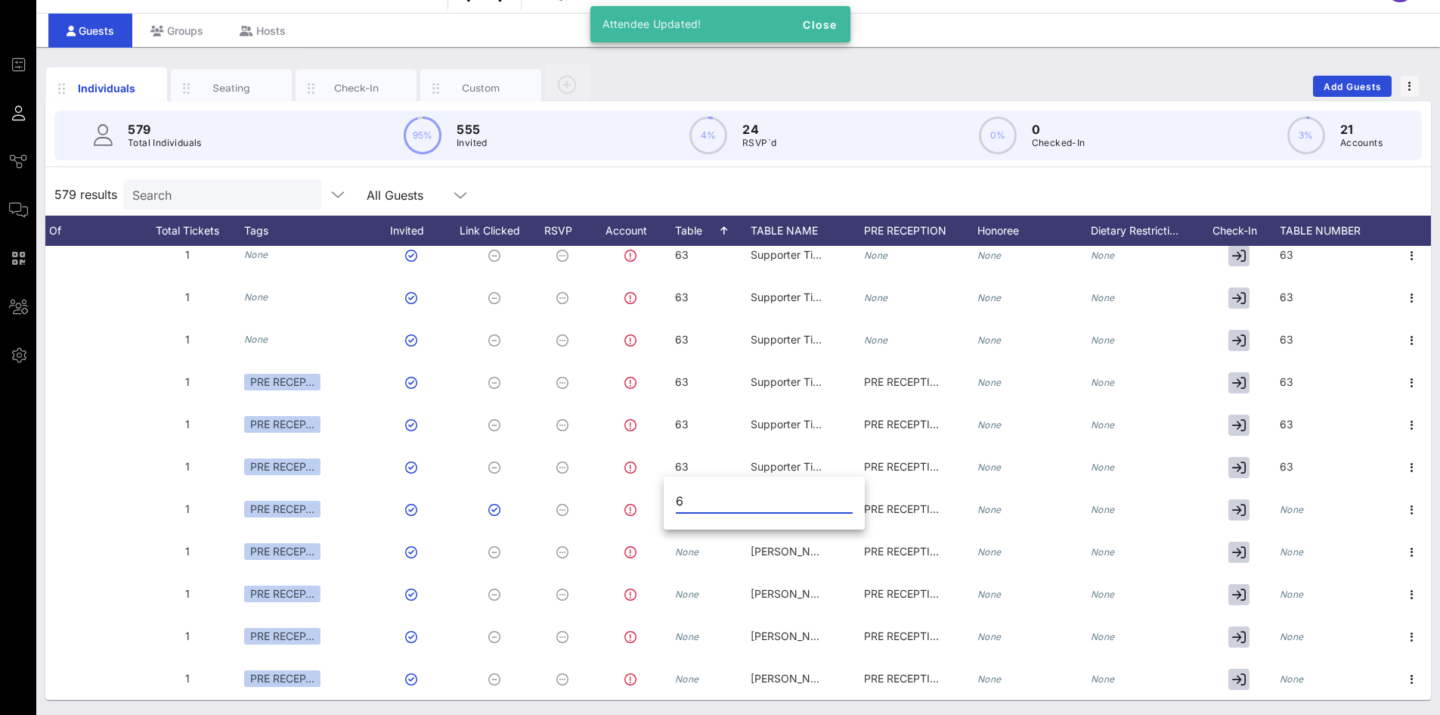
type input "6"
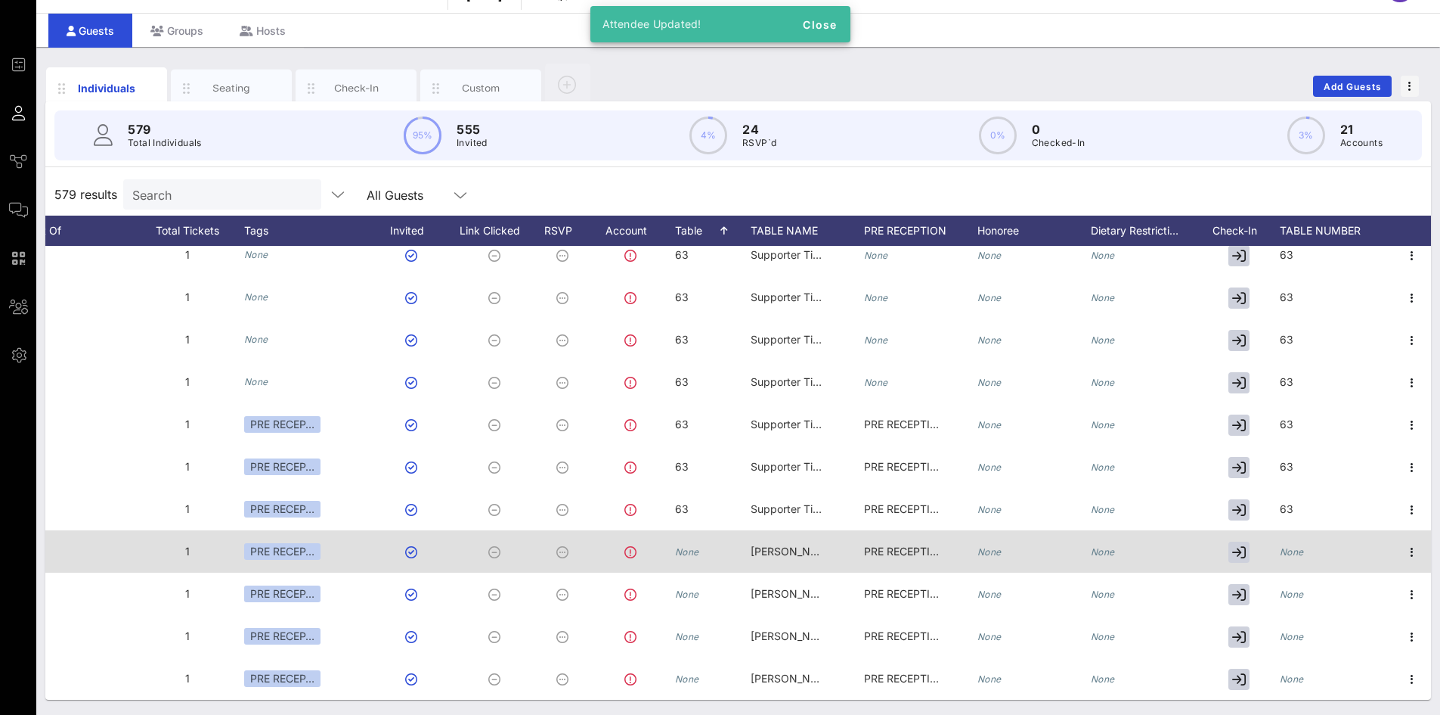
click at [678, 546] on icon "None" at bounding box center [687, 551] width 24 height 11
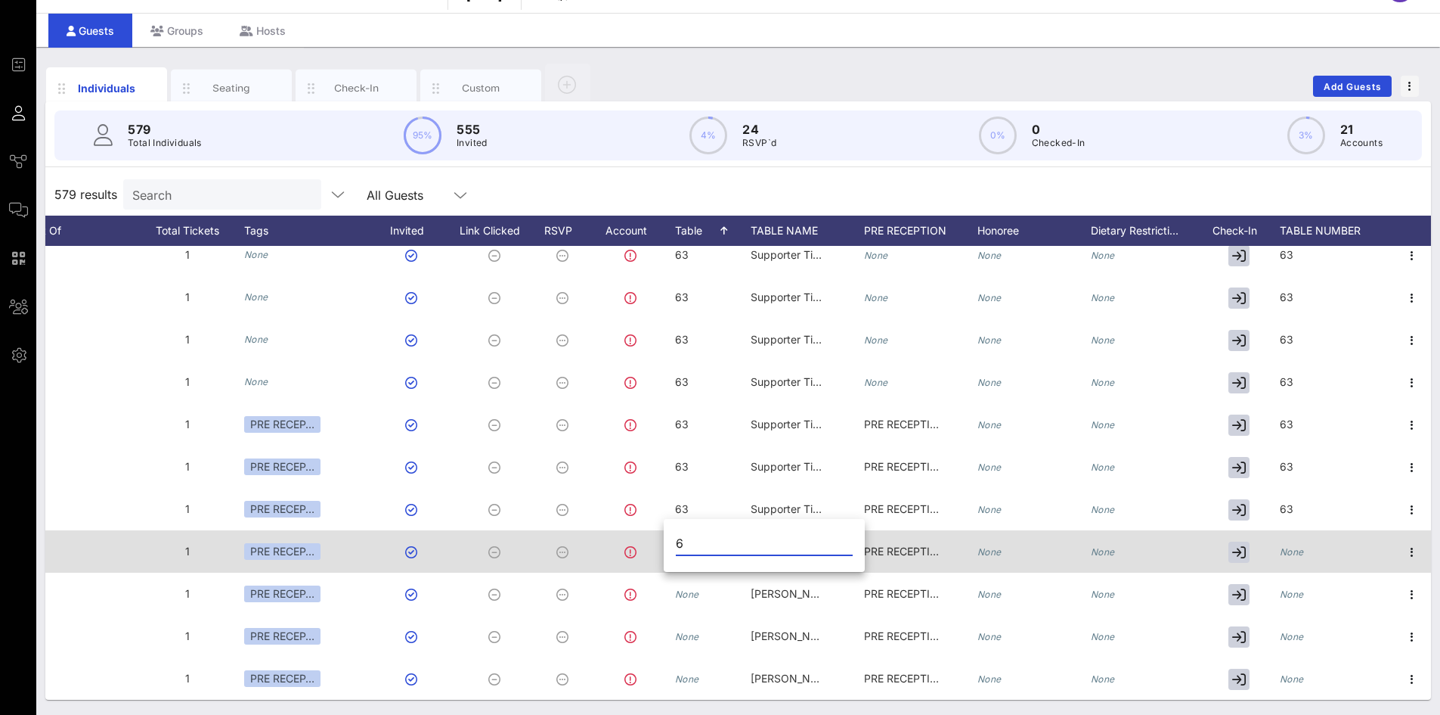
type input "6"
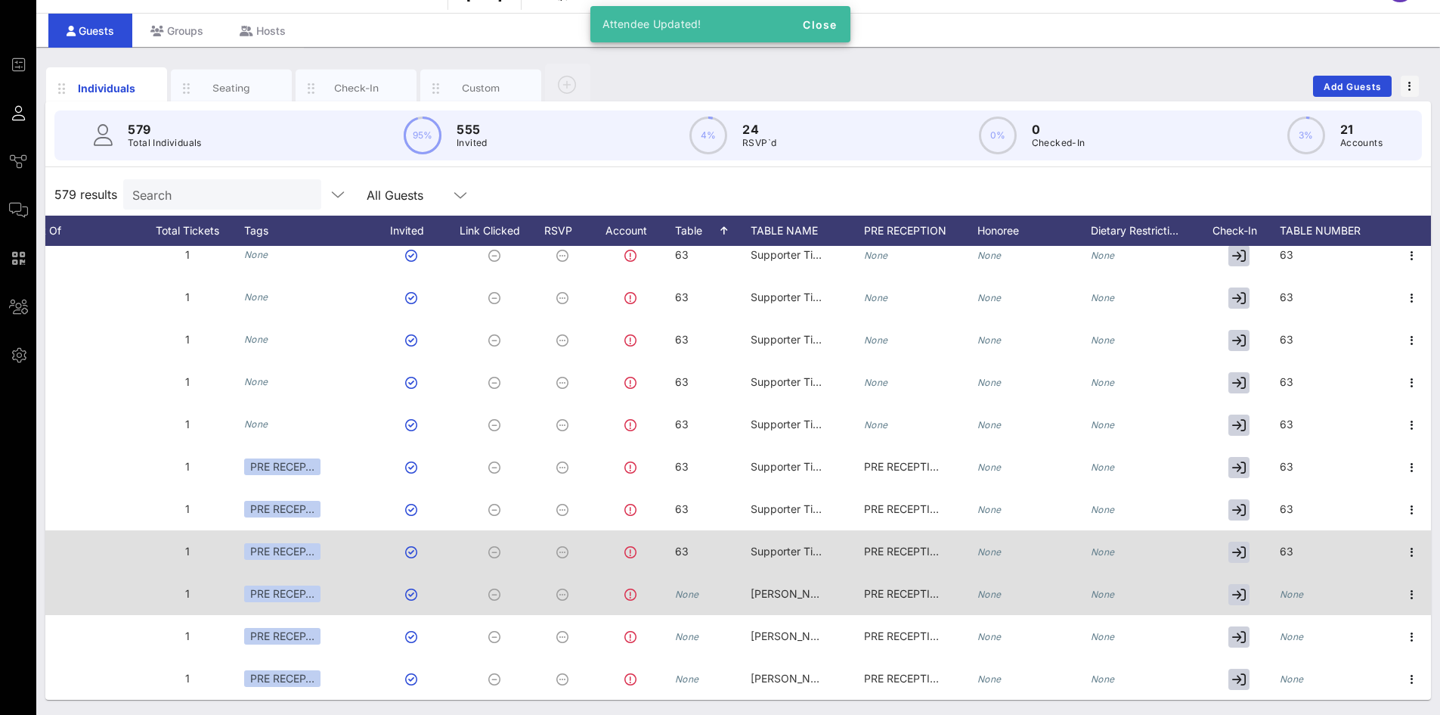
click at [675, 588] on icon "None" at bounding box center [687, 593] width 24 height 11
type input "6"
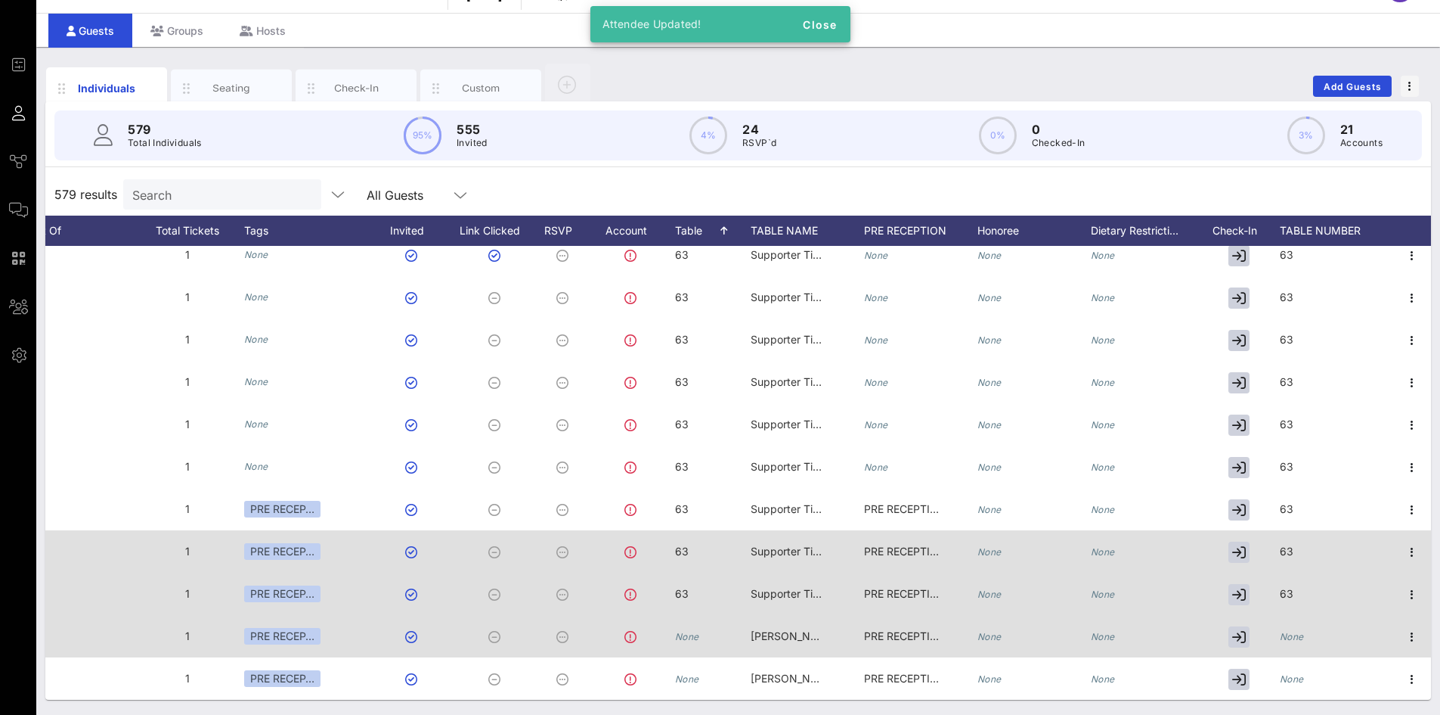
click at [675, 632] on div "None" at bounding box center [687, 636] width 24 height 42
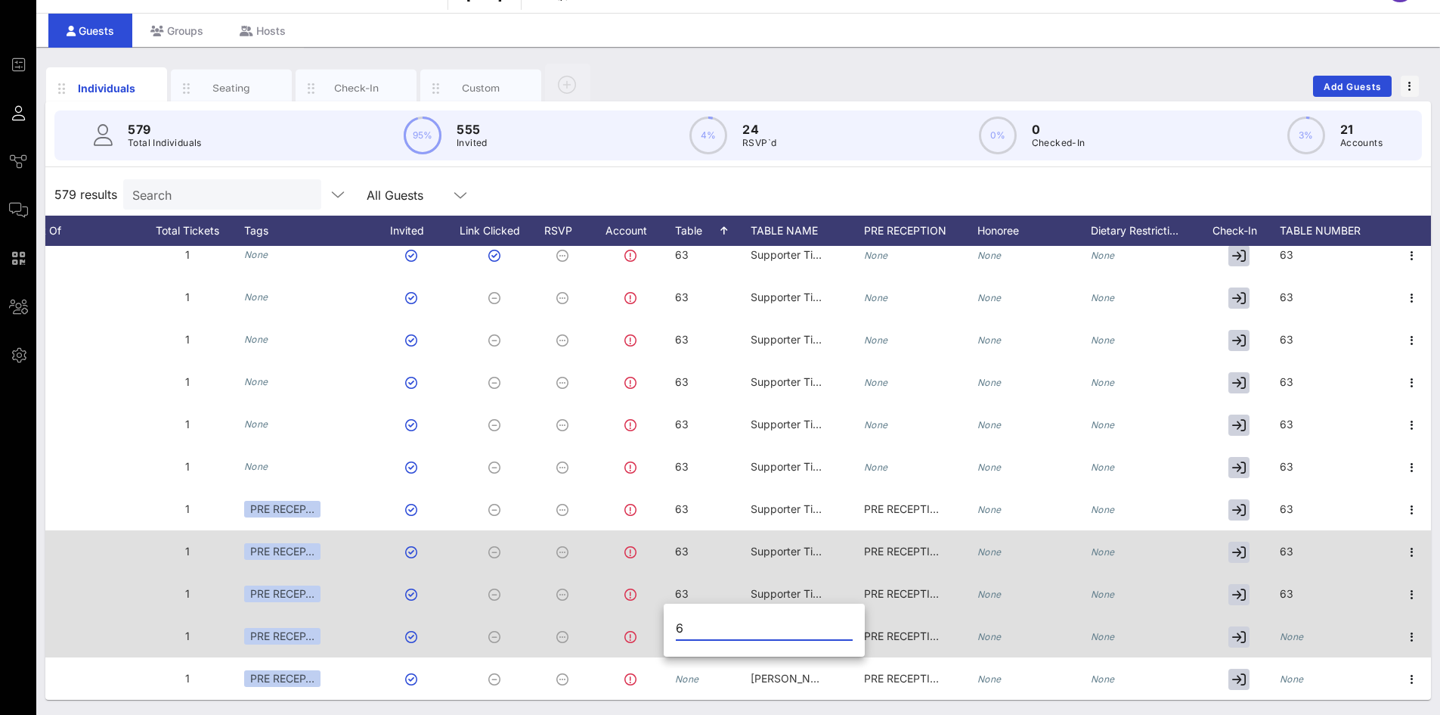
type input "6"
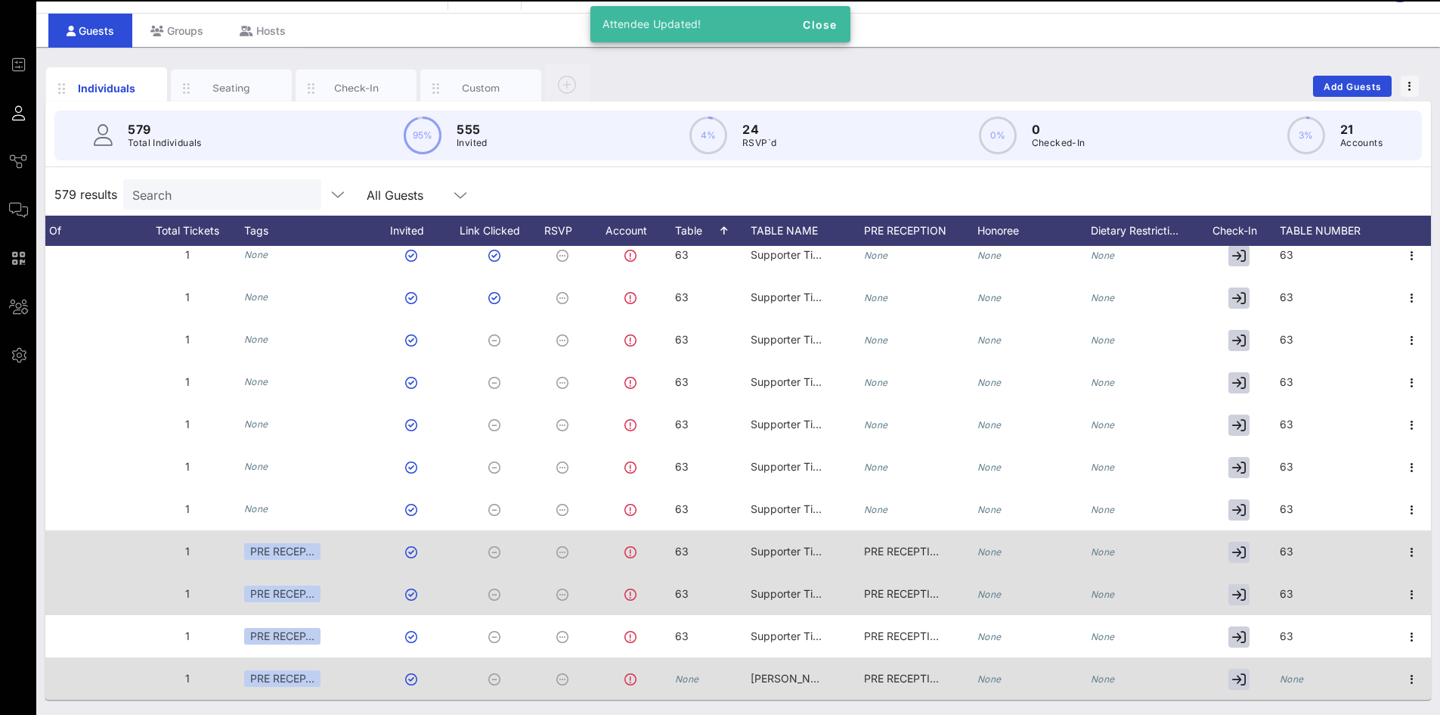
click at [687, 673] on icon "None" at bounding box center [687, 678] width 24 height 11
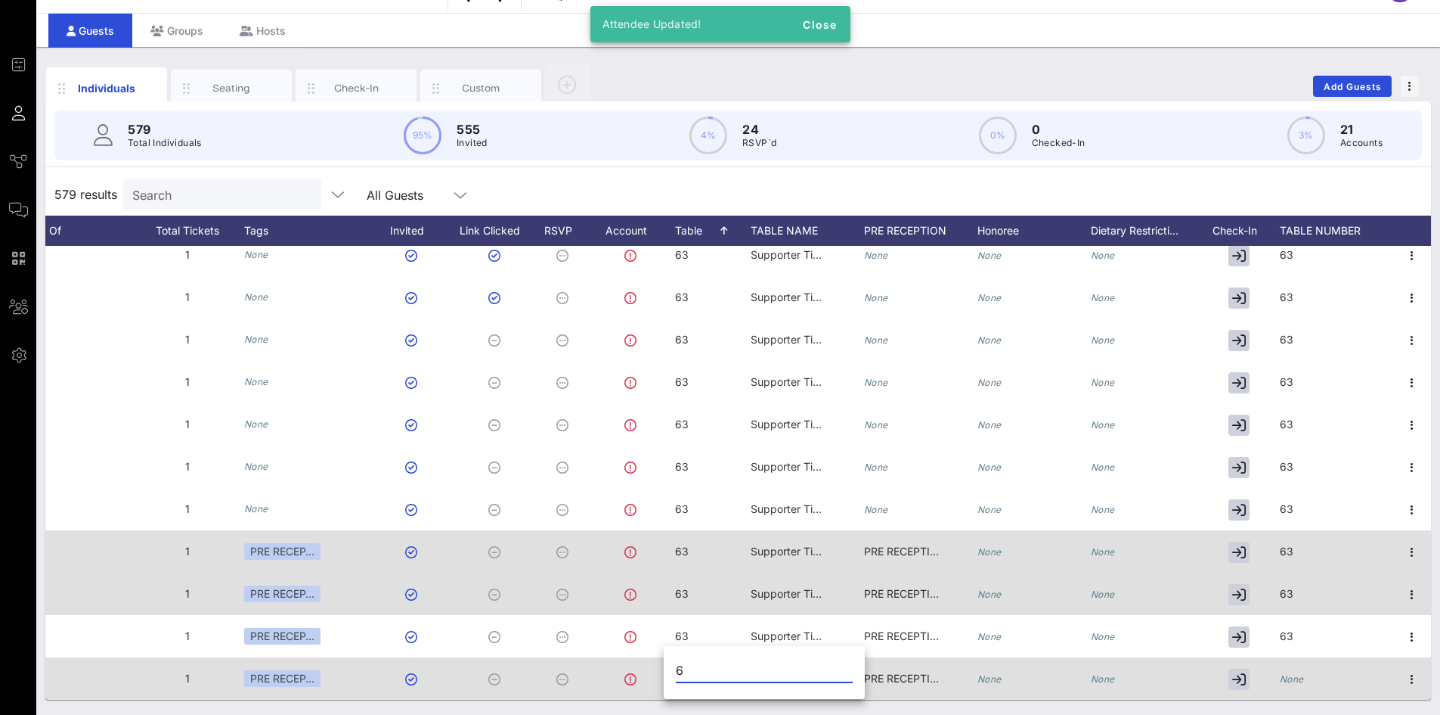
type input "6"
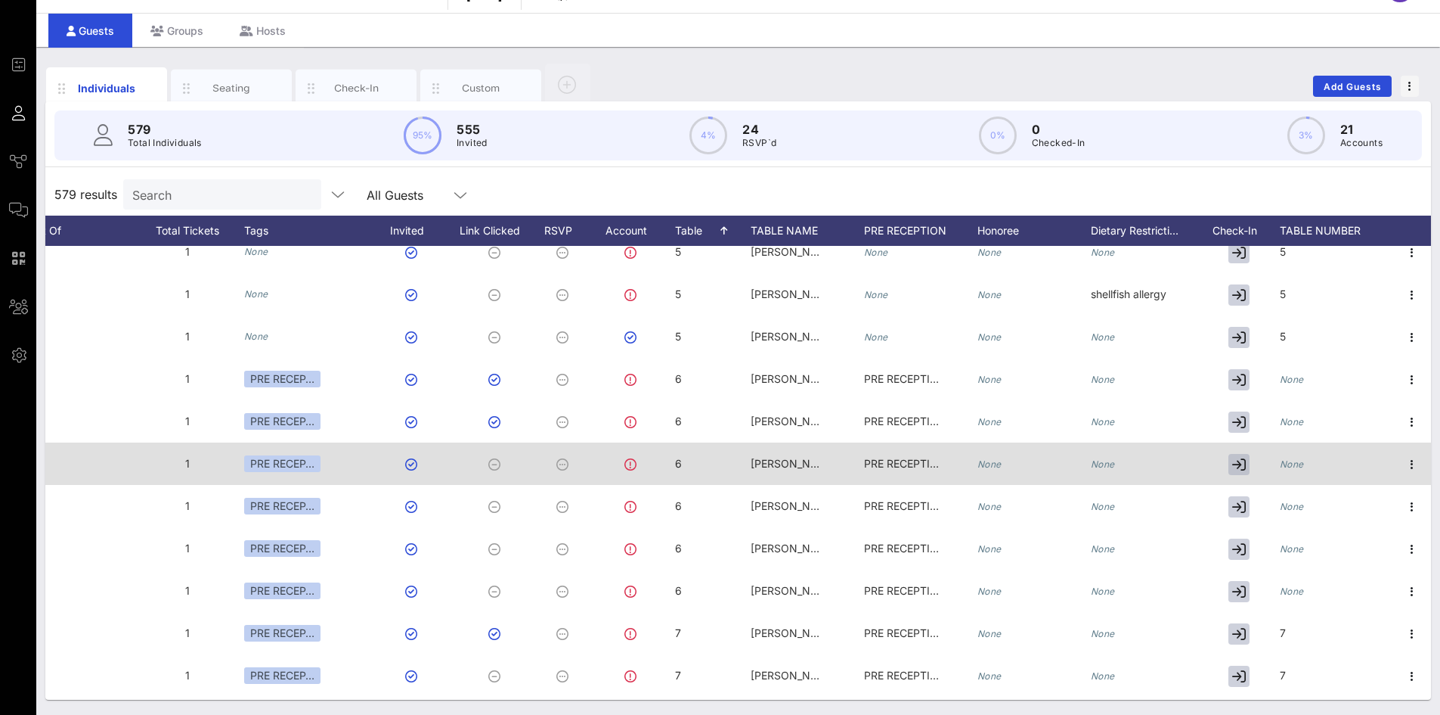
scroll to position [1588, 612]
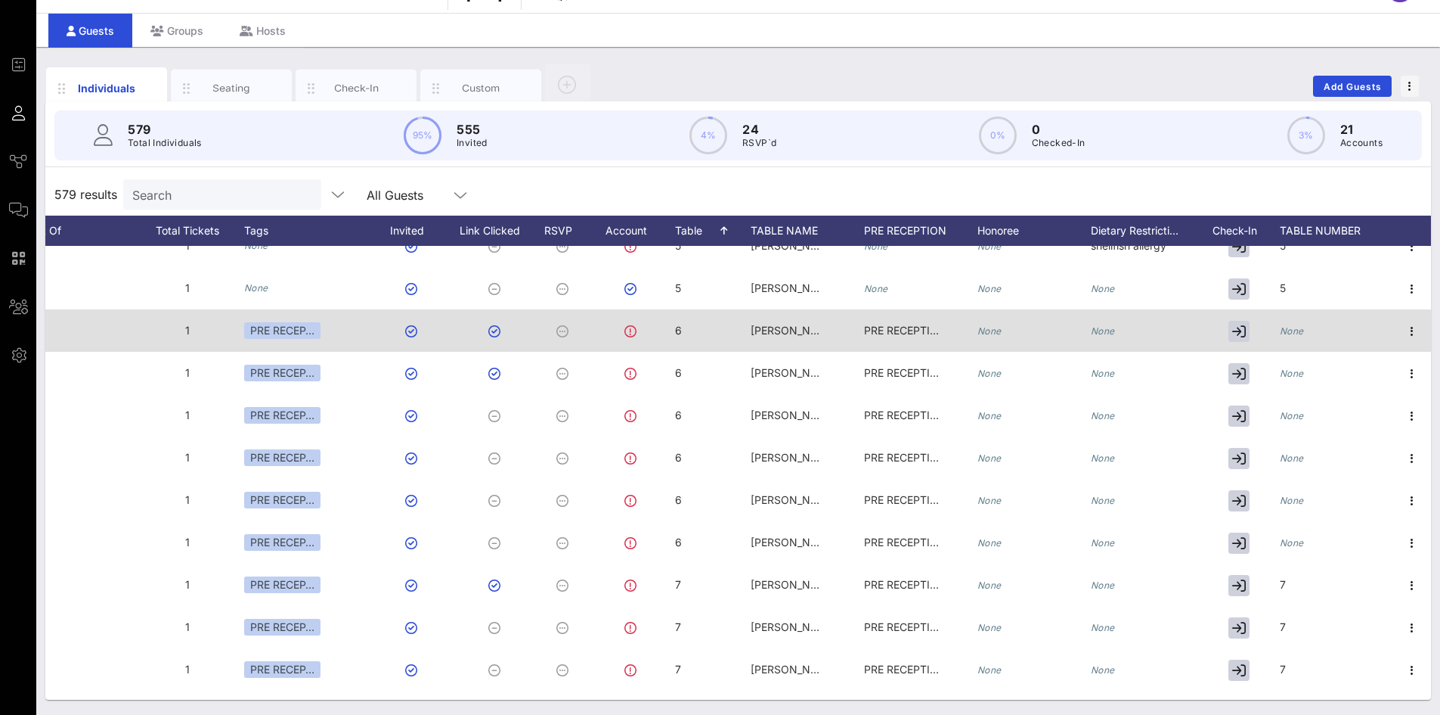
click at [1280, 336] on div "None" at bounding box center [1292, 330] width 24 height 42
type input "6"
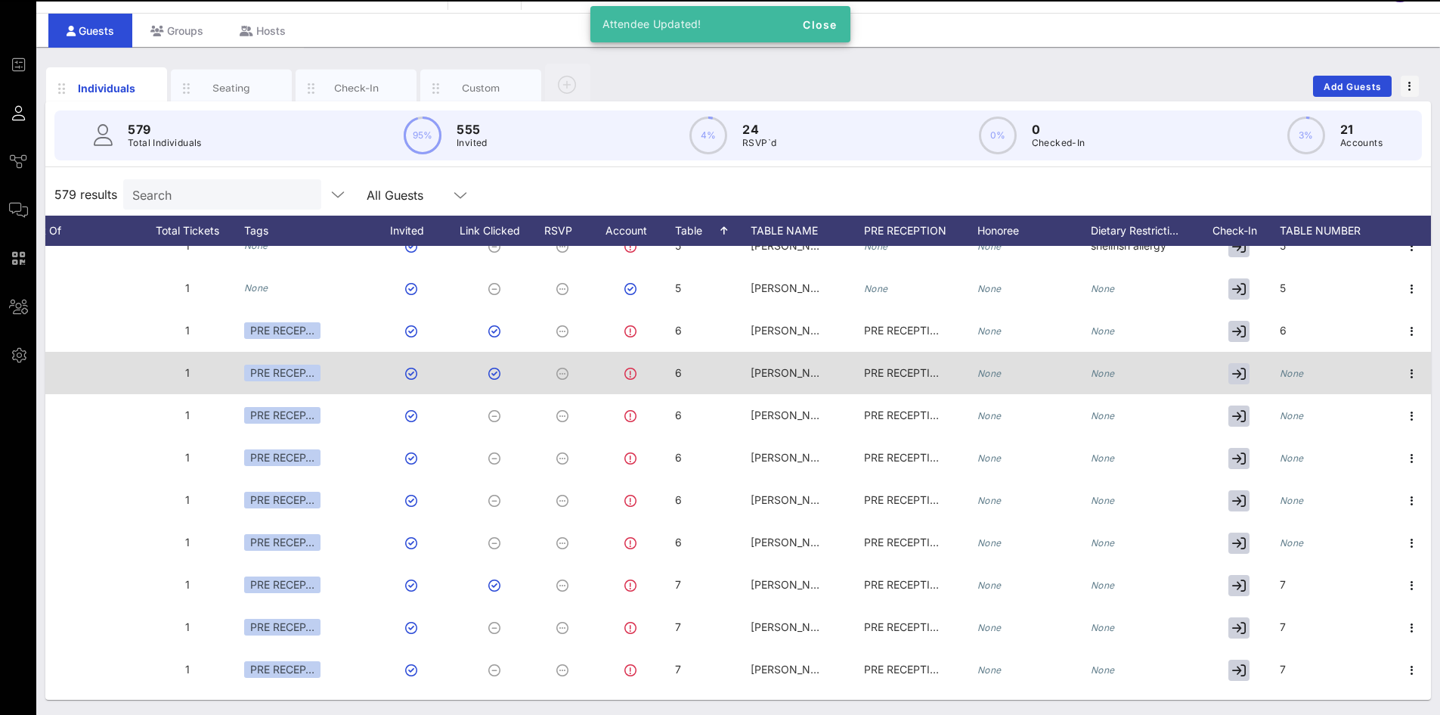
click at [1280, 373] on icon "None" at bounding box center [1292, 372] width 24 height 11
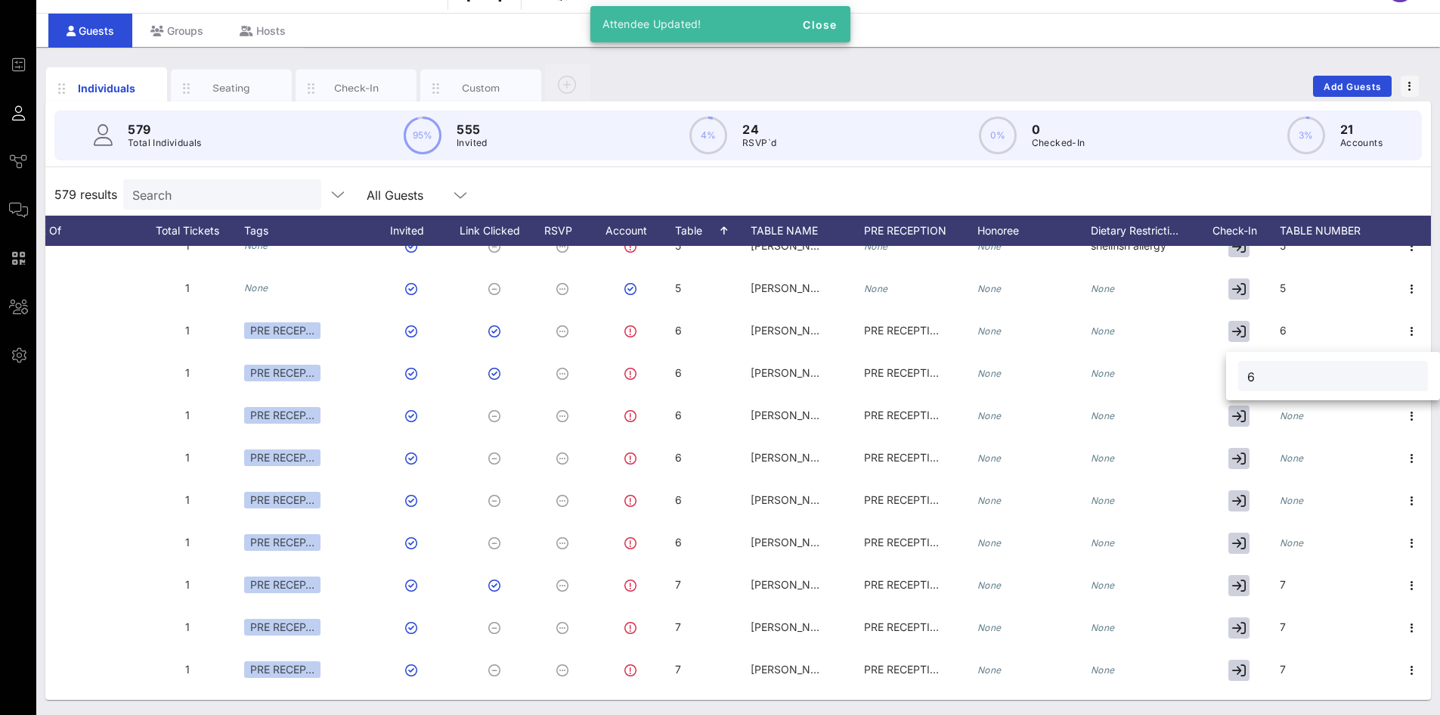
type input "6"
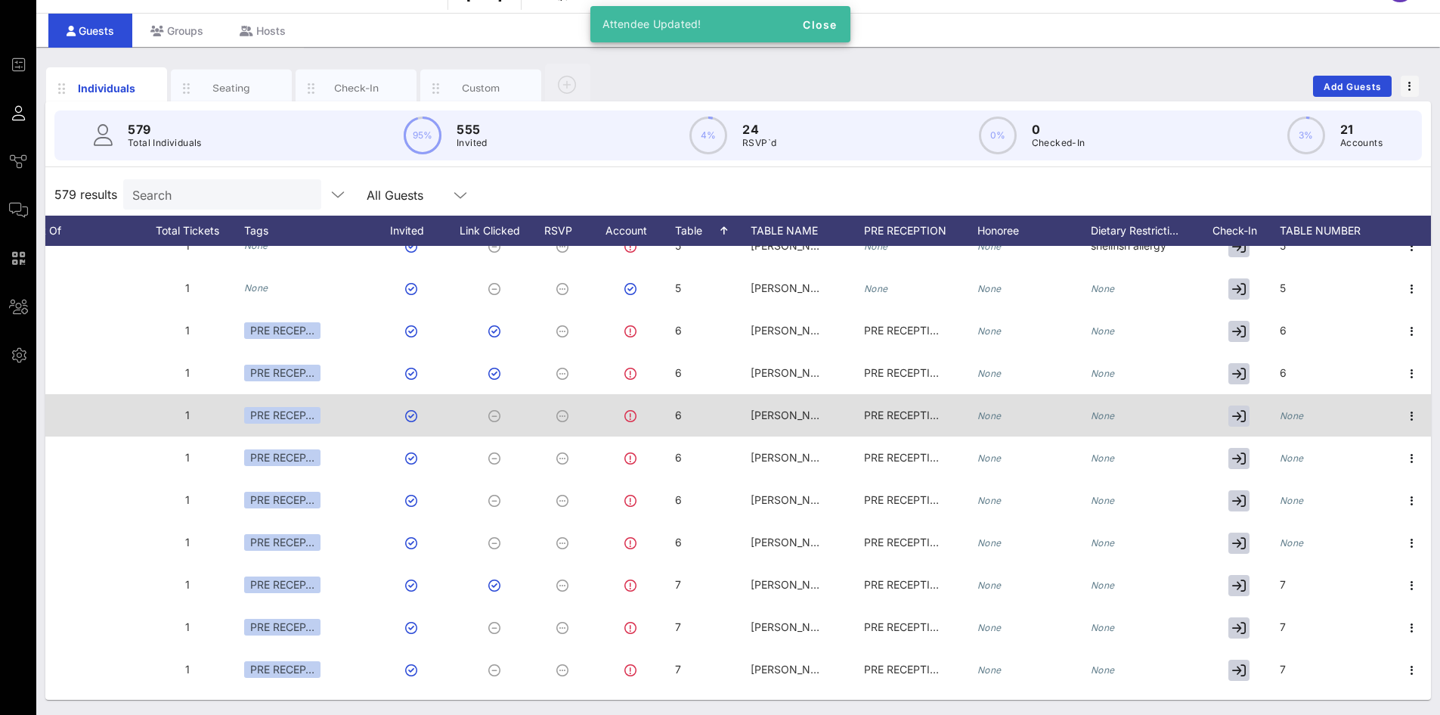
click at [1293, 417] on div "None" at bounding box center [1336, 424] width 113 height 60
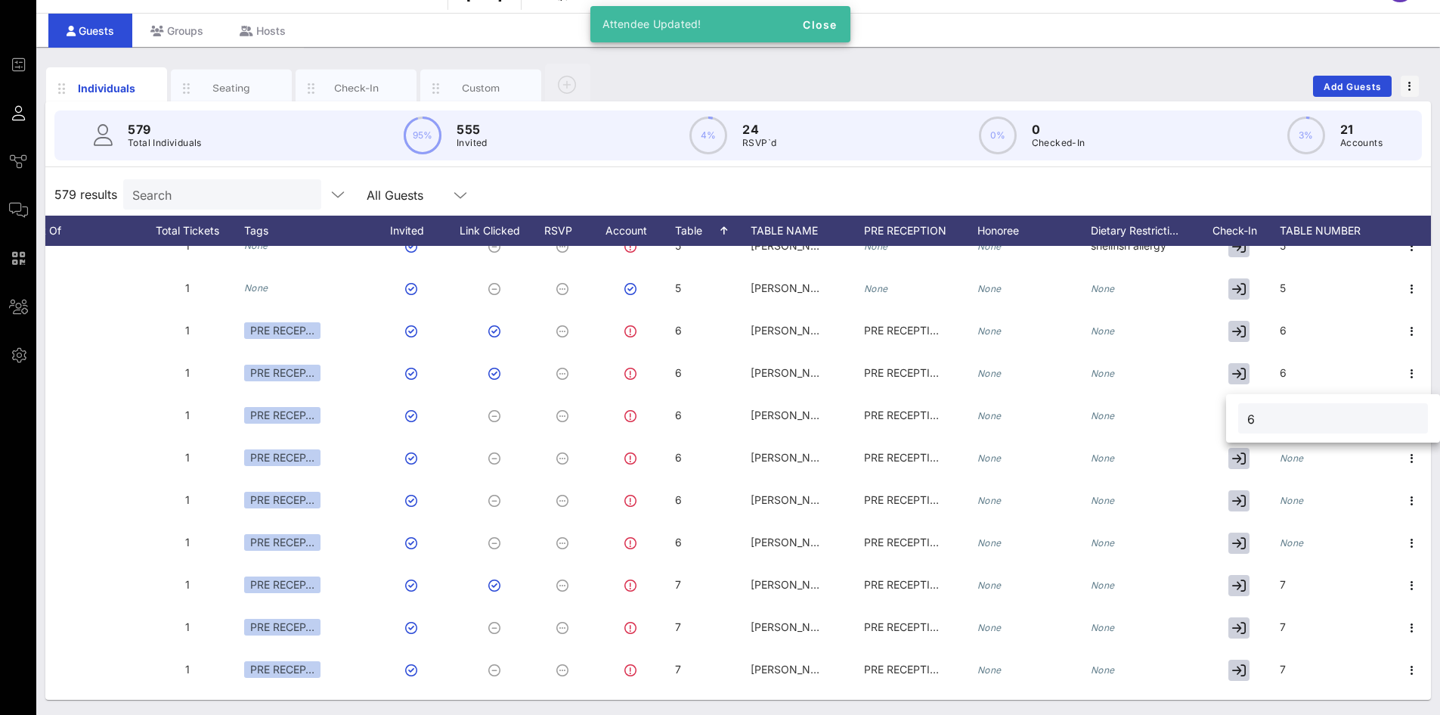
type input "6"
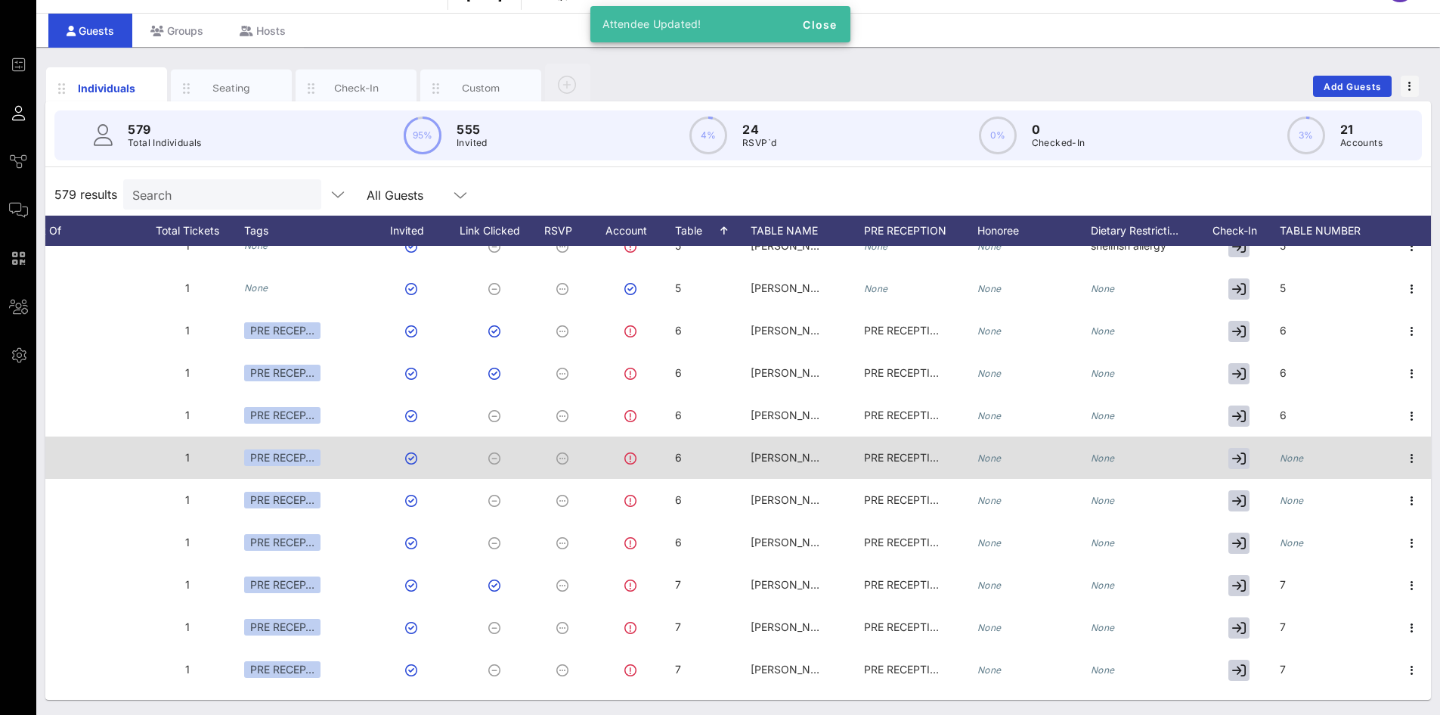
click at [1282, 464] on div "None" at bounding box center [1292, 457] width 24 height 42
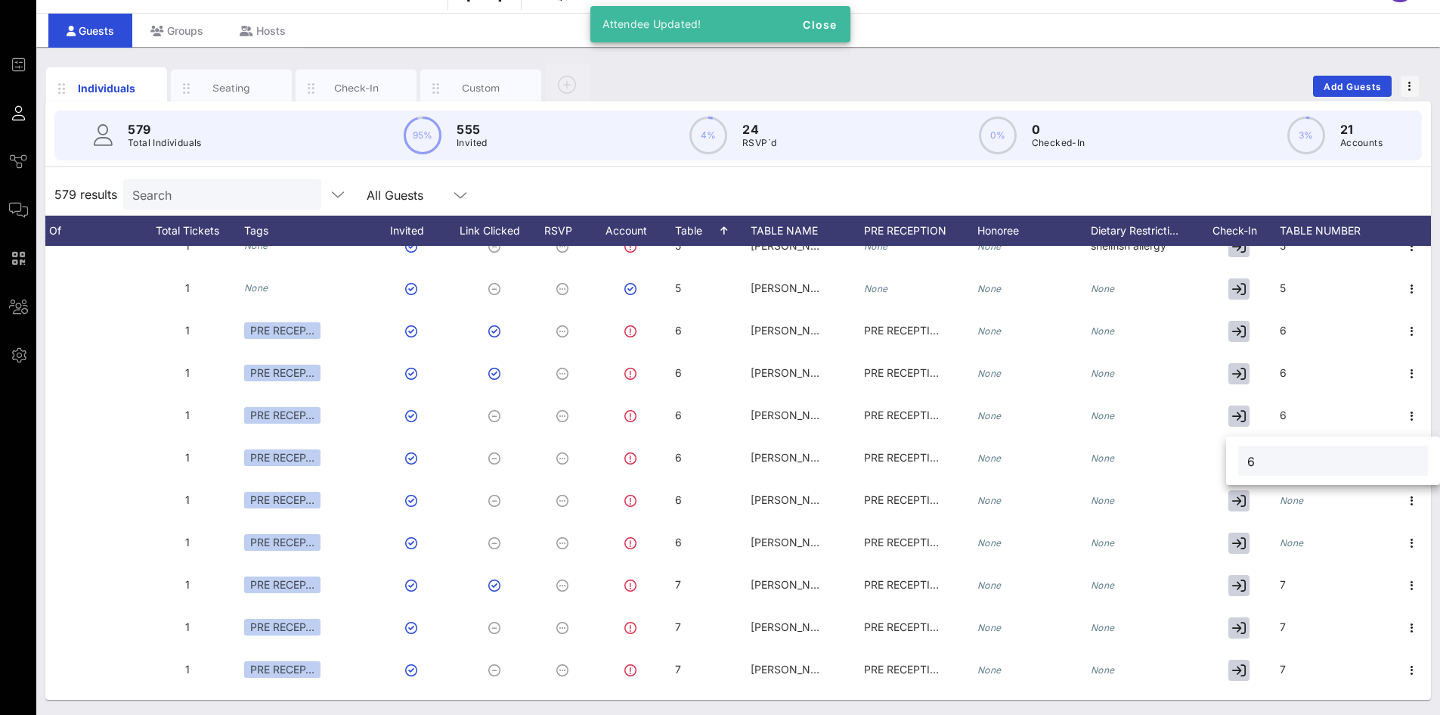
type input "6"
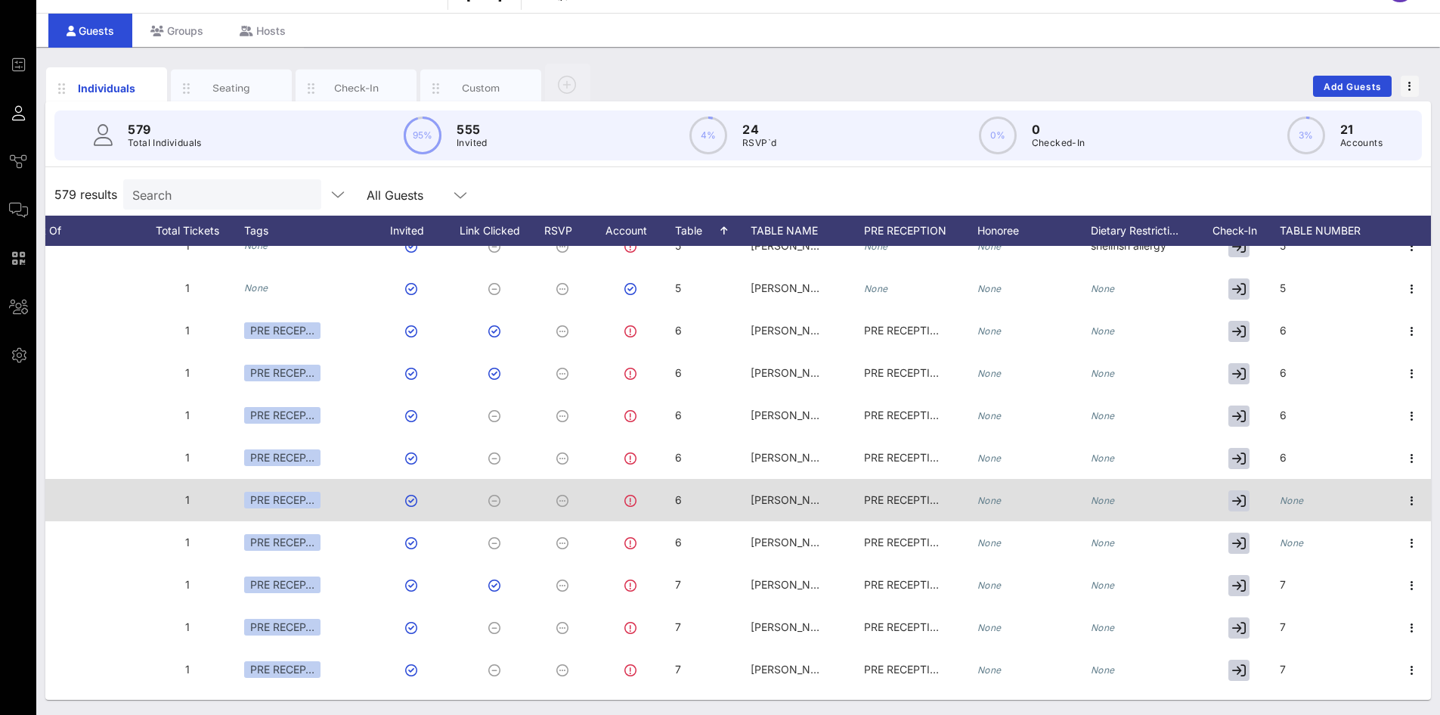
click at [1288, 500] on icon "None" at bounding box center [1292, 500] width 24 height 11
type input "6"
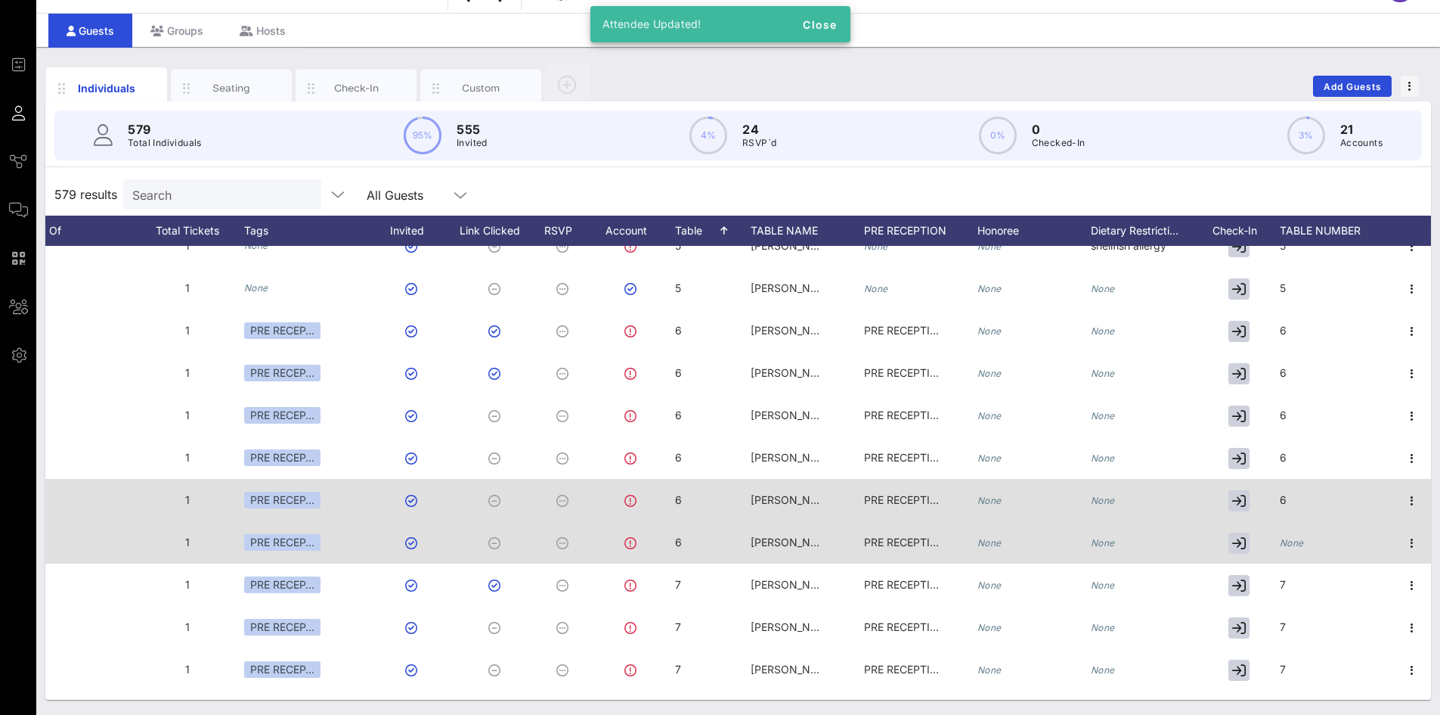
click at [1281, 538] on icon "None" at bounding box center [1292, 542] width 24 height 11
type input "6"
